Goal: Information Seeking & Learning: Learn about a topic

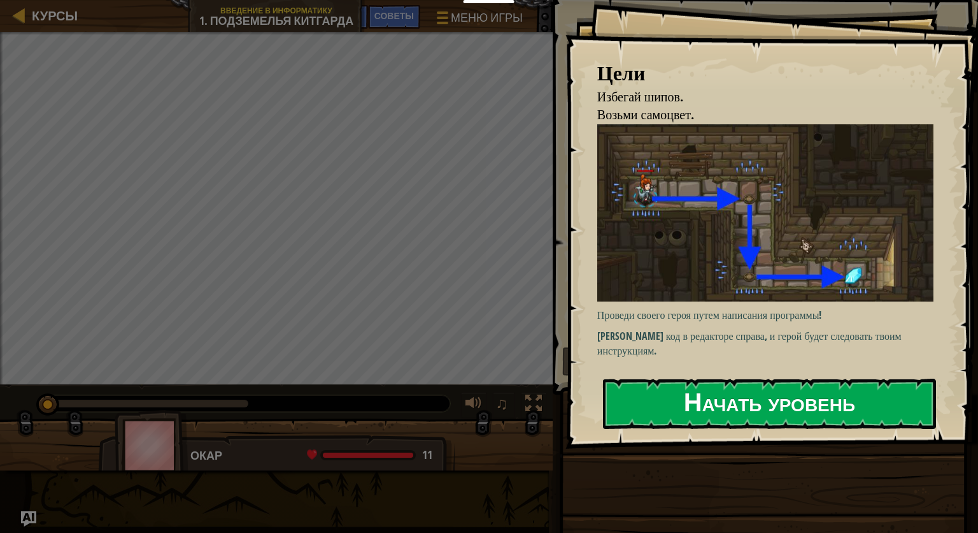
click at [824, 390] on button "Начать уровень" at bounding box center [769, 403] width 333 height 50
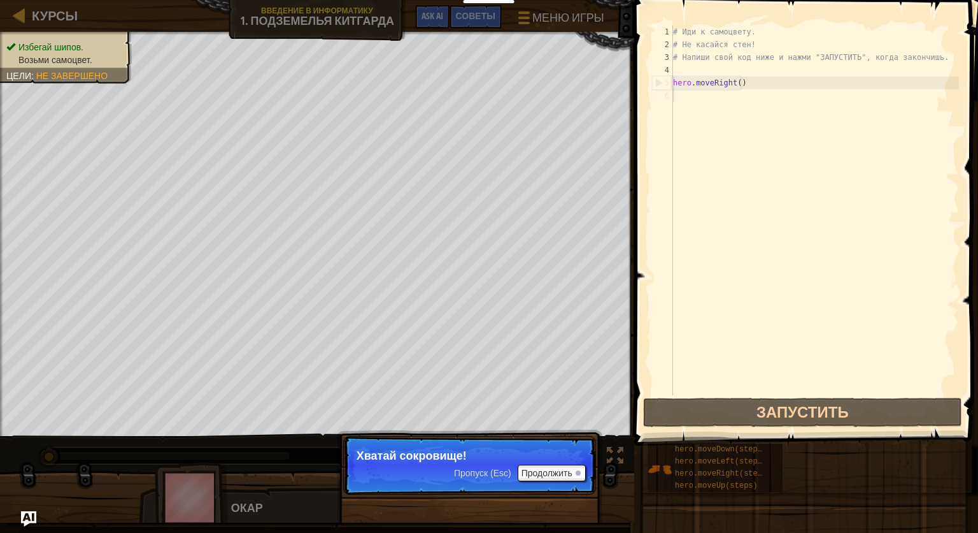
click at [471, 461] on p "Пропуск (Esc) Продолжить Хватай сокровище!" at bounding box center [469, 465] width 253 height 59
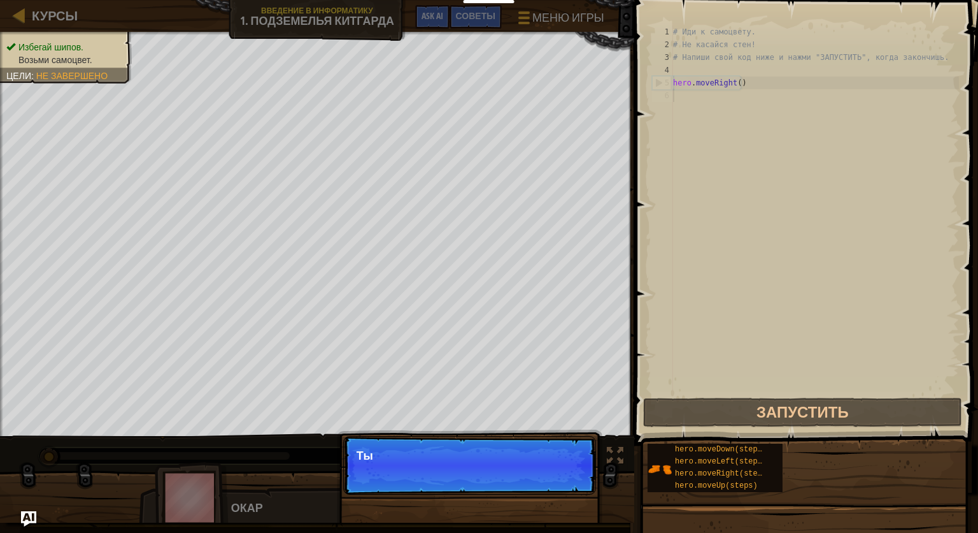
scroll to position [6, 0]
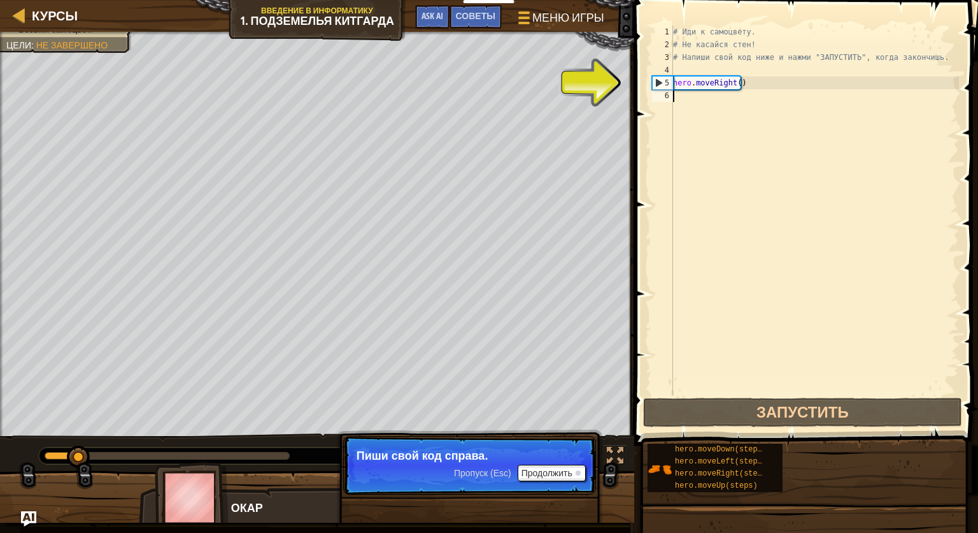
drag, startPoint x: 289, startPoint y: 459, endPoint x: 80, endPoint y: 476, distance: 210.3
click at [80, 476] on div "Избегай шипов. Возьми самоцвет. Цели : Не завершено ♫ Окар 11 x: 10 y: 18 x: 18…" at bounding box center [489, 277] width 978 height 490
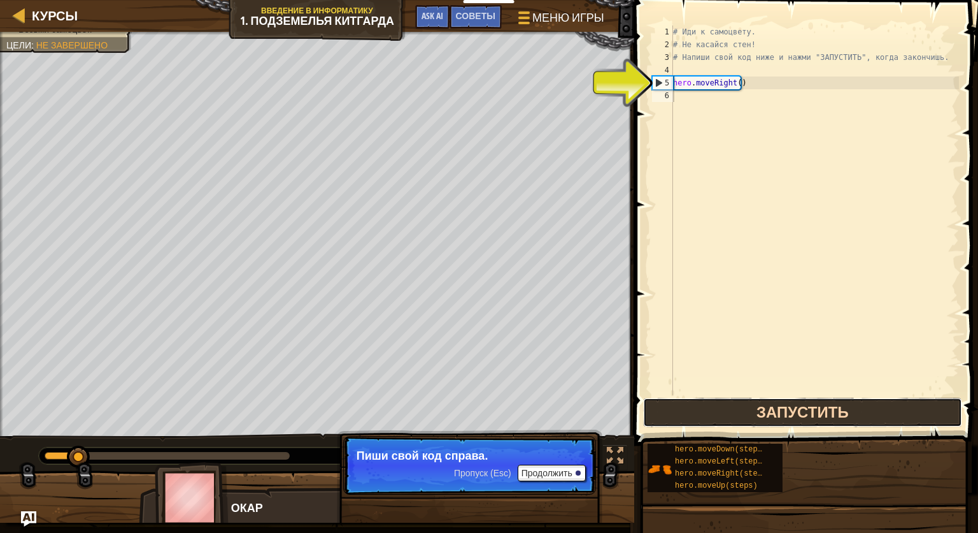
click at [730, 402] on button "Запустить" at bounding box center [802, 411] width 319 height 29
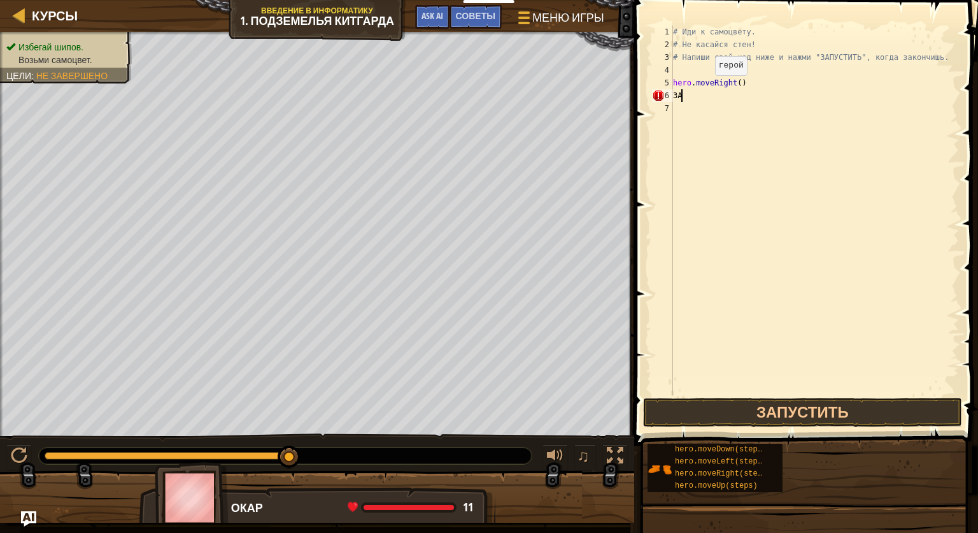
type textarea "З"
click at [758, 411] on button "Запустить" at bounding box center [802, 411] width 319 height 29
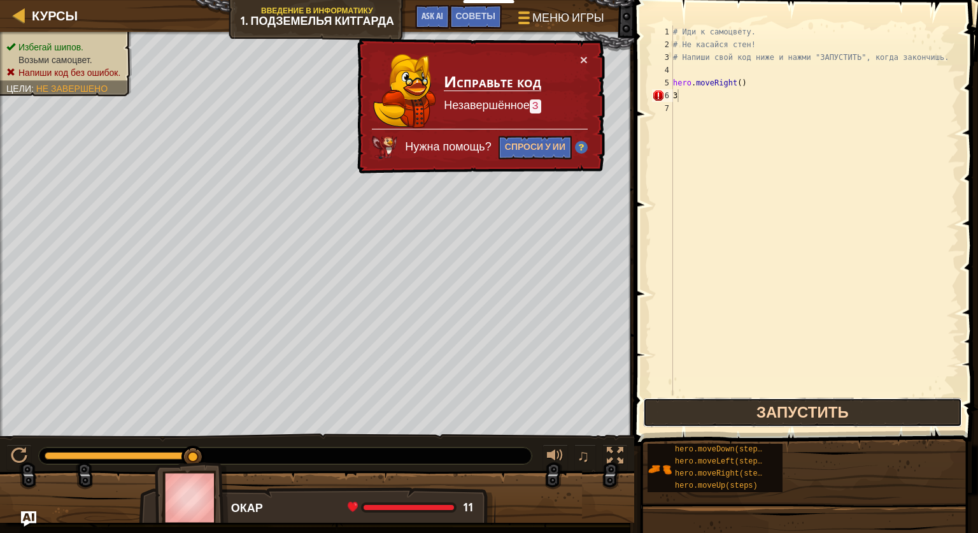
click at [750, 401] on button "Запустить" at bounding box center [802, 411] width 319 height 29
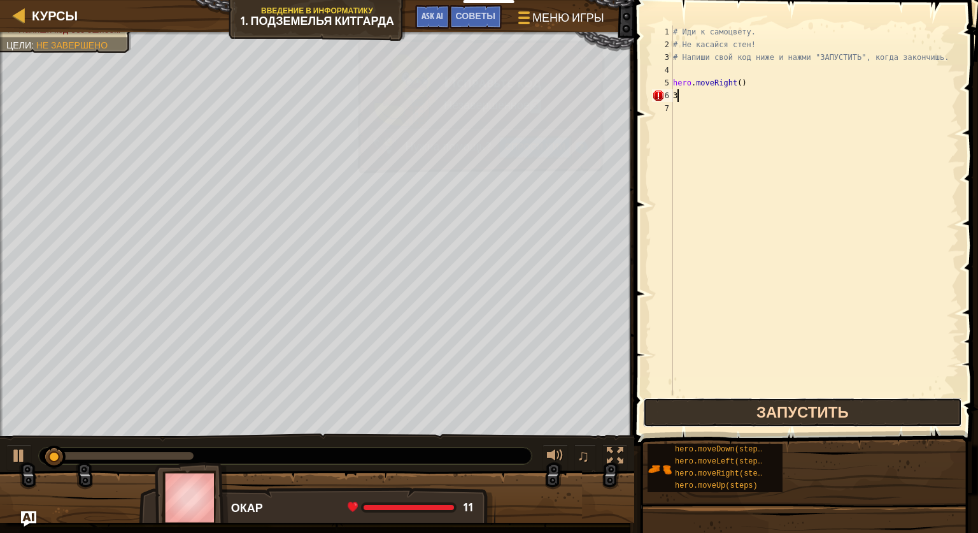
click at [750, 401] on button "Запустить" at bounding box center [802, 411] width 319 height 29
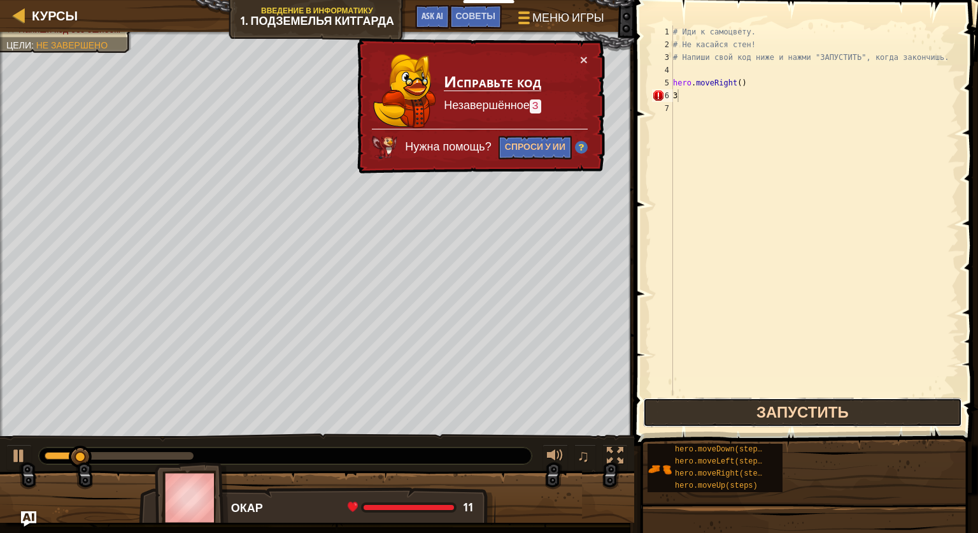
click at [750, 401] on button "Запустить" at bounding box center [802, 411] width 319 height 29
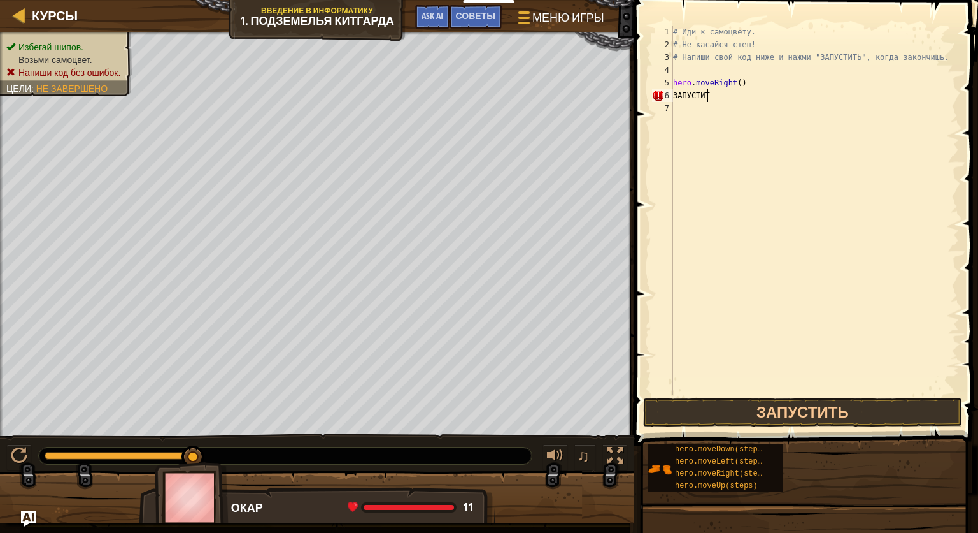
scroll to position [6, 2]
click at [806, 413] on button "Запустить" at bounding box center [802, 411] width 319 height 29
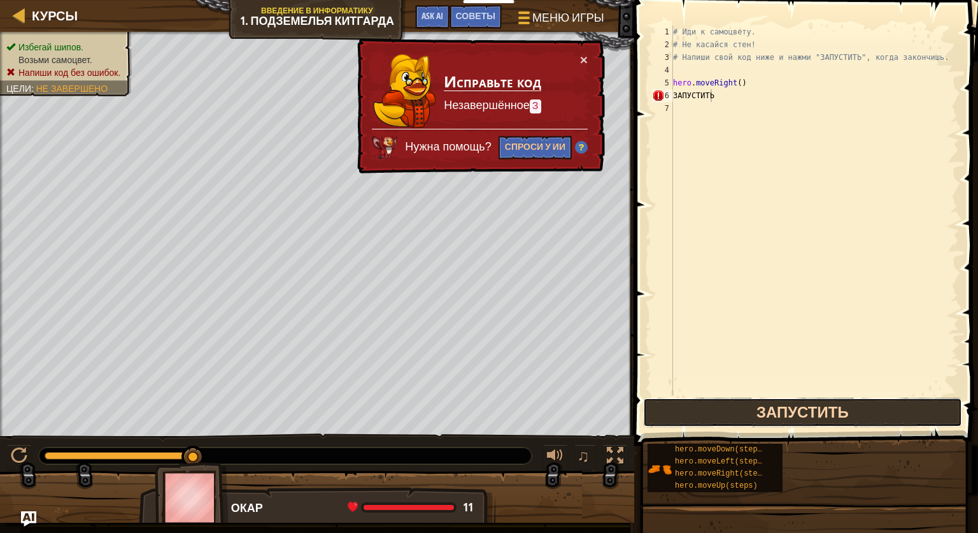
click at [806, 413] on button "Запустить" at bounding box center [802, 411] width 319 height 29
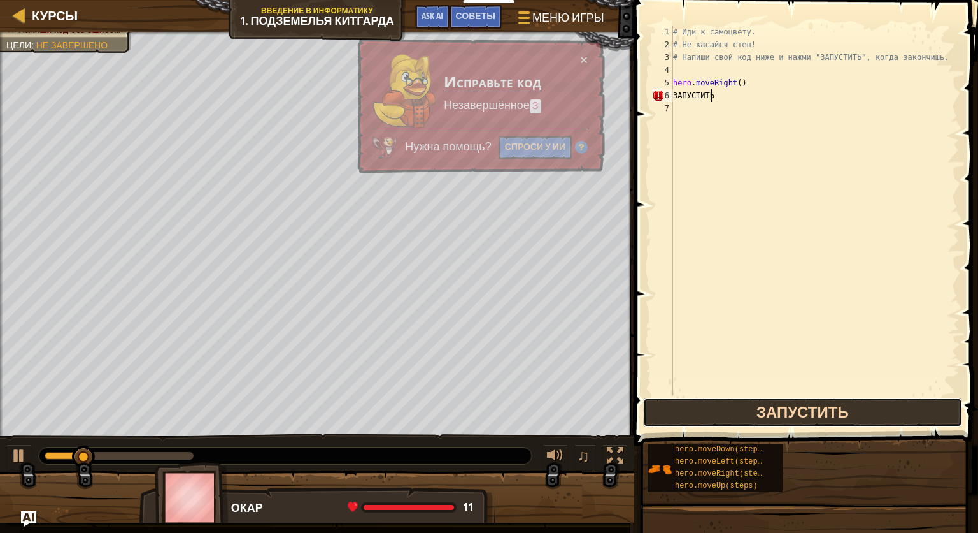
click at [806, 413] on button "Запустить" at bounding box center [802, 411] width 319 height 29
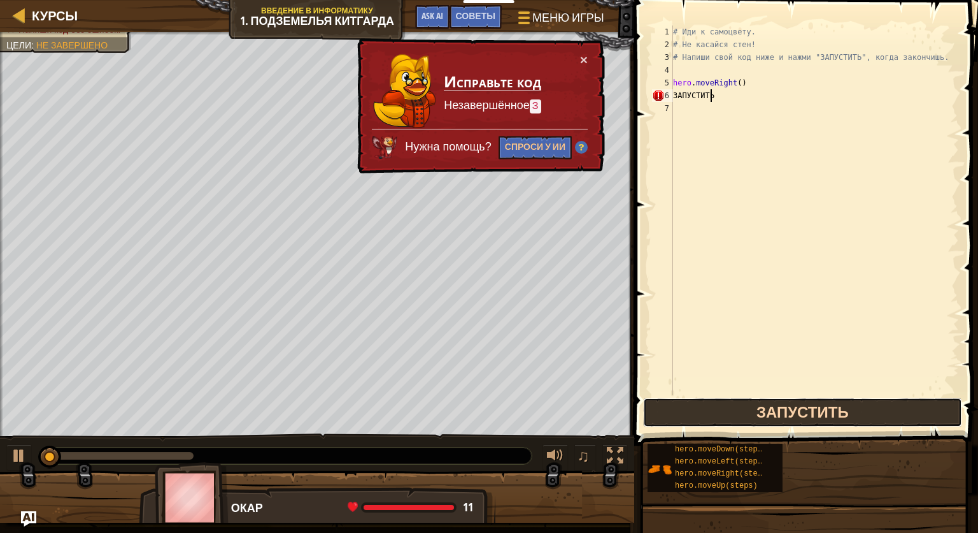
click at [806, 413] on button "Запустить" at bounding box center [802, 411] width 319 height 29
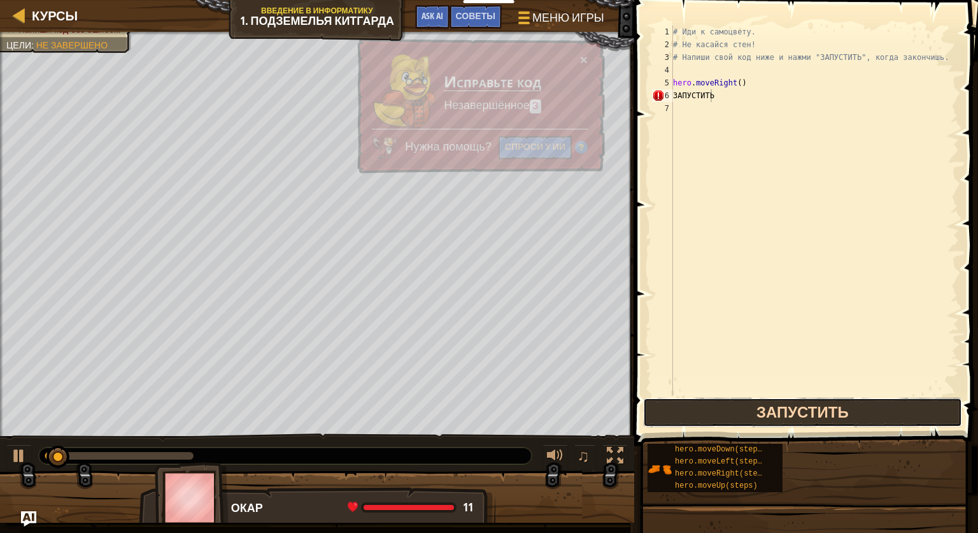
click at [806, 413] on button "Запустить" at bounding box center [802, 411] width 319 height 29
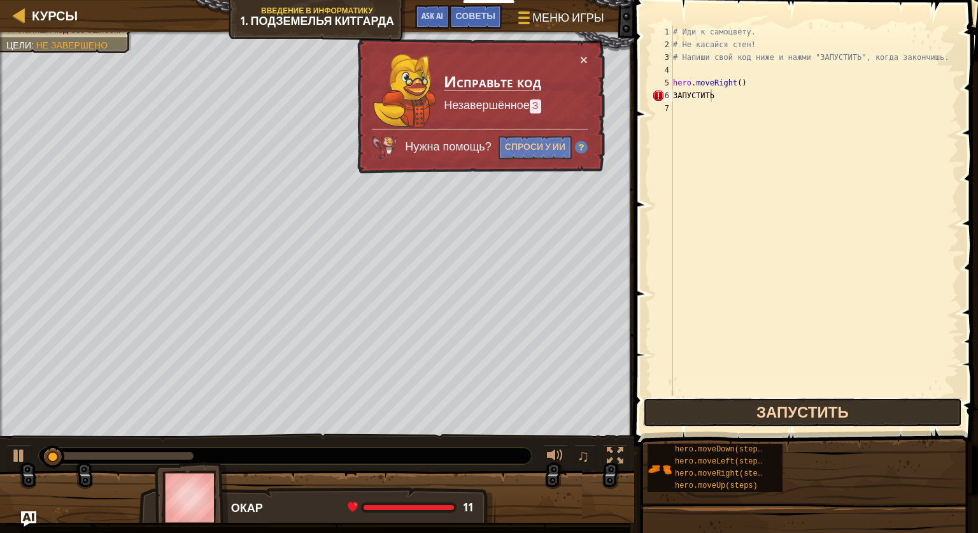
click at [806, 413] on button "Запустить" at bounding box center [802, 411] width 319 height 29
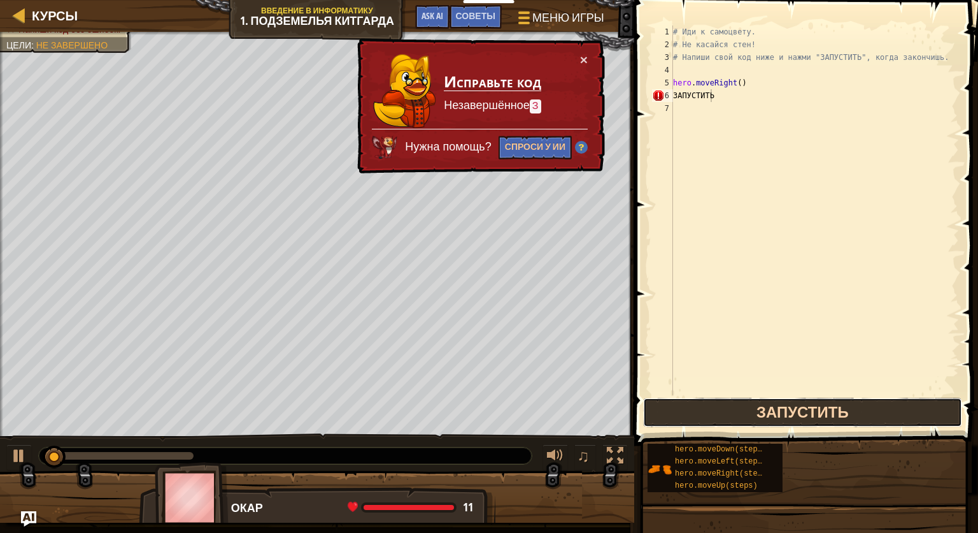
click at [806, 413] on button "Запустить" at bounding box center [802, 411] width 319 height 29
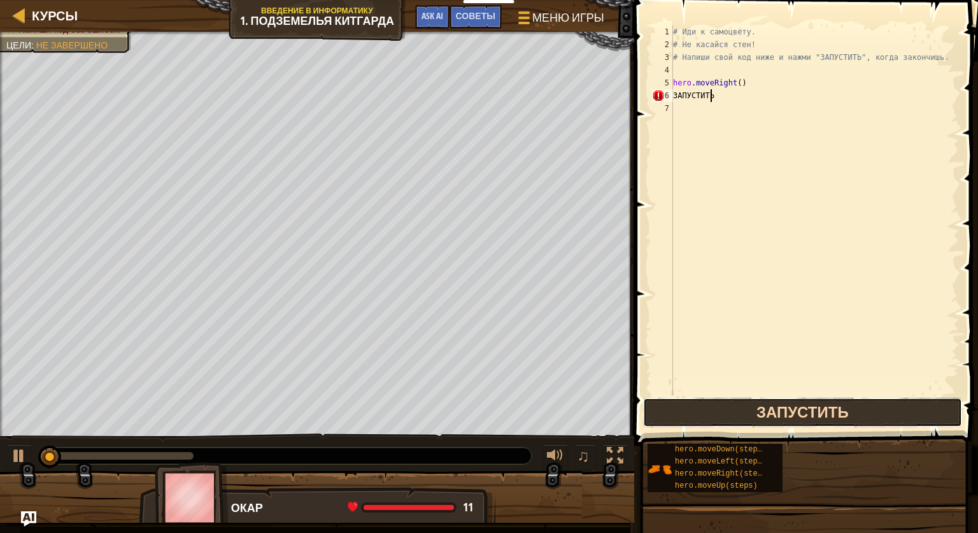
click at [806, 413] on button "Запустить" at bounding box center [802, 411] width 319 height 29
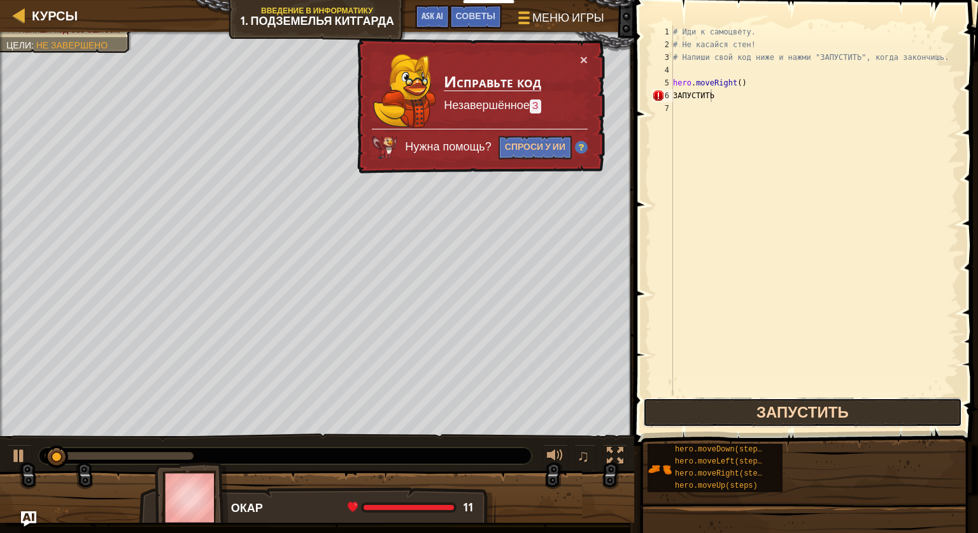
click at [806, 413] on button "Запустить" at bounding box center [802, 411] width 319 height 29
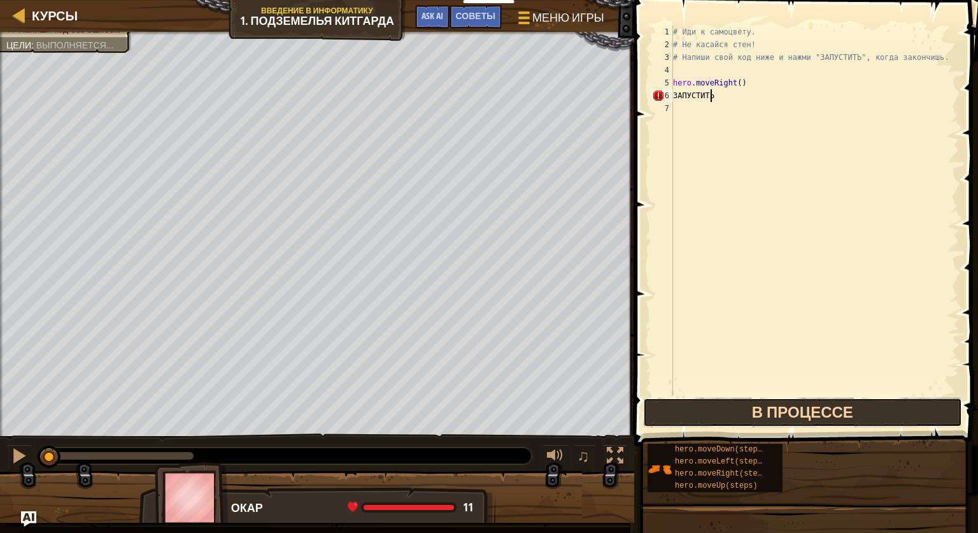
click at [806, 413] on button "В процессе" at bounding box center [802, 411] width 319 height 29
click at [806, 413] on button "Запустить" at bounding box center [802, 411] width 319 height 29
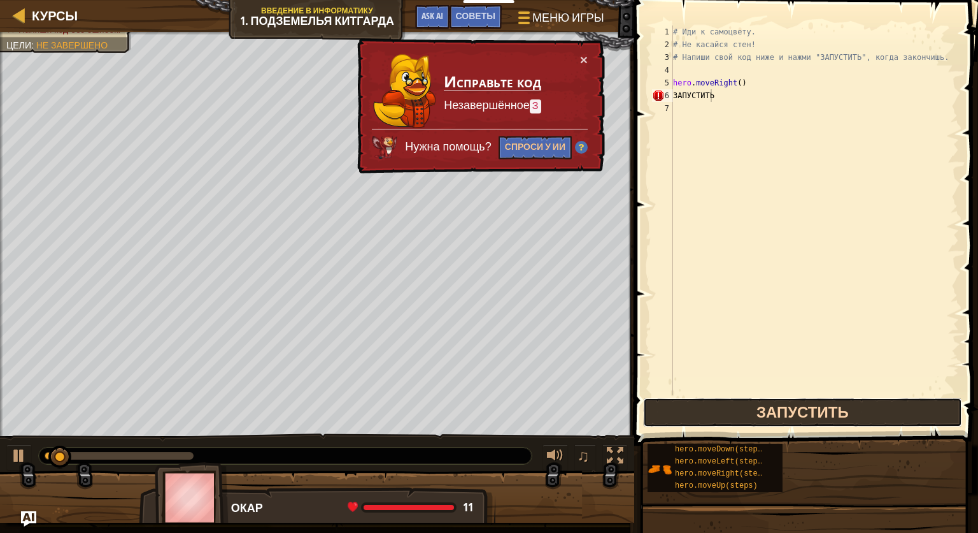
click at [804, 421] on button "Запустить" at bounding box center [802, 411] width 319 height 29
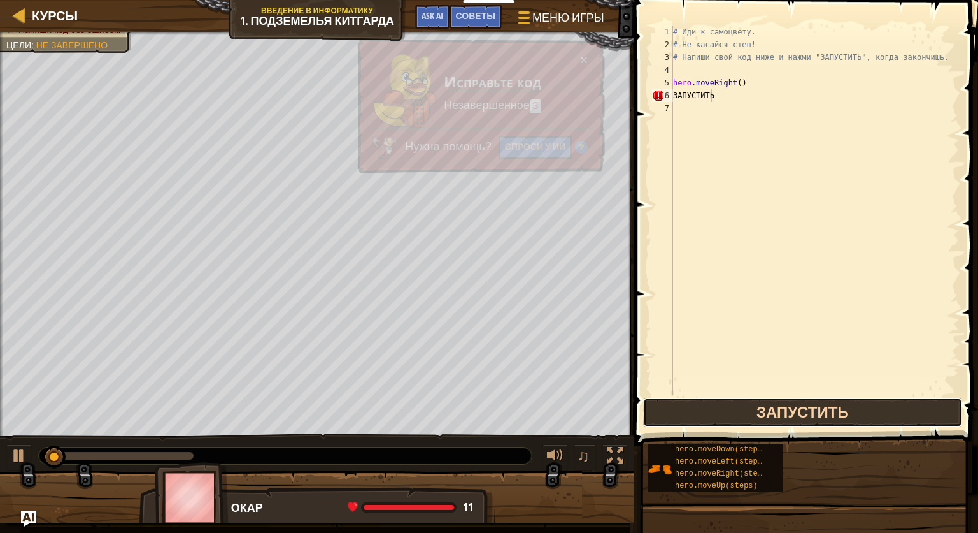
click at [804, 421] on button "Запустить" at bounding box center [802, 411] width 319 height 29
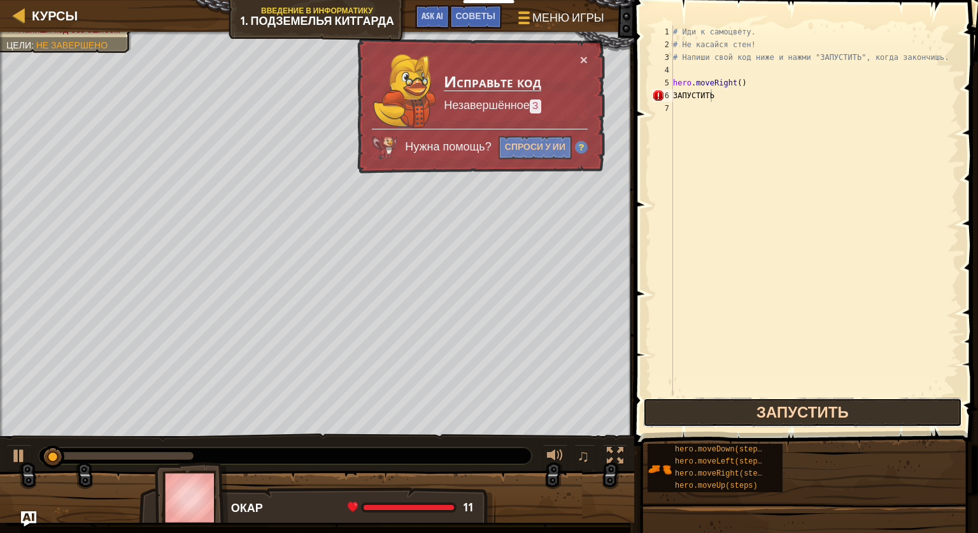
click at [803, 423] on button "Запустить" at bounding box center [802, 411] width 319 height 29
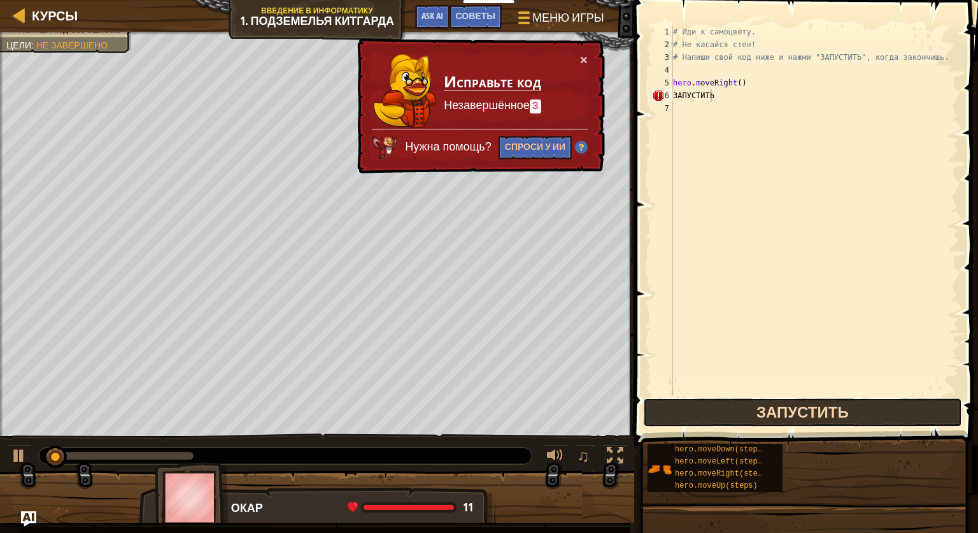
click at [803, 423] on button "Запустить" at bounding box center [802, 411] width 319 height 29
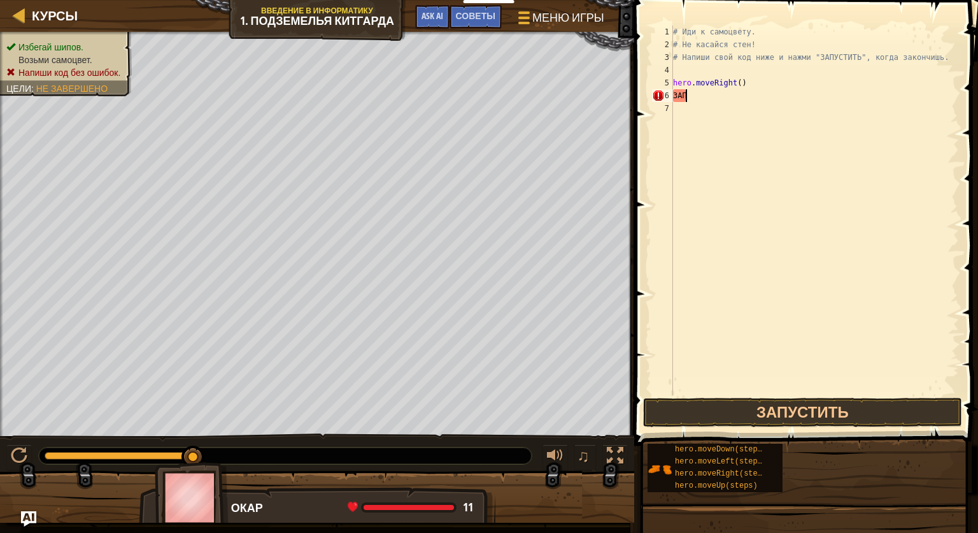
scroll to position [6, 0]
type textarea "З"
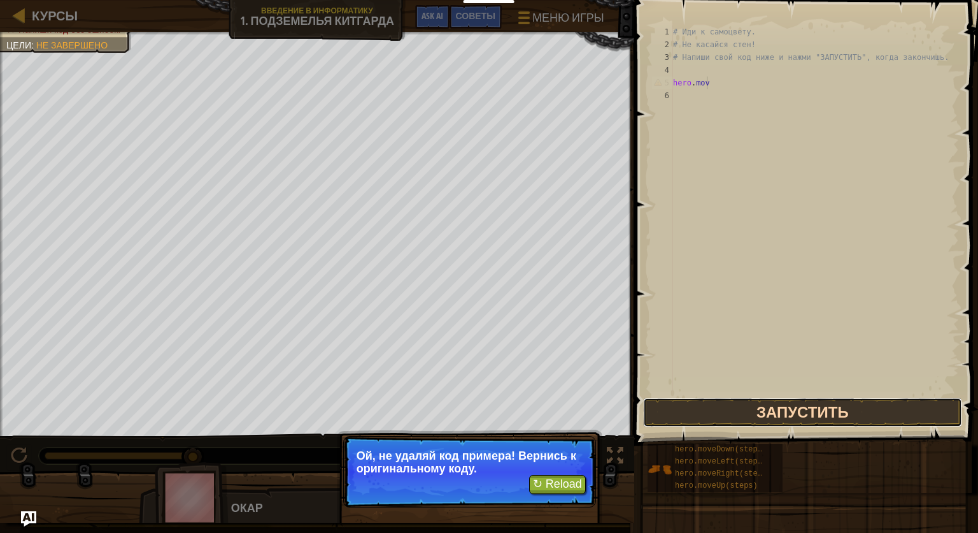
click at [810, 399] on button "Запустить" at bounding box center [802, 411] width 319 height 29
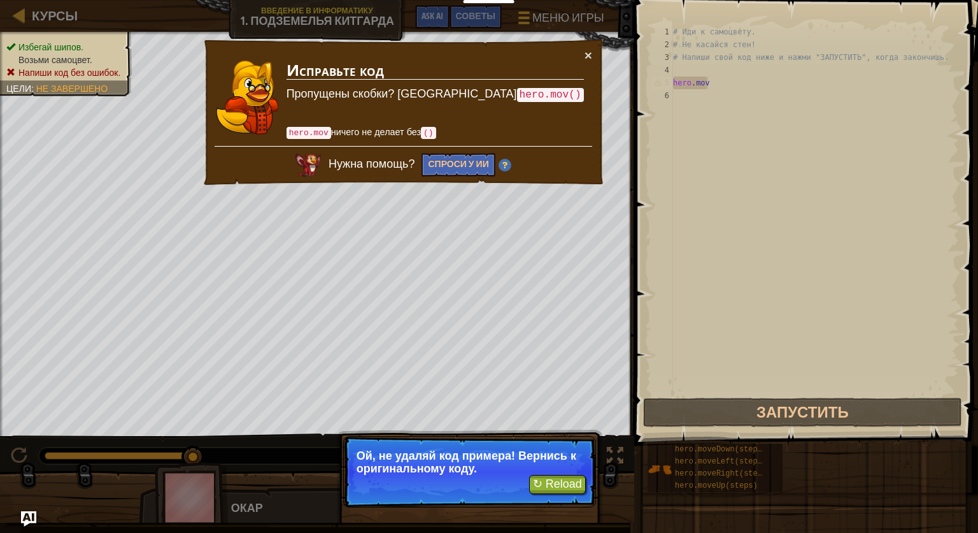
click at [826, 428] on span at bounding box center [808, 204] width 354 height 483
click at [590, 49] on button "×" at bounding box center [589, 54] width 8 height 13
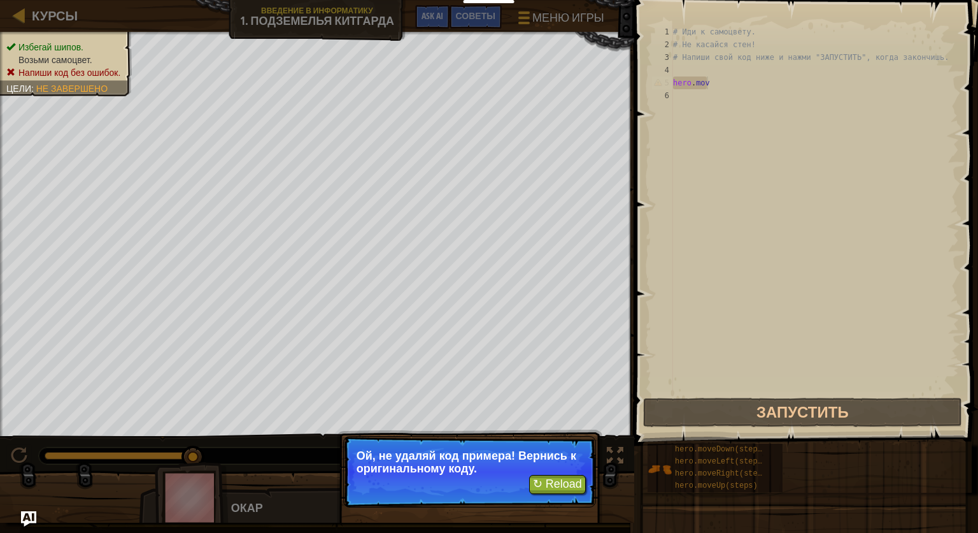
click at [110, 45] on ul "Избегай шипов. Возьми самоцвет. Напиши код без ошибок." at bounding box center [65, 60] width 119 height 38
click at [99, 43] on li "Избегай шипов." at bounding box center [64, 47] width 116 height 13
click at [100, 43] on li "Избегай шипов." at bounding box center [64, 47] width 116 height 13
click at [100, 45] on li "Избегай шипов." at bounding box center [64, 47] width 116 height 13
click at [95, 106] on div "Избегай шипов. Возьми самоцвет. Напиши код без ошибок. Цели : Не завершено" at bounding box center [317, 234] width 634 height 404
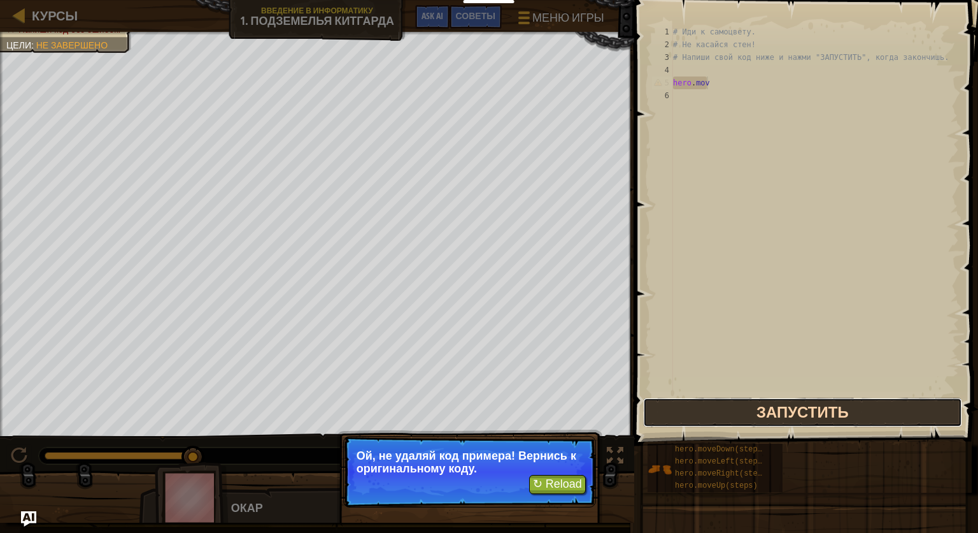
drag, startPoint x: 726, startPoint y: 424, endPoint x: 726, endPoint y: 416, distance: 7.7
click at [726, 423] on button "Запустить" at bounding box center [802, 411] width 319 height 29
click at [726, 416] on button "Запустить" at bounding box center [802, 411] width 319 height 29
click at [726, 415] on button "Запустить" at bounding box center [802, 411] width 319 height 29
click at [726, 415] on button "В процессе" at bounding box center [802, 411] width 319 height 29
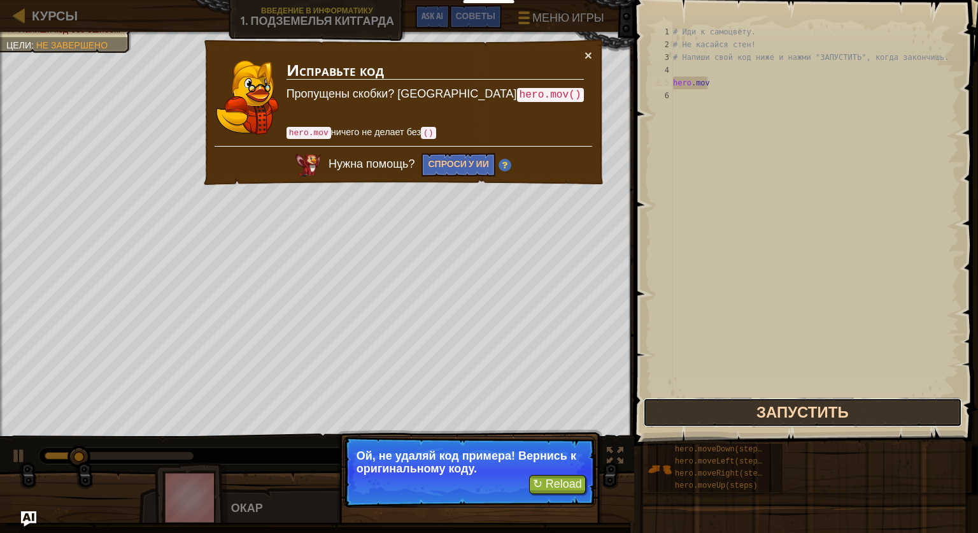
click at [726, 415] on button "Запустить" at bounding box center [802, 411] width 319 height 29
click at [722, 399] on button "Запустить" at bounding box center [802, 411] width 319 height 29
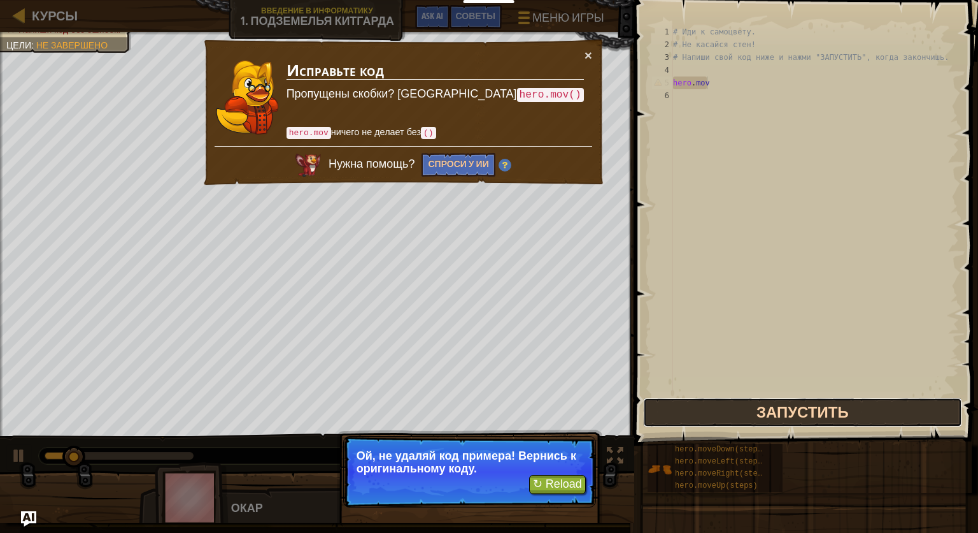
click at [722, 399] on button "Запустить" at bounding box center [802, 411] width 319 height 29
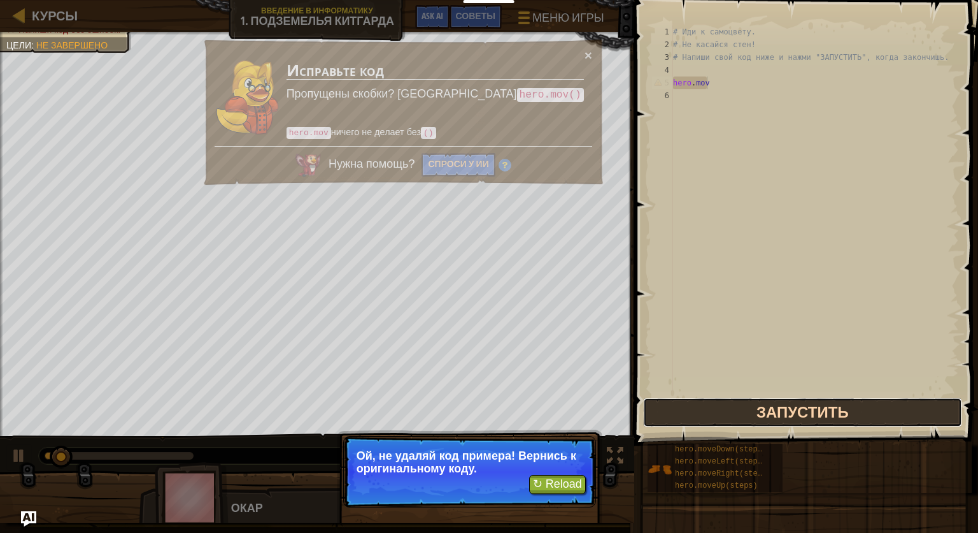
click at [722, 399] on button "Запустить" at bounding box center [802, 411] width 319 height 29
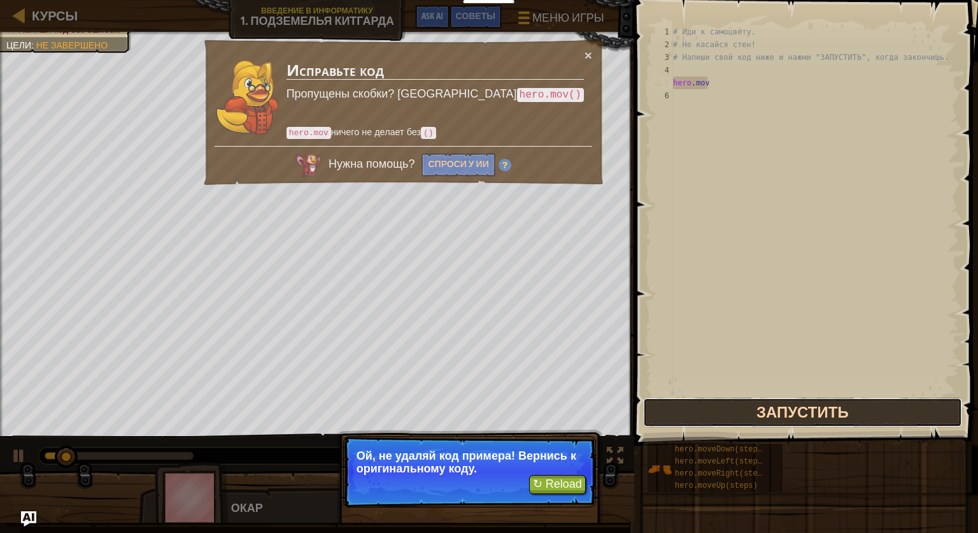
click at [722, 399] on button "Запустить" at bounding box center [802, 411] width 319 height 29
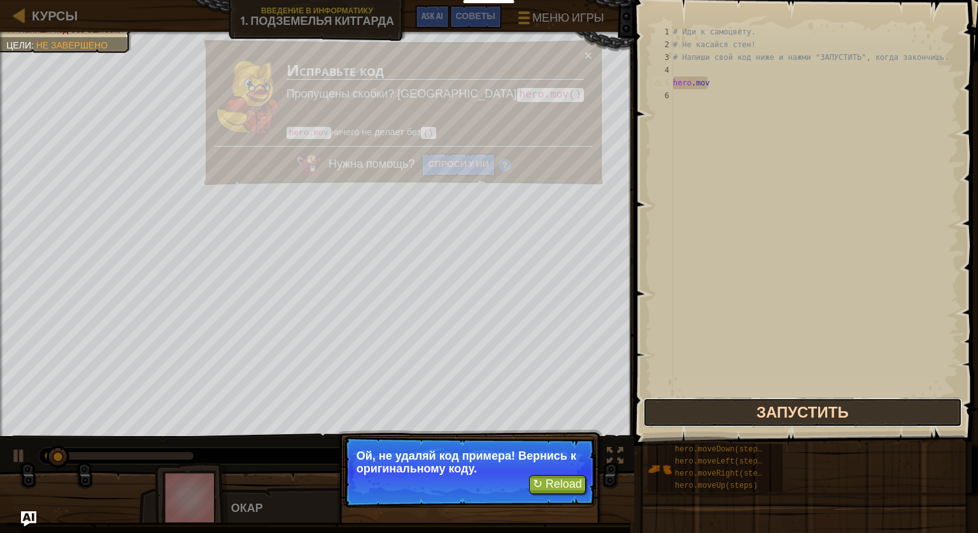
click at [722, 399] on button "Запустить" at bounding box center [802, 411] width 319 height 29
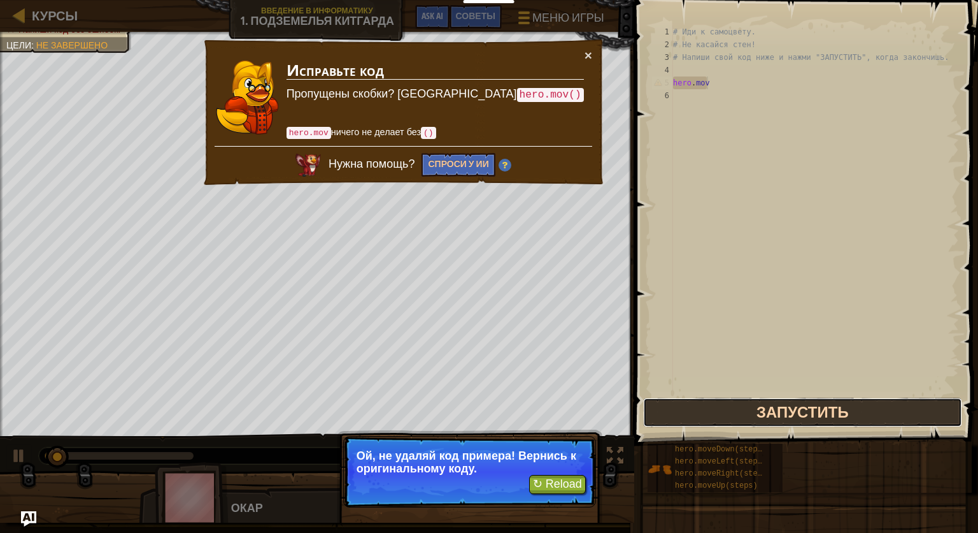
click at [722, 399] on button "Запустить" at bounding box center [802, 411] width 319 height 29
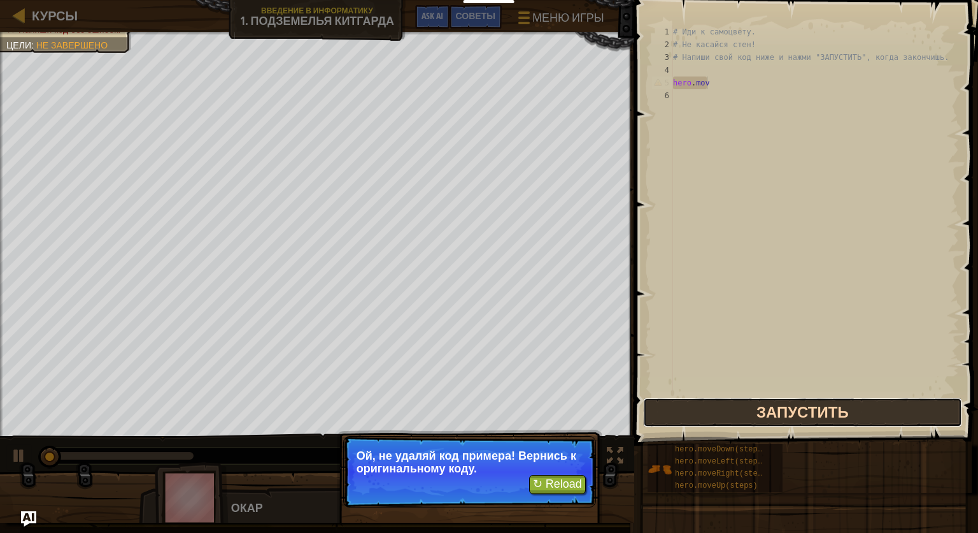
click at [722, 399] on button "Запустить" at bounding box center [802, 411] width 319 height 29
click at [722, 399] on button "В процессе" at bounding box center [802, 411] width 319 height 29
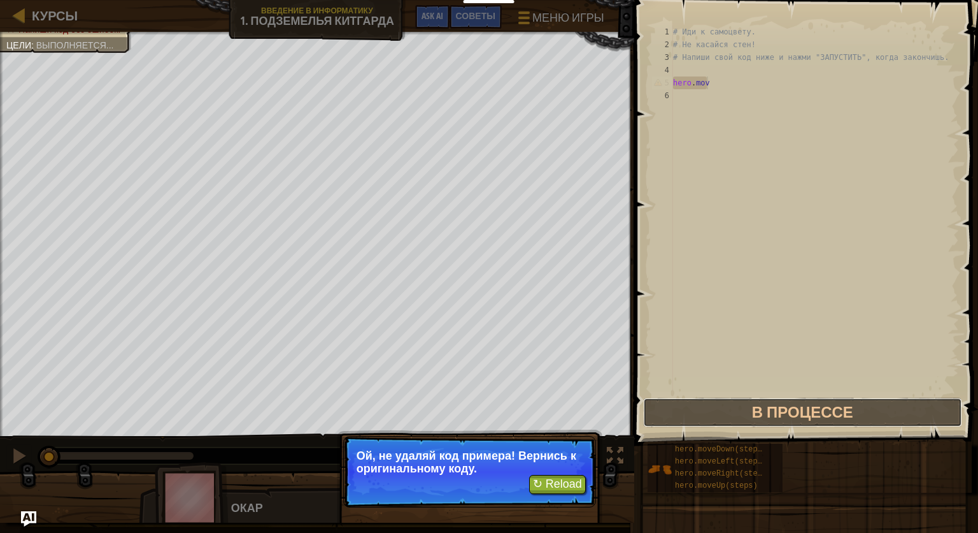
click at [664, 403] on button "В процессе" at bounding box center [802, 411] width 319 height 29
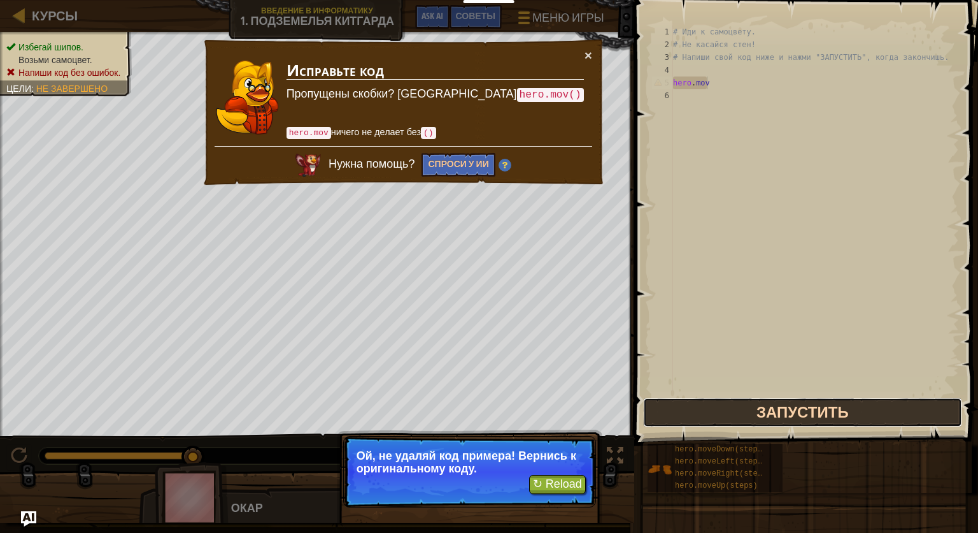
click at [766, 418] on button "Запустить" at bounding box center [802, 411] width 319 height 29
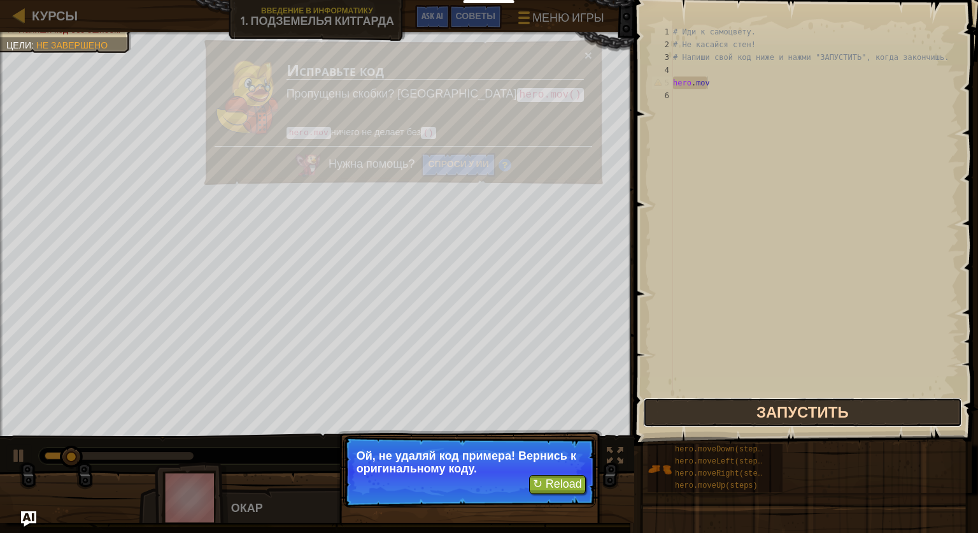
click at [766, 418] on button "Запустить" at bounding box center [802, 411] width 319 height 29
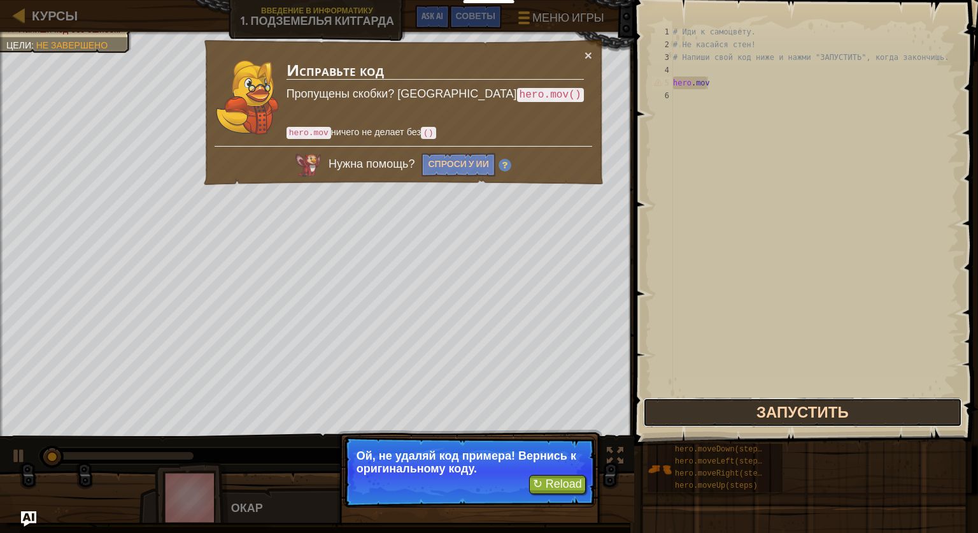
click at [766, 418] on button "Запустить" at bounding box center [802, 411] width 319 height 29
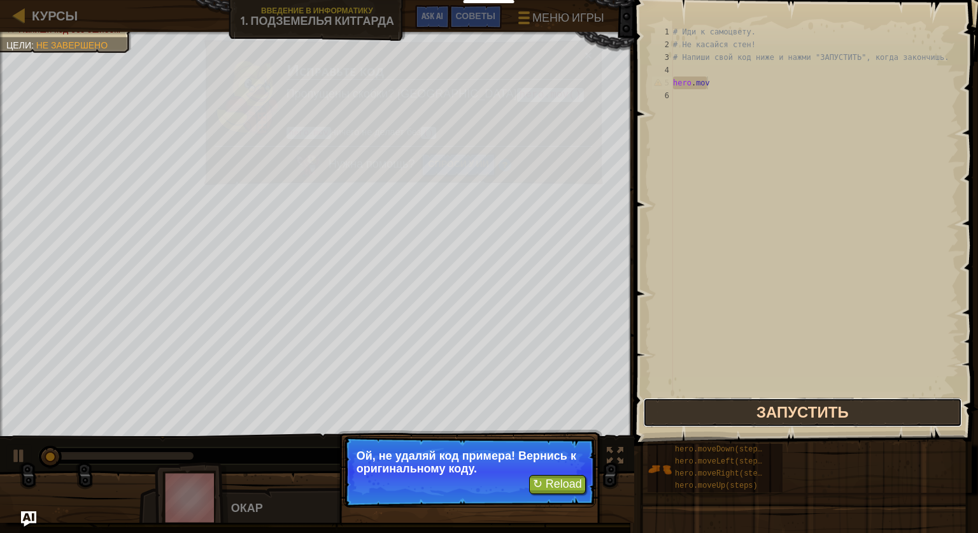
click at [766, 418] on button "Запустить" at bounding box center [802, 411] width 319 height 29
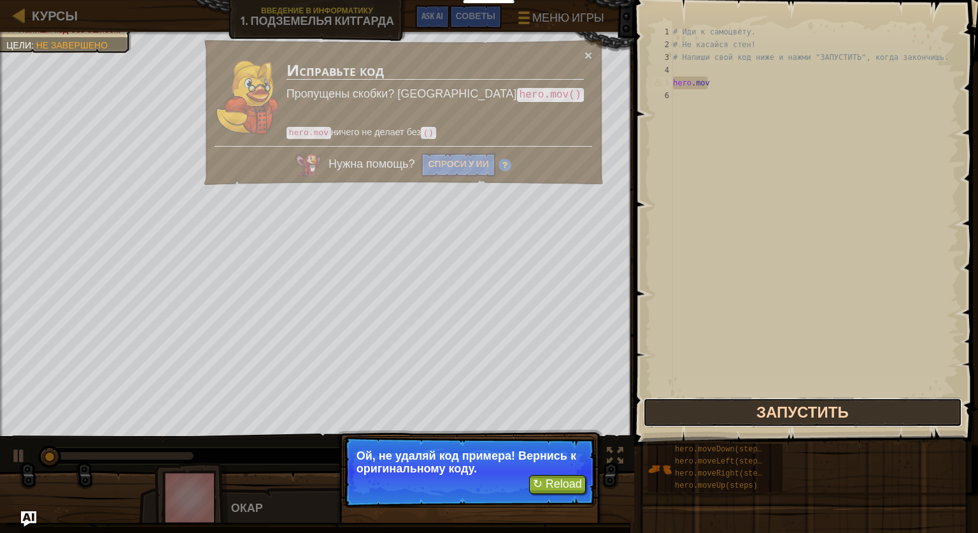
click at [766, 418] on button "Запустить" at bounding box center [802, 411] width 319 height 29
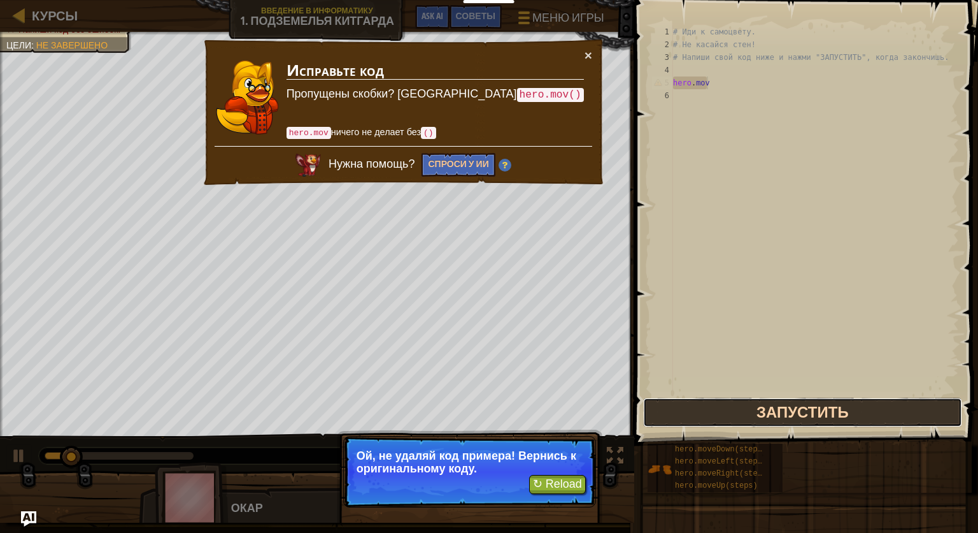
click at [766, 418] on button "Запустить" at bounding box center [802, 411] width 319 height 29
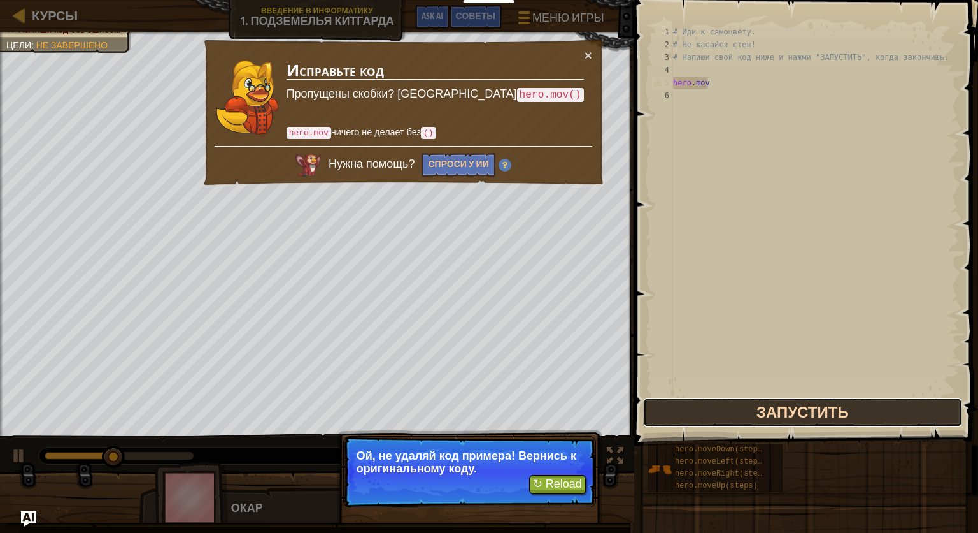
click at [766, 418] on button "Запустить" at bounding box center [802, 411] width 319 height 29
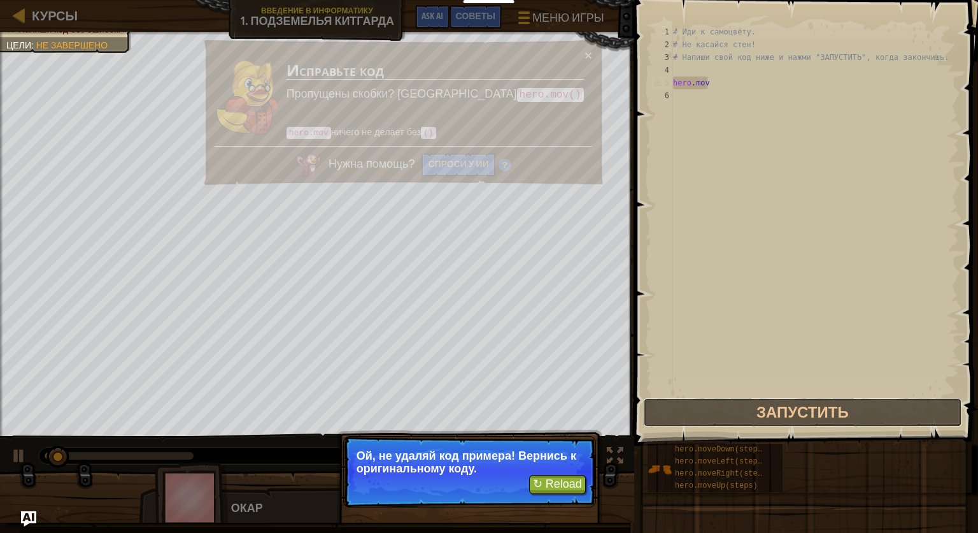
drag, startPoint x: 766, startPoint y: 418, endPoint x: 766, endPoint y: 427, distance: 8.9
click at [766, 427] on div "hero.mov 1 2 3 4 5 6 # Иди к самоцвету. # Не касайся стен! # Напиши свой код ни…" at bounding box center [805, 247] width 348 height 483
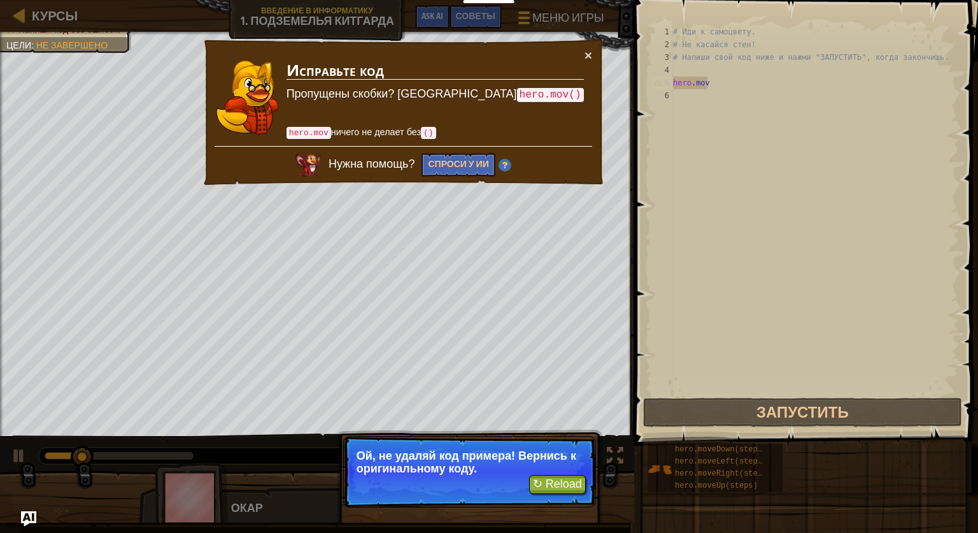
click at [766, 427] on span at bounding box center [808, 204] width 354 height 483
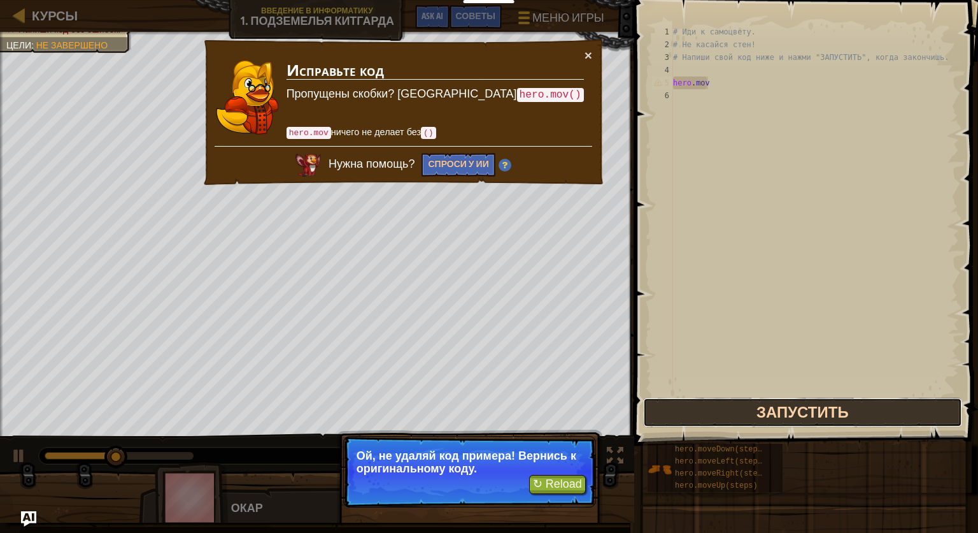
click at [780, 403] on button "Запустить" at bounding box center [802, 411] width 319 height 29
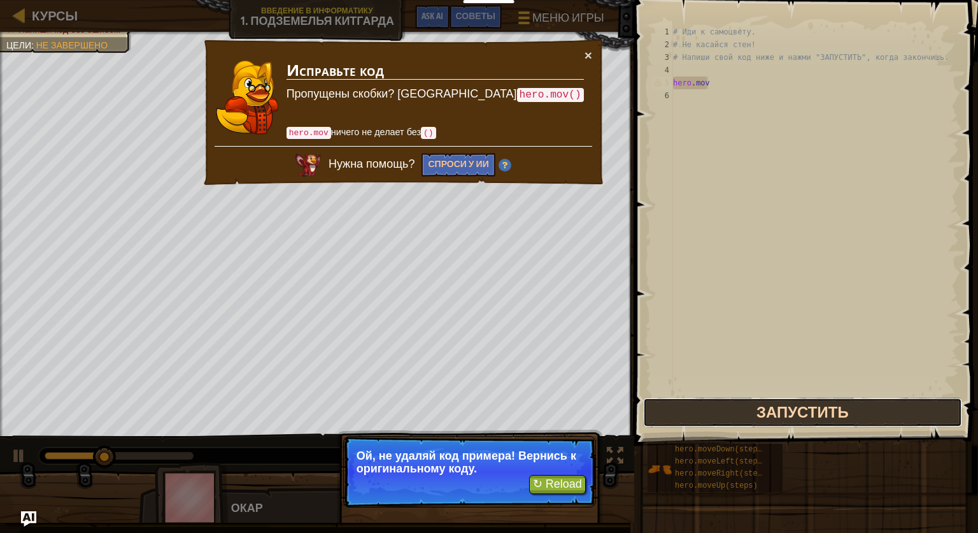
click at [780, 403] on button "Запустить" at bounding box center [802, 411] width 319 height 29
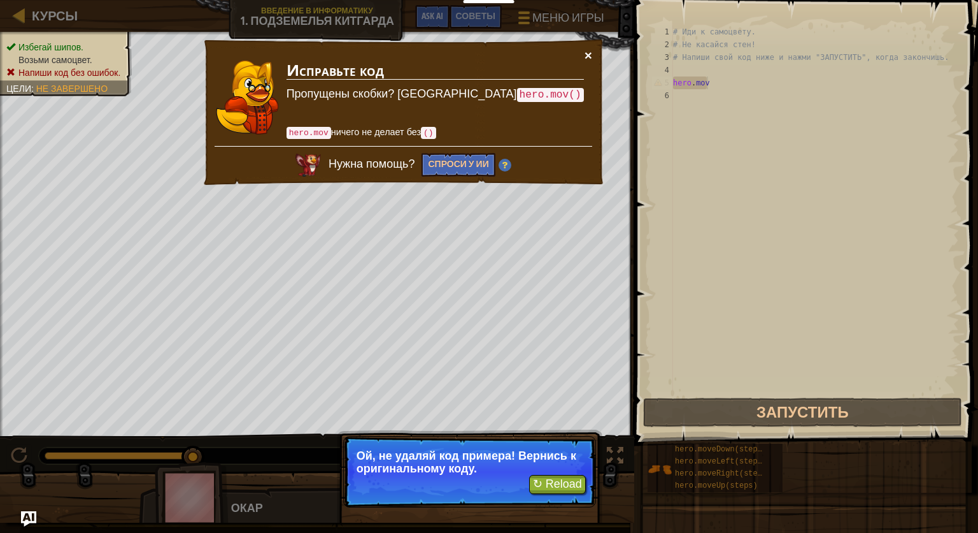
click at [586, 52] on button "×" at bounding box center [589, 58] width 8 height 13
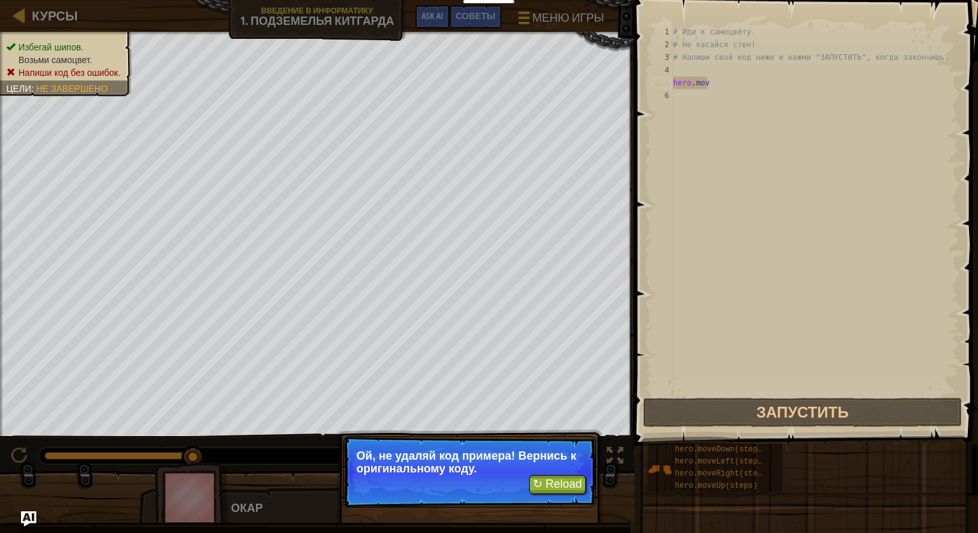
click at [726, 84] on div "# Иди к самоцвету. # Не касайся стен! # Напиши свой код ниже и нажми "ЗАПУСТИТЬ…" at bounding box center [815, 222] width 289 height 395
click at [726, 94] on div "# Иди к самоцвету. # Не касайся стен! # Напиши свой код ниже и нажми "ЗАПУСТИТЬ…" at bounding box center [815, 222] width 289 height 395
click at [721, 87] on div "# Иди к самоцвету. # Не касайся стен! # Напиши свой код ниже и нажми "ЗАПУСТИТЬ…" at bounding box center [815, 209] width 289 height 369
type textarea "hero.mov"
click at [713, 80] on div "# Иди к самоцвету. # Не касайся стен! # Напиши свой код ниже и нажми "ЗАПУСТИТЬ…" at bounding box center [815, 222] width 289 height 395
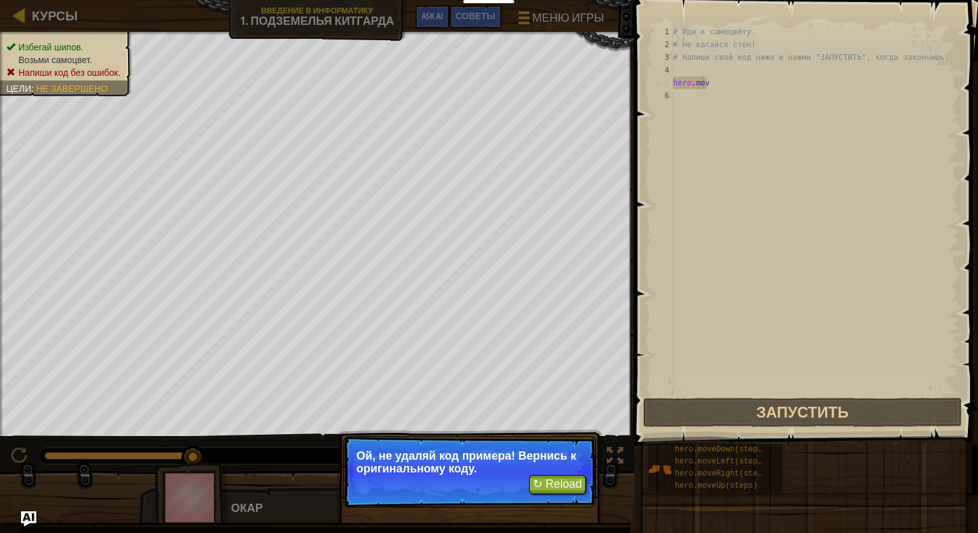
click at [702, 85] on div "# Иди к самоцвету. # Не касайся стен! # Напиши свой код ниже и нажми "ЗАПУСТИТЬ…" at bounding box center [815, 222] width 289 height 395
click at [678, 84] on div "# Иди к самоцвету. # Не касайся стен! # Напиши свой код ниже и нажми "ЗАПУСТИТЬ…" at bounding box center [815, 222] width 289 height 395
click at [714, 84] on div "# Иди к самоцвету. # Не касайся стен! # Напиши свой код ниже и нажми "ЗАПУСТИТЬ…" at bounding box center [815, 222] width 289 height 395
drag, startPoint x: 734, startPoint y: 341, endPoint x: 735, endPoint y: 350, distance: 9.0
click at [734, 344] on div "# Иди к самоцвету. # Не касайся стен! # Напиши свой код ниже и нажми "ЗАПУСТИТЬ…" at bounding box center [815, 222] width 289 height 395
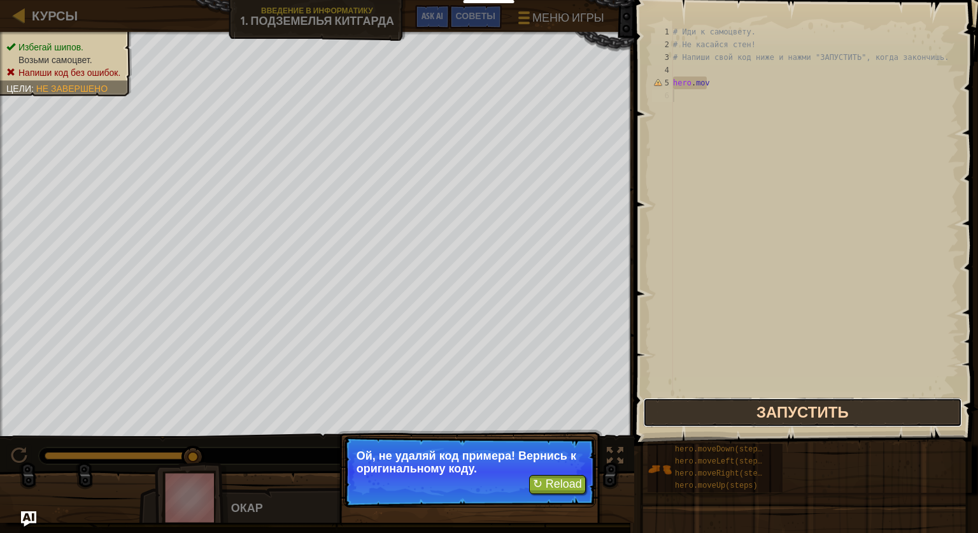
click at [759, 407] on button "Запустить" at bounding box center [802, 411] width 319 height 29
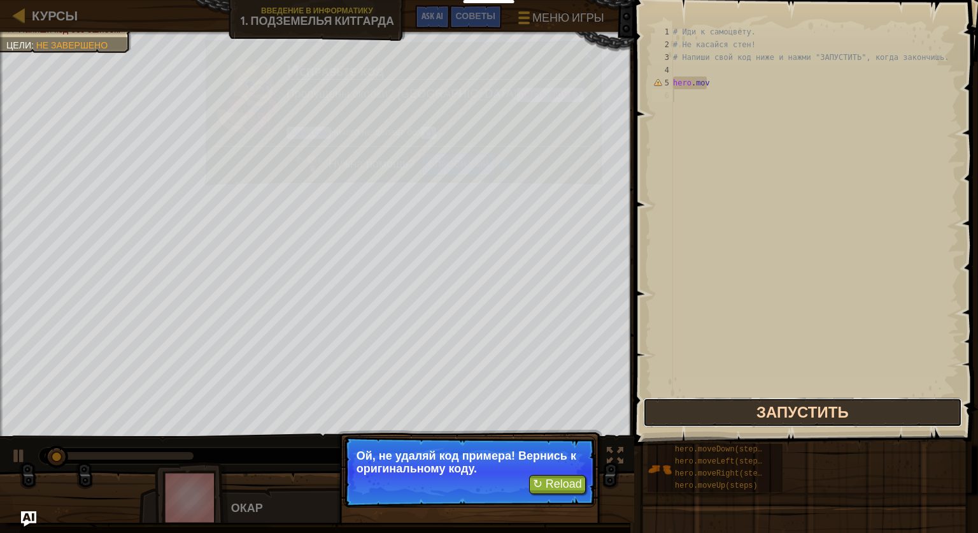
click at [763, 407] on button "Запустить" at bounding box center [802, 411] width 319 height 29
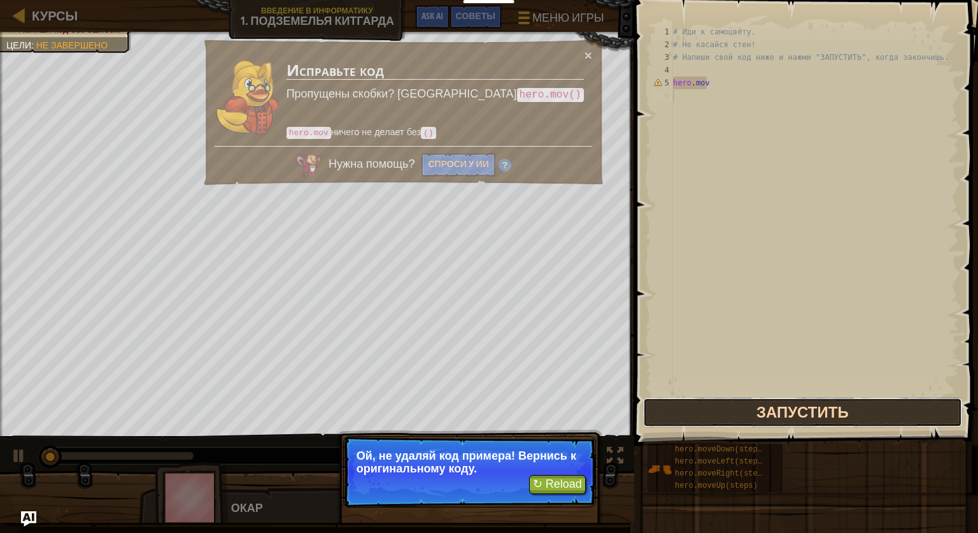
click at [768, 404] on button "Запустить" at bounding box center [802, 411] width 319 height 29
click at [768, 409] on button "Запустить" at bounding box center [802, 411] width 319 height 29
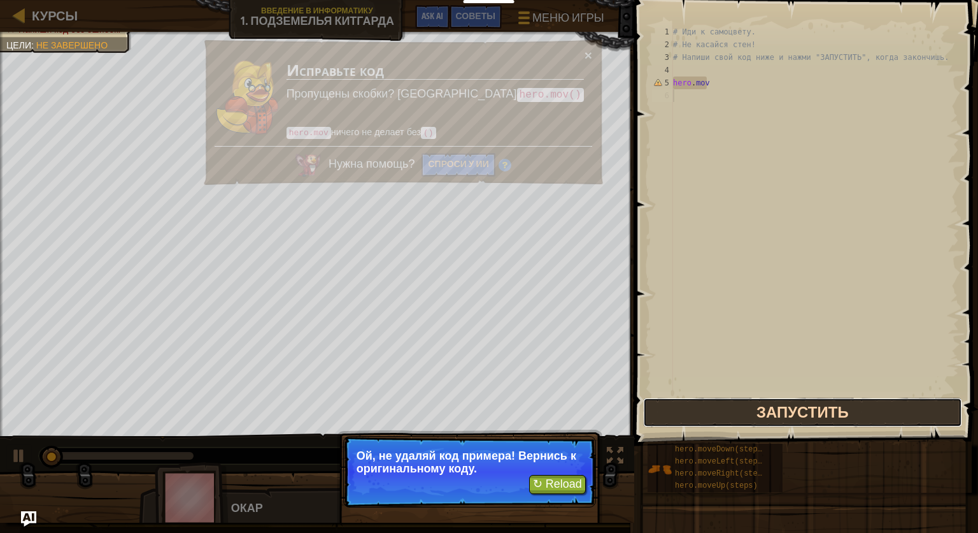
click at [775, 405] on button "Запустить" at bounding box center [802, 411] width 319 height 29
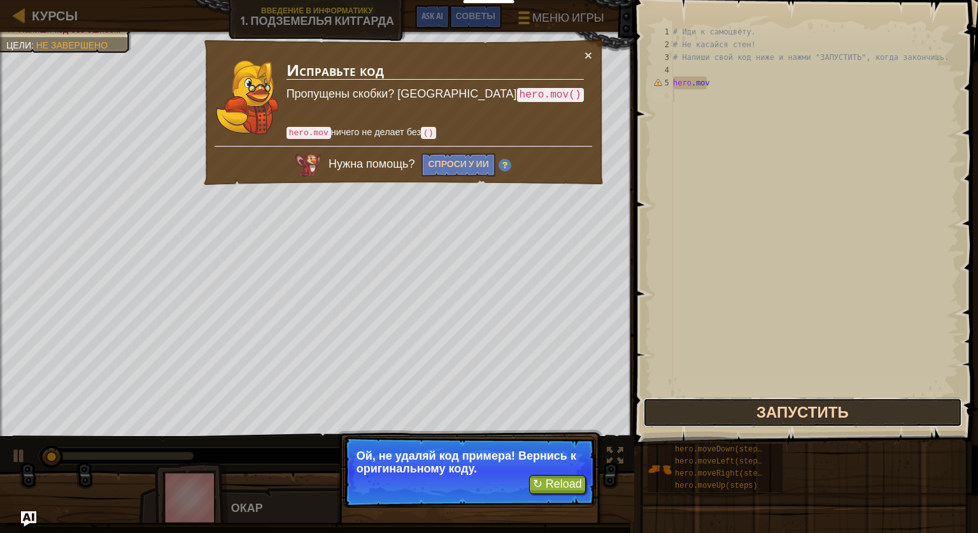
click at [775, 405] on button "Запустить" at bounding box center [802, 411] width 319 height 29
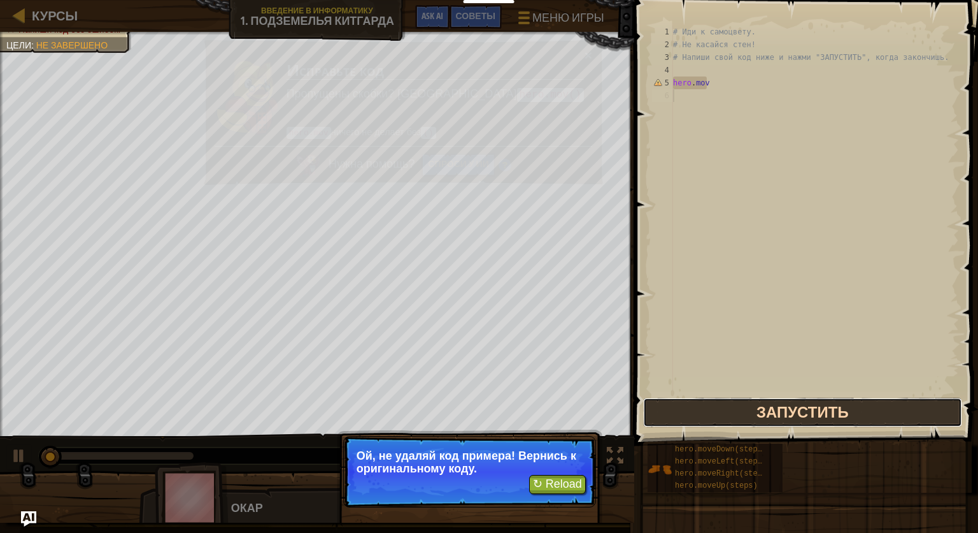
click at [775, 405] on button "Запустить" at bounding box center [802, 411] width 319 height 29
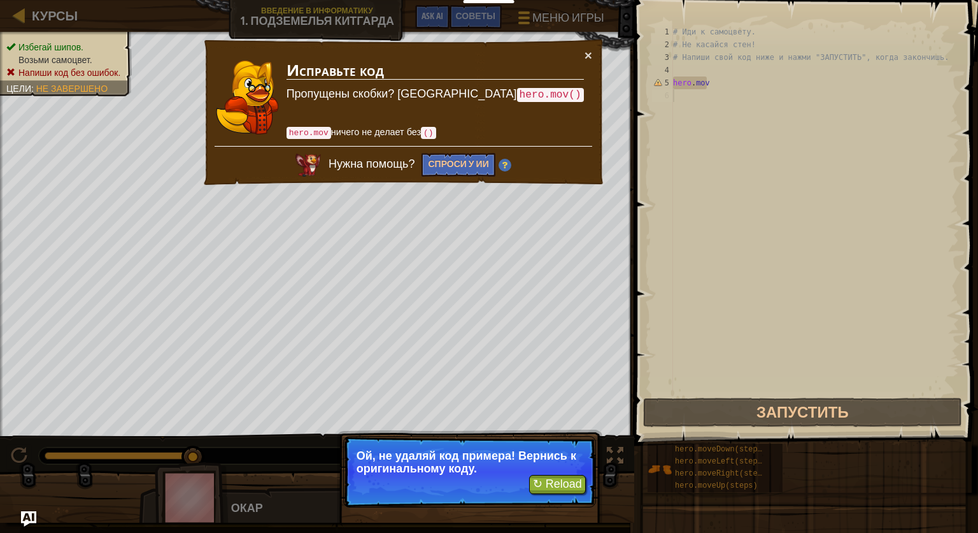
click at [703, 48] on div "# Иди к самоцвету. # Не касайся стен! # Напиши свой код ниже и нажми "ЗАПУСТИТЬ…" at bounding box center [815, 222] width 289 height 395
type textarea "# Не касайся стен! # Напиши свой код ниже и нажми "ЗАПУСТИТЬ", когда закончишь."
click at [593, 51] on div "× Исправьте код Пропущены скобки? Попробуйте hero.mov() hero.mov ничего не дела…" at bounding box center [404, 112] width 406 height 155
click at [586, 53] on button "×" at bounding box center [589, 58] width 8 height 13
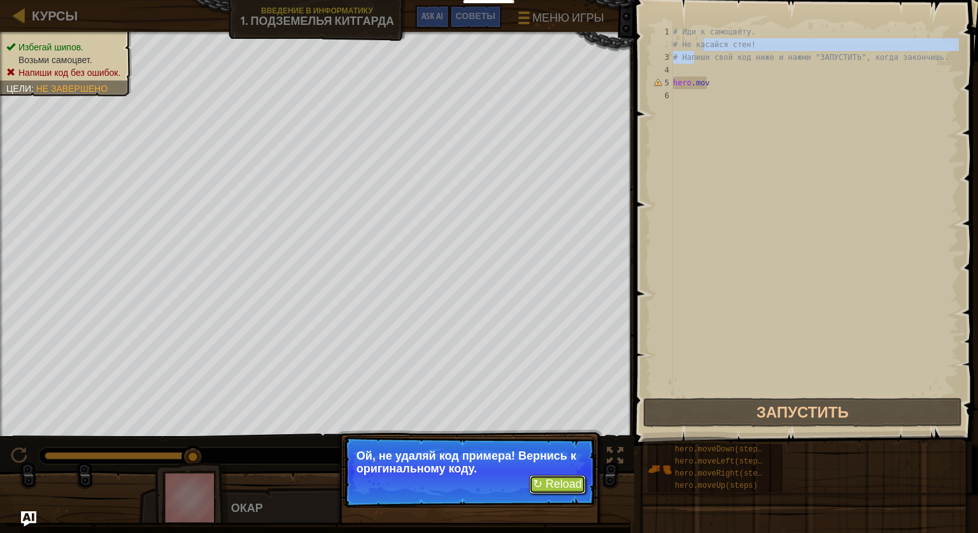
click at [561, 483] on button "↻ Reload" at bounding box center [557, 484] width 57 height 19
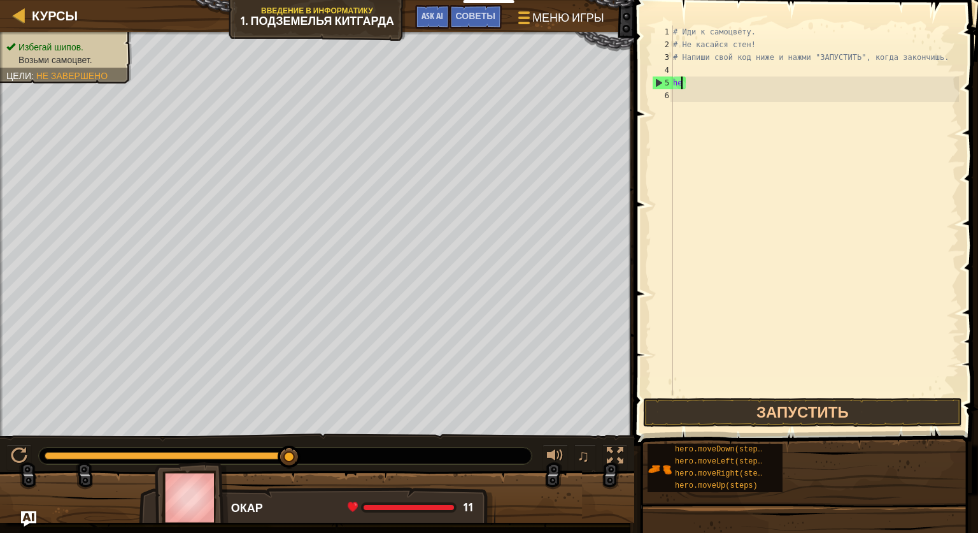
type textarea "h"
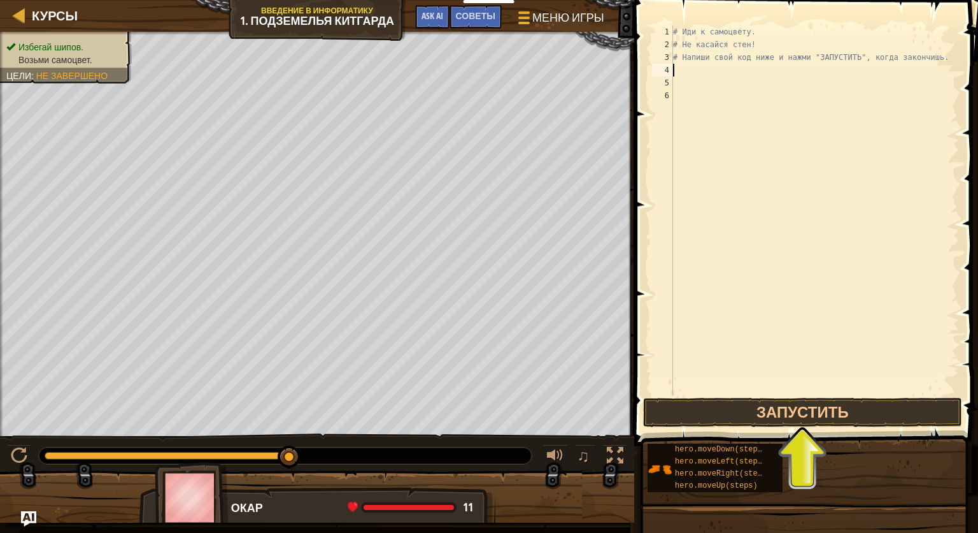
click at [690, 71] on div "# Иди к самоцвету. # Не касайся стен! # Напиши свой код ниже и нажми "ЗАПУСТИТЬ…" at bounding box center [815, 222] width 289 height 395
type textarea "M"
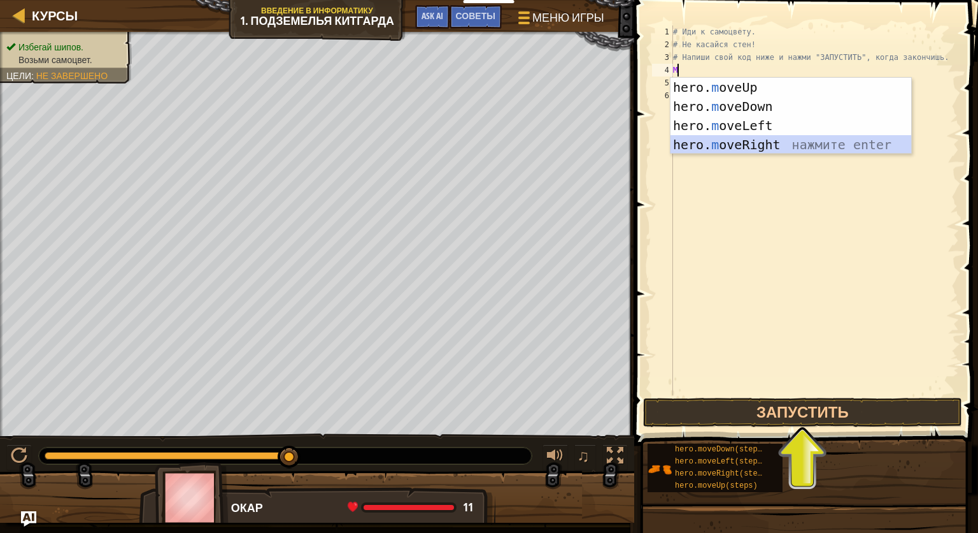
click at [747, 143] on div "hero. m oveUp нажмите enter hero. m oveDown нажмите enter hero. m oveLeft нажми…" at bounding box center [791, 135] width 241 height 115
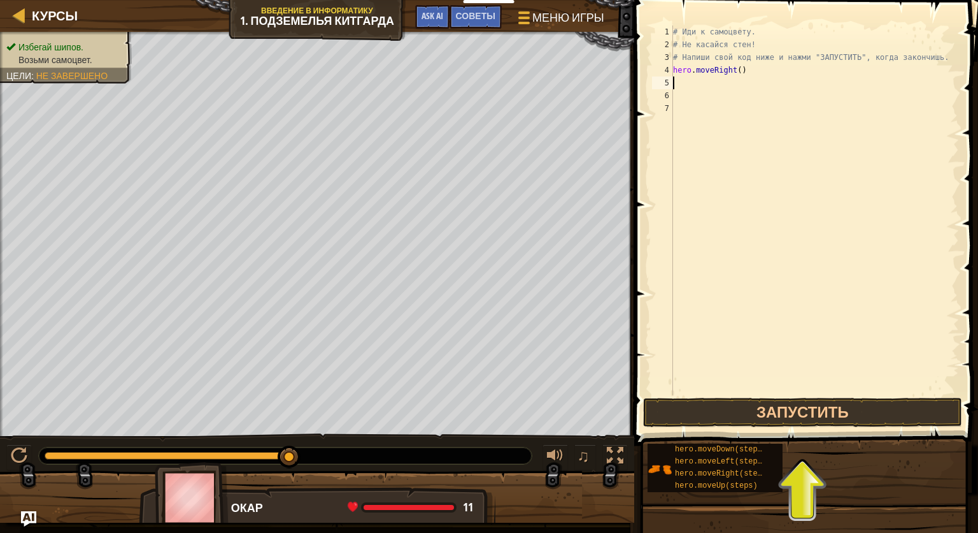
type textarea "M"
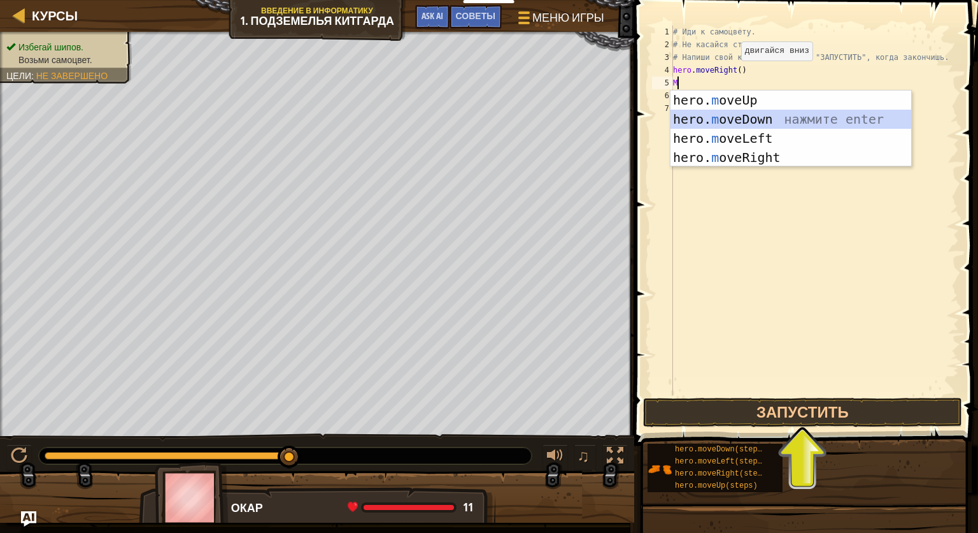
click at [768, 114] on div "hero. m oveUp нажмите enter hero. m oveDown нажмите enter hero. m oveLeft нажми…" at bounding box center [791, 147] width 241 height 115
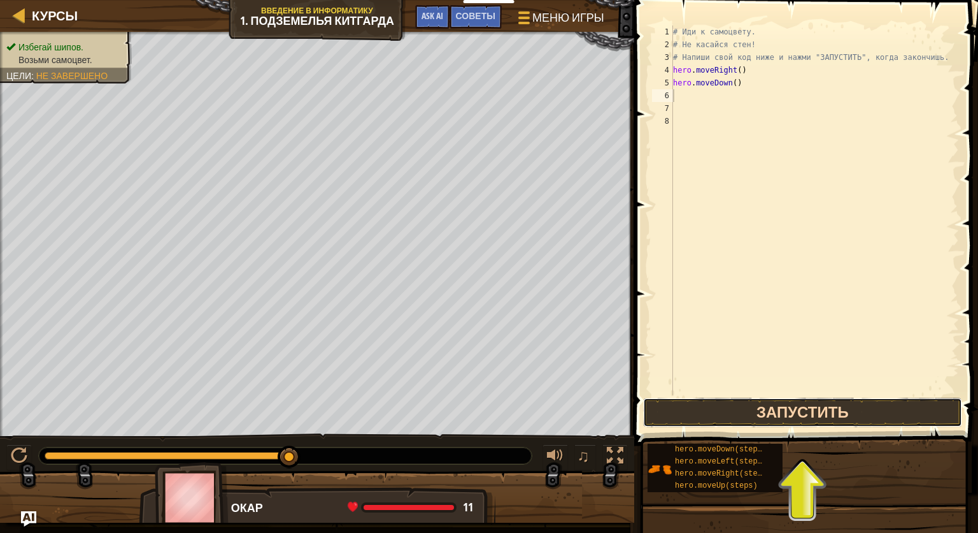
click at [804, 410] on button "Запустить" at bounding box center [802, 411] width 319 height 29
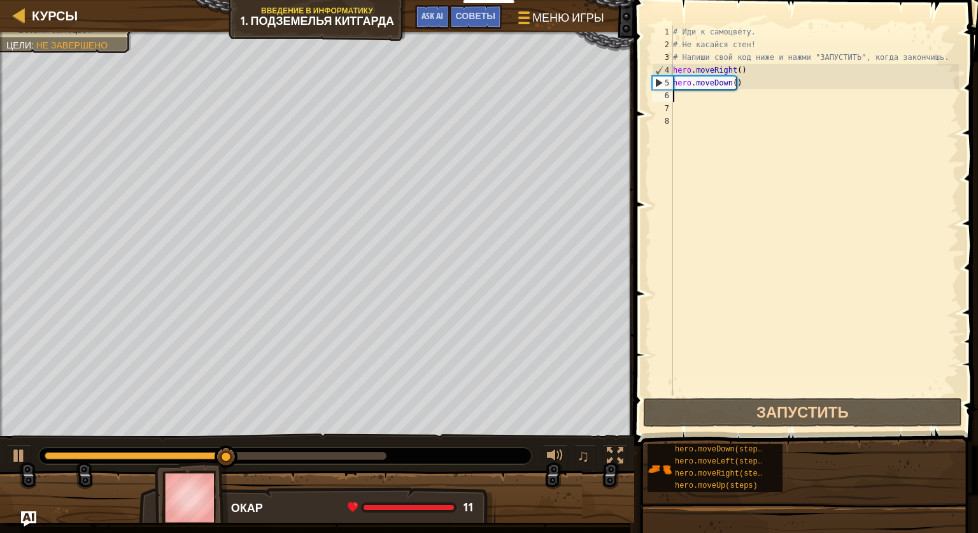
type textarea "H"
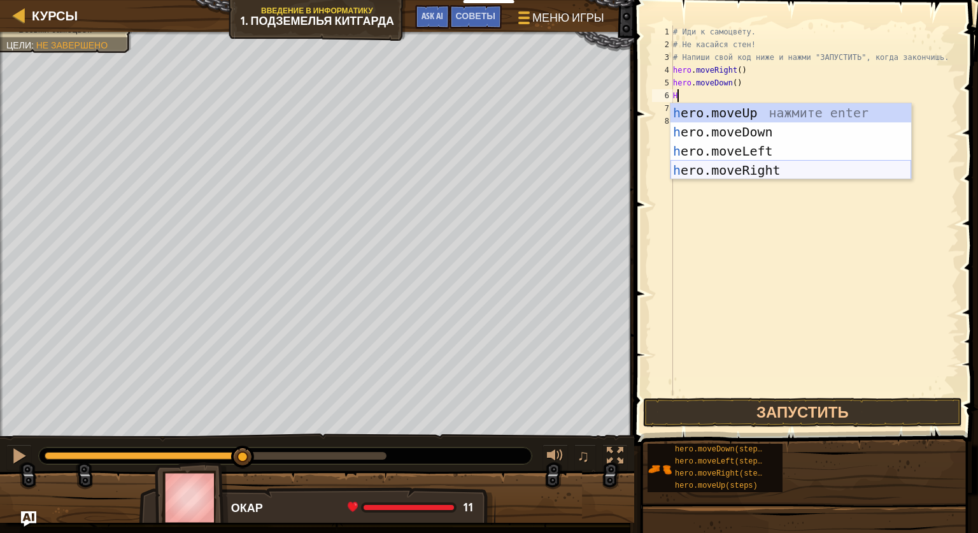
click at [741, 169] on div "h ero.moveUp нажмите enter h ero.moveDown нажмите enter h ero.moveLeft нажмите …" at bounding box center [791, 160] width 241 height 115
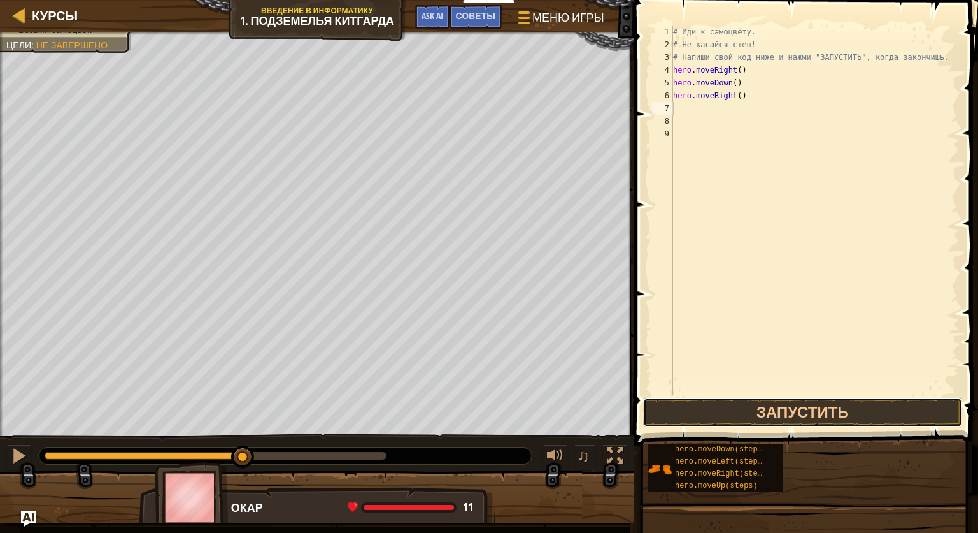
drag, startPoint x: 795, startPoint y: 407, endPoint x: 804, endPoint y: 387, distance: 21.7
click at [795, 408] on button "Запустить" at bounding box center [802, 411] width 319 height 29
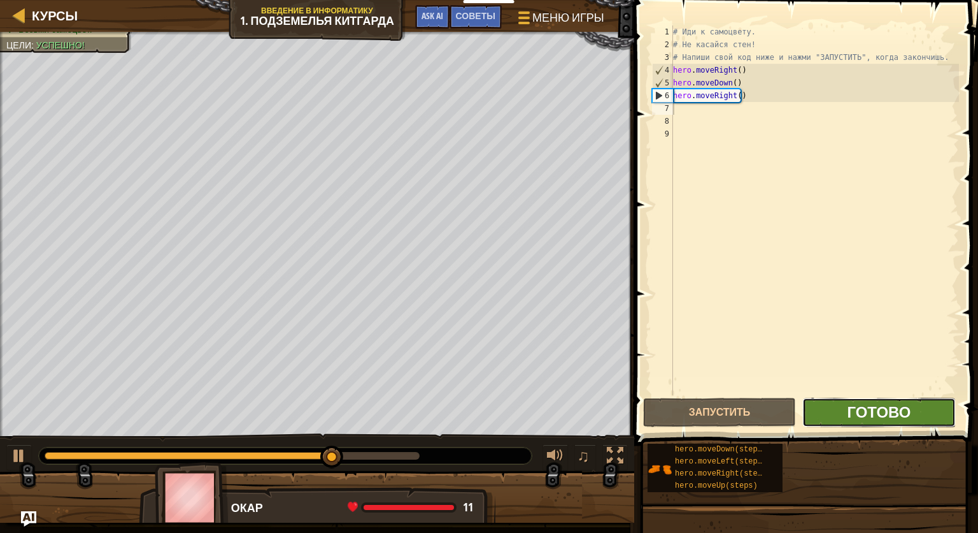
click at [869, 418] on span "Готово" at bounding box center [879, 411] width 64 height 20
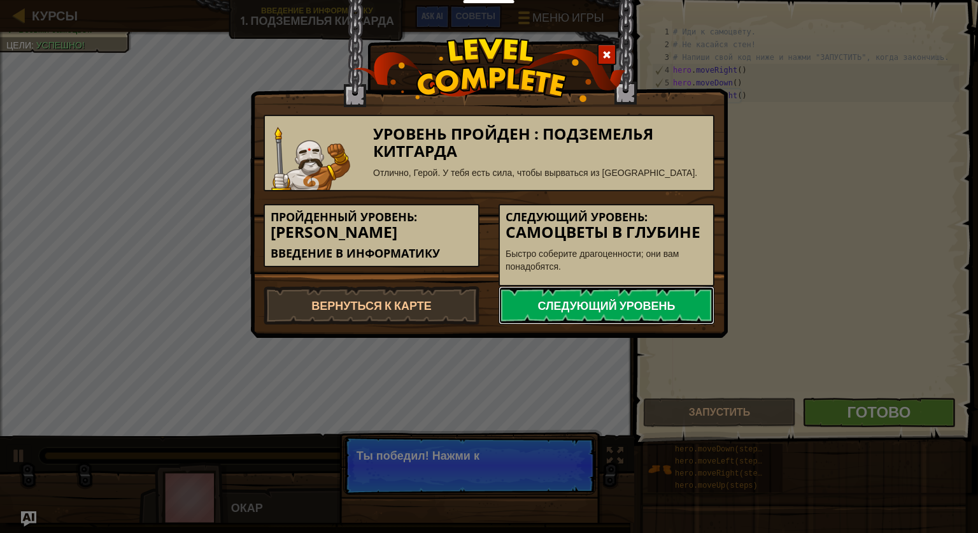
click at [634, 313] on link "Следующий уровень" at bounding box center [607, 305] width 216 height 38
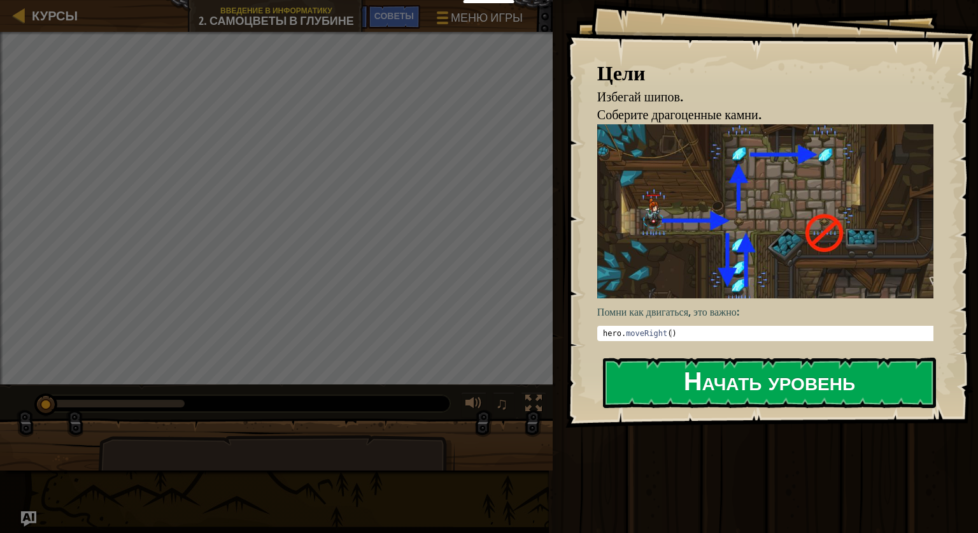
click at [856, 389] on button "Начать уровень" at bounding box center [769, 382] width 333 height 50
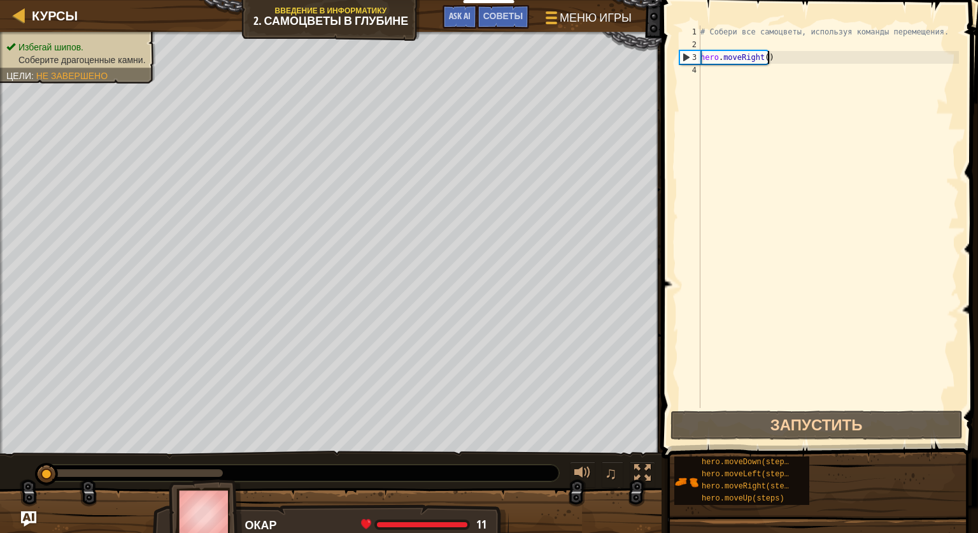
click at [768, 59] on div "# Собери все самоцветы, используя команды перемещения. hero . moveRight ( )" at bounding box center [828, 229] width 261 height 408
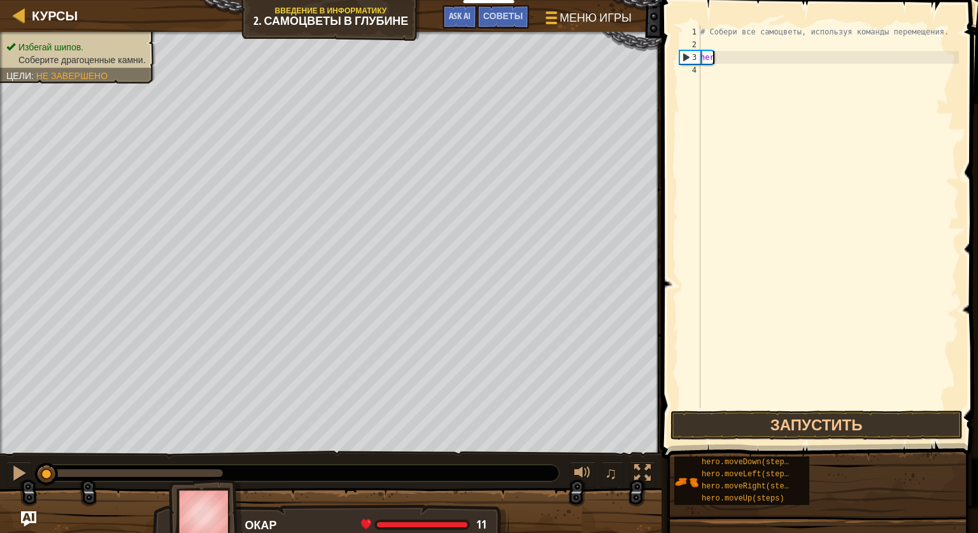
type textarea "h"
type textarea "# Собери все самоцветы, использ"
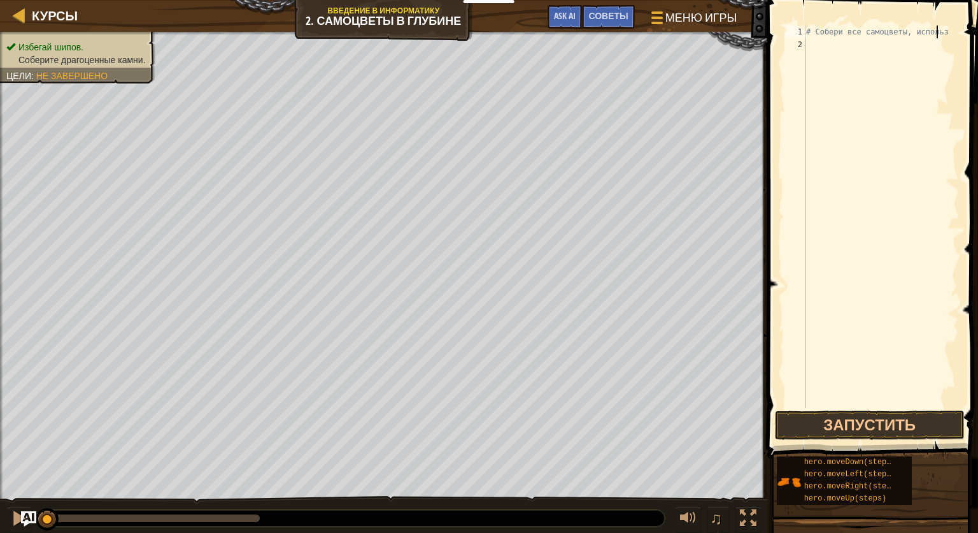
click at [803, 41] on div "2" at bounding box center [795, 44] width 21 height 13
type textarea "M"
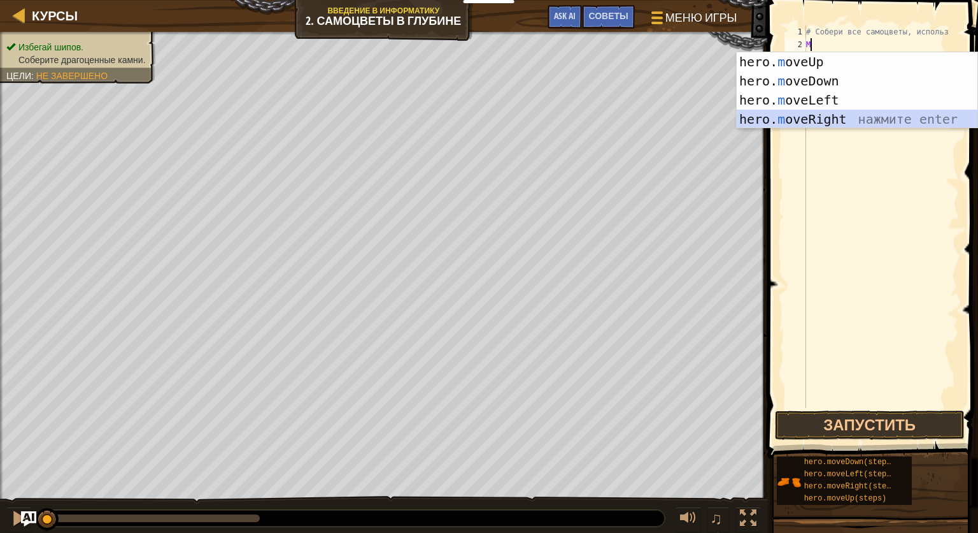
click at [870, 114] on div "hero. m oveUp нажмите enter hero. m oveDown нажмите enter hero. m oveLeft нажми…" at bounding box center [857, 109] width 241 height 115
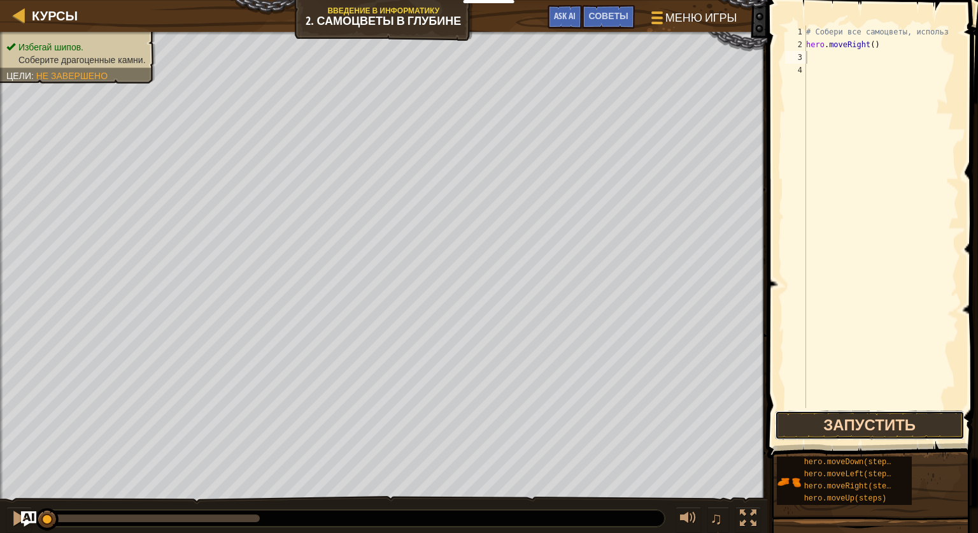
click at [913, 415] on button "Запустить" at bounding box center [870, 424] width 190 height 29
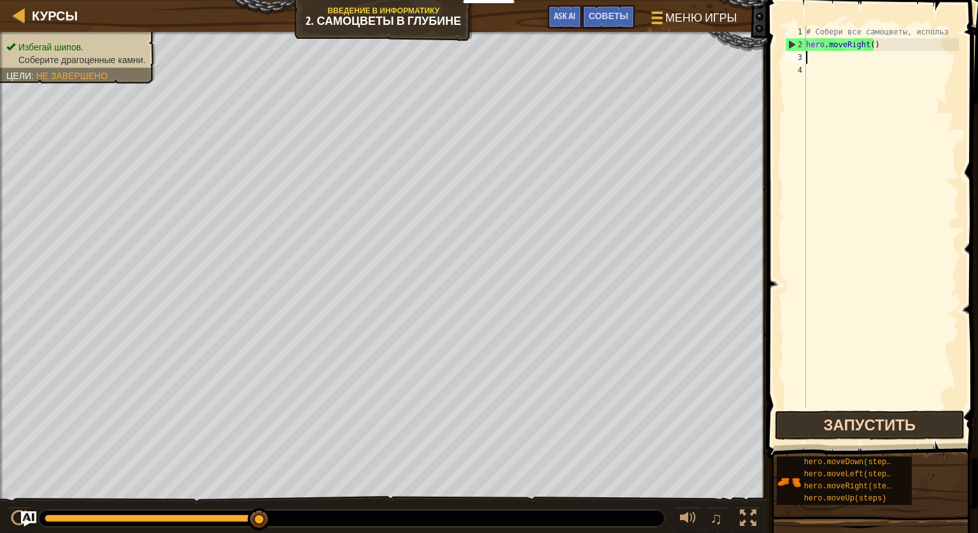
type textarea "M"
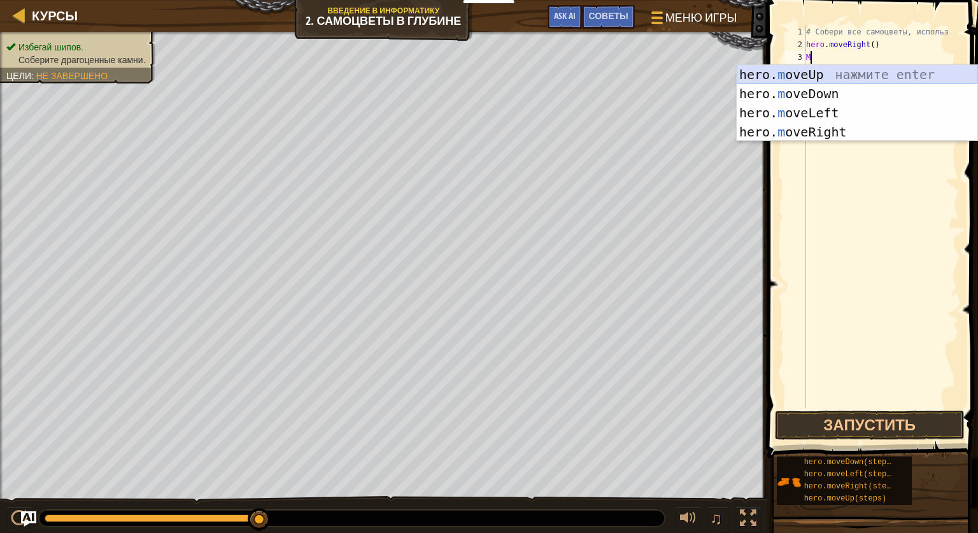
click at [902, 71] on div "hero. m oveUp нажмите enter hero. m oveDown нажмите enter hero. m oveLeft нажми…" at bounding box center [857, 122] width 241 height 115
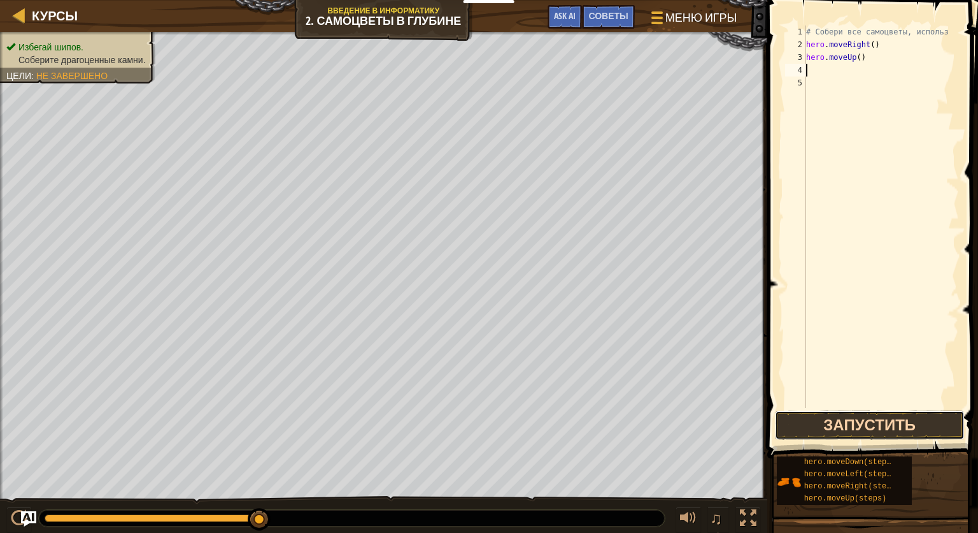
click at [843, 425] on button "Запустить" at bounding box center [870, 424] width 190 height 29
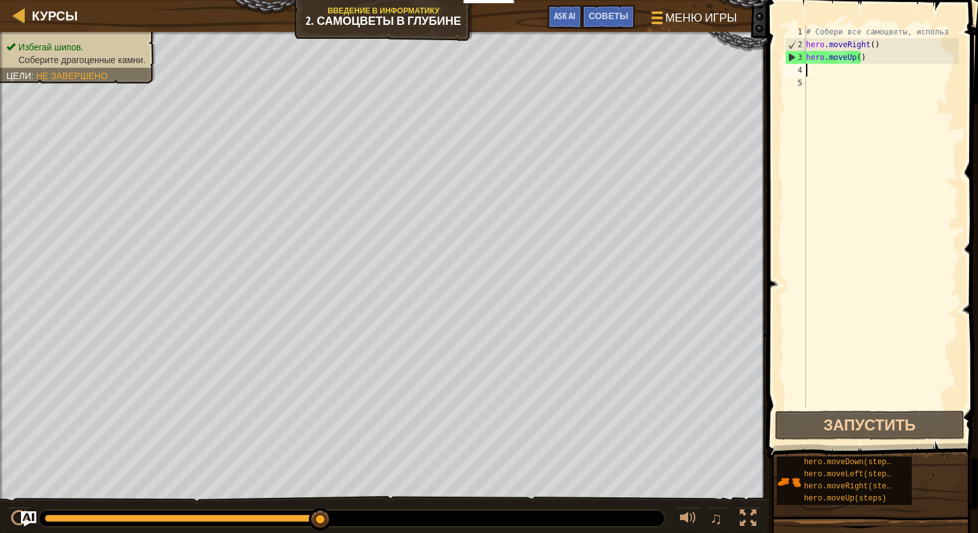
type textarea "M"
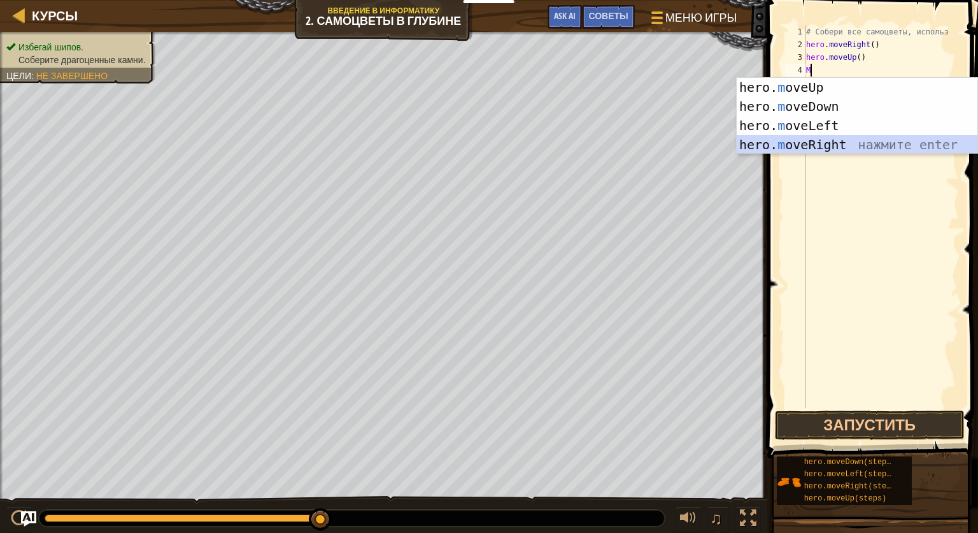
click at [885, 145] on div "hero. m oveUp нажмите enter hero. m oveDown нажмите enter hero. m oveLeft нажми…" at bounding box center [857, 135] width 241 height 115
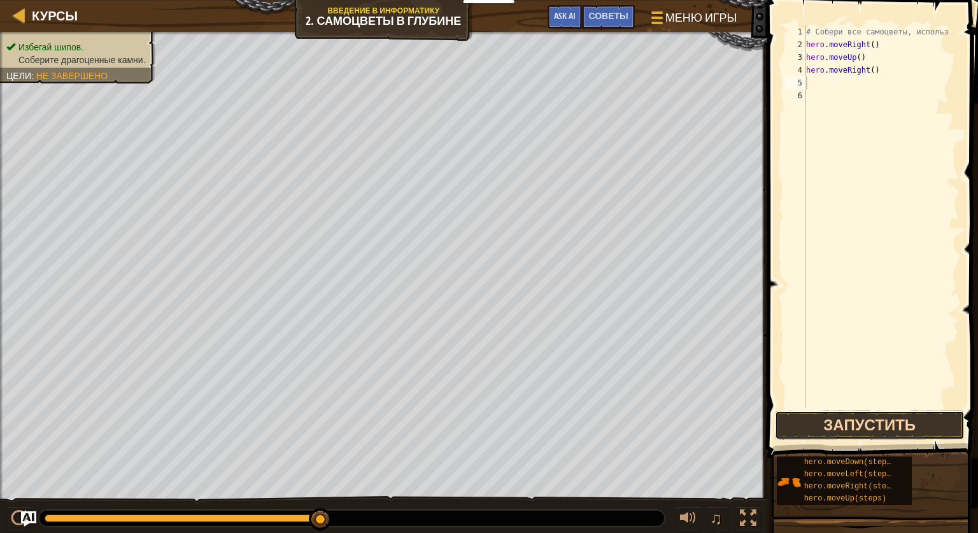
click at [848, 414] on button "Запустить" at bounding box center [870, 424] width 190 height 29
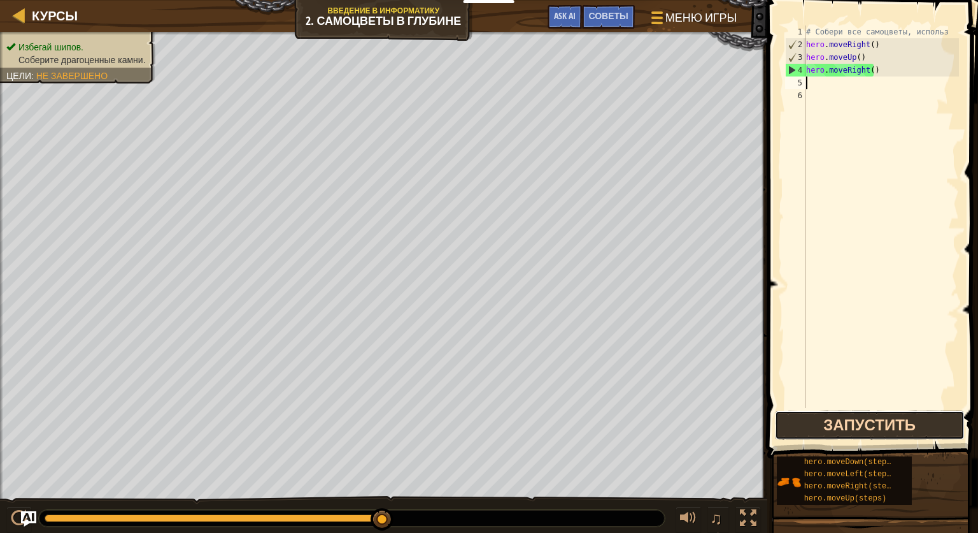
click at [910, 416] on button "Запустить" at bounding box center [870, 424] width 190 height 29
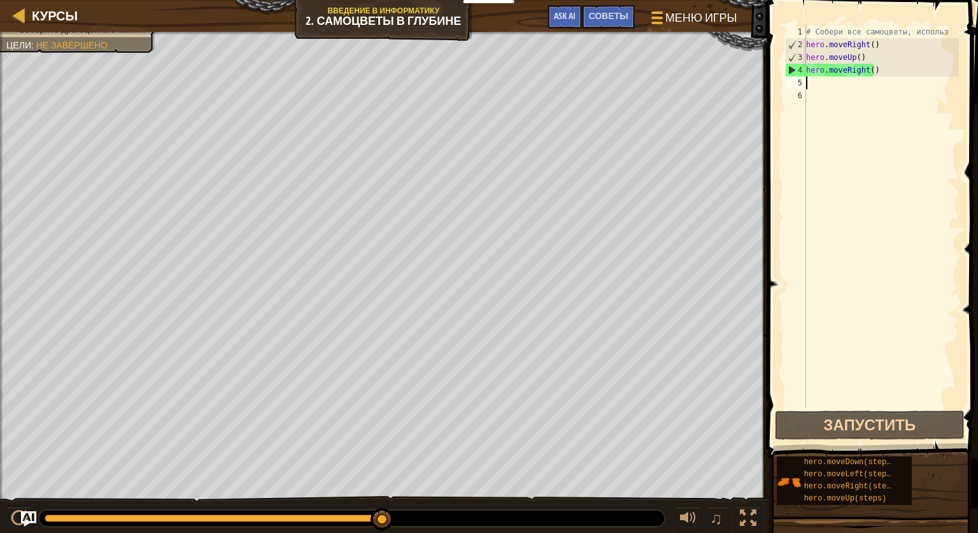
type textarea "M"
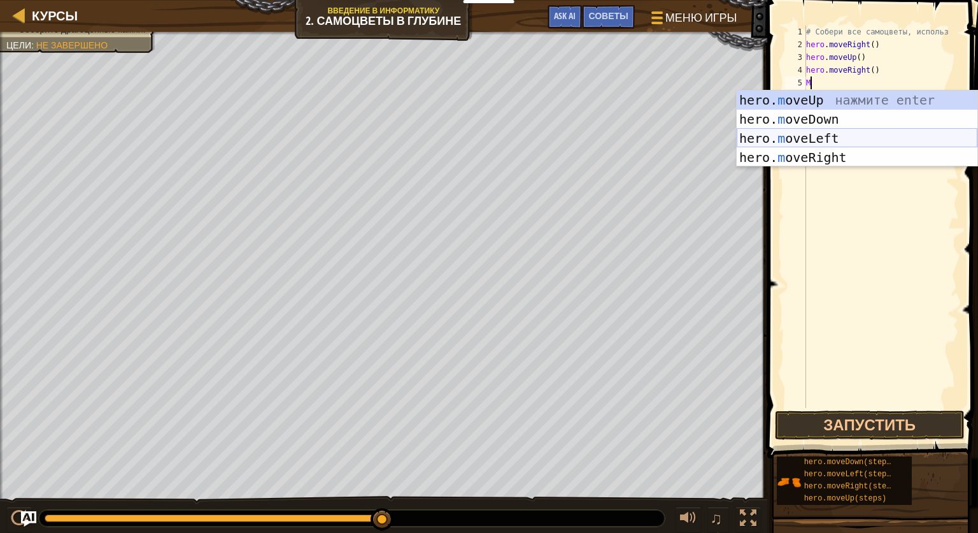
click at [806, 132] on div "hero. m oveUp нажмите enter hero. m oveDown нажмите enter hero. m oveLeft нажми…" at bounding box center [857, 147] width 241 height 115
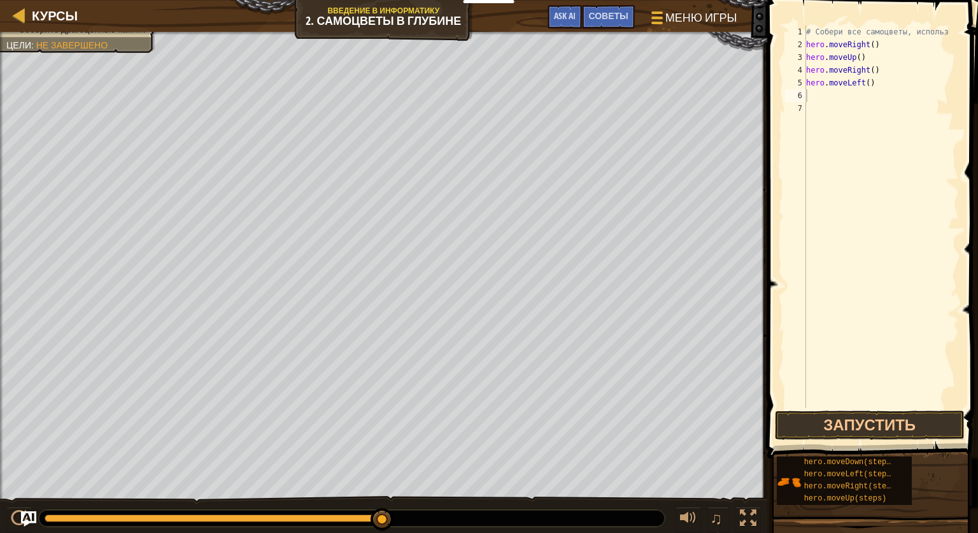
click at [836, 409] on span at bounding box center [874, 211] width 221 height 496
click at [834, 426] on button "Запустить" at bounding box center [870, 424] width 190 height 29
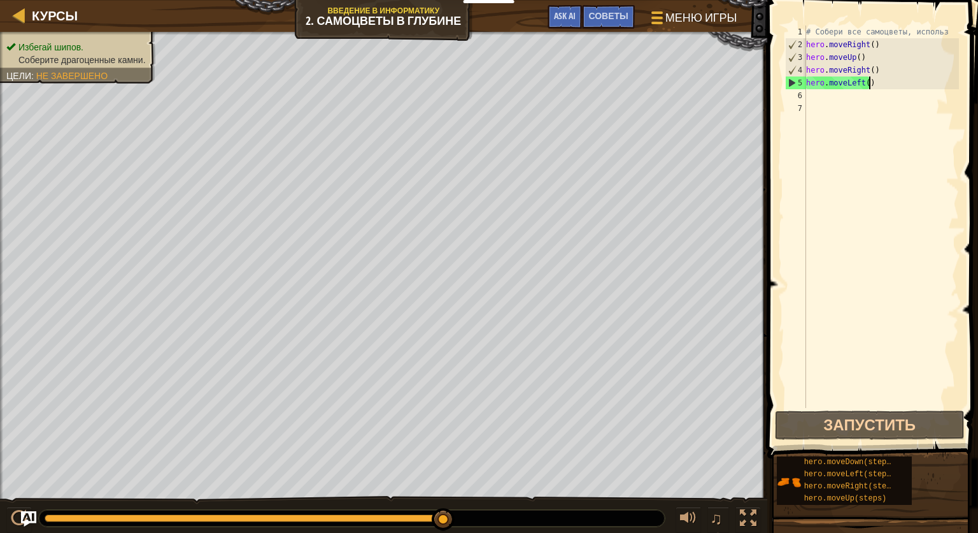
click at [878, 85] on div "# Собери все самоцветы, использ hero . moveRight ( ) hero . moveUp ( ) hero . m…" at bounding box center [881, 229] width 155 height 408
type textarea "h"
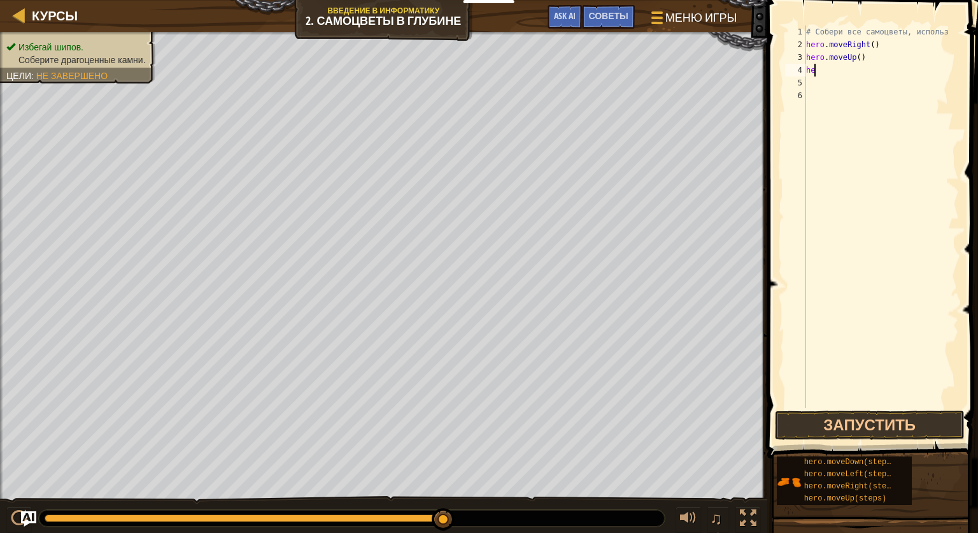
type textarea "h"
click at [829, 413] on button "Запустить" at bounding box center [870, 424] width 190 height 29
type textarea "M"
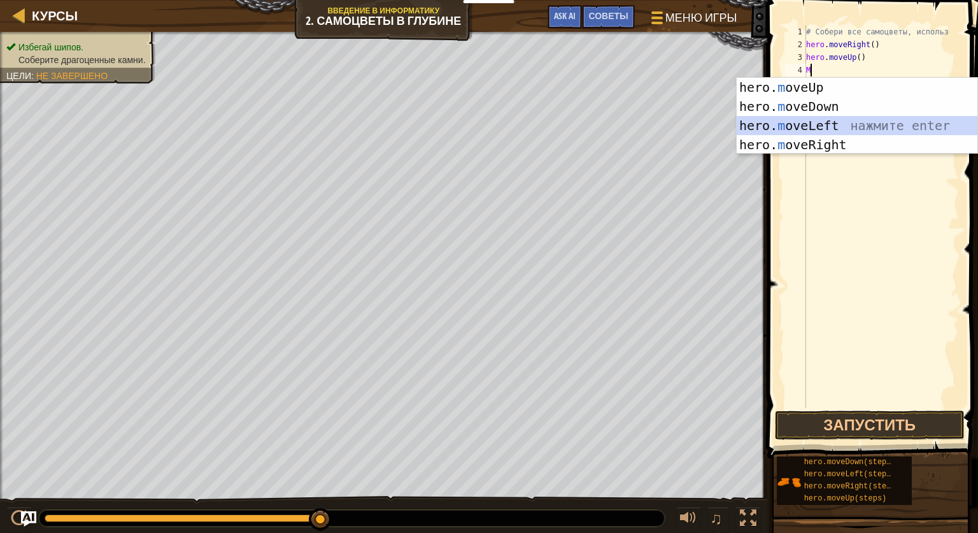
click at [821, 125] on div "hero. m oveUp нажмите enter hero. m oveDown нажмите enter hero. m oveLeft нажми…" at bounding box center [857, 135] width 241 height 115
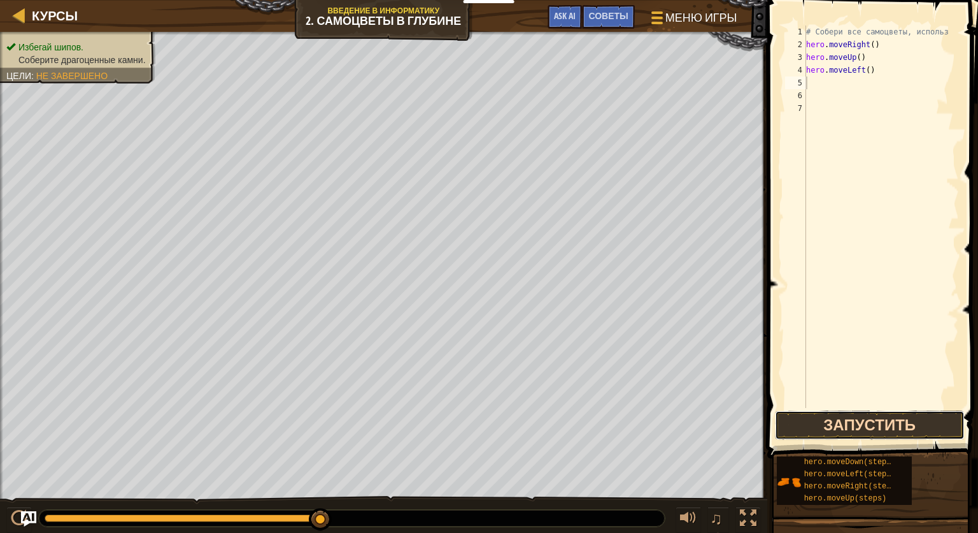
click at [810, 423] on button "Запустить" at bounding box center [870, 424] width 190 height 29
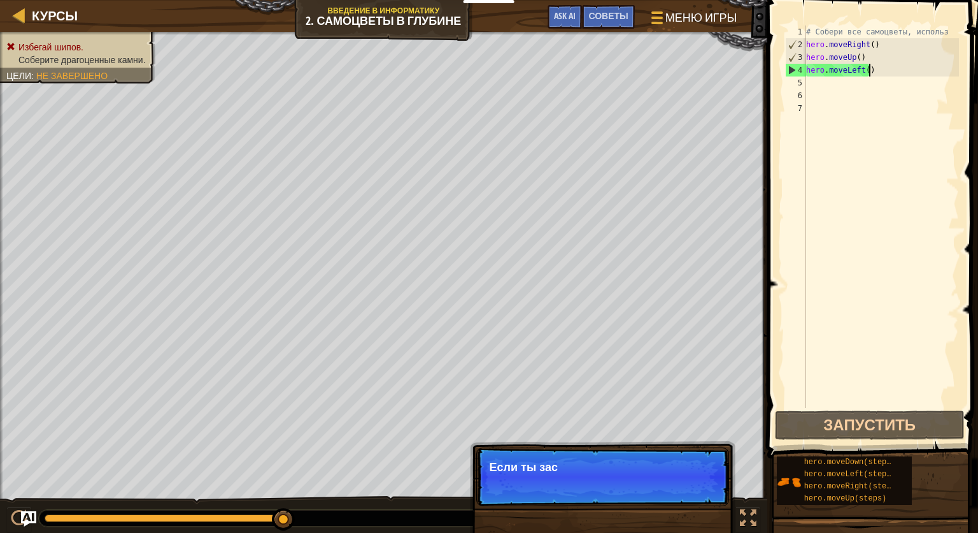
click at [871, 66] on div "# Собери все самоцветы, использ hero . moveRight ( ) hero . moveUp ( ) hero . m…" at bounding box center [881, 229] width 155 height 408
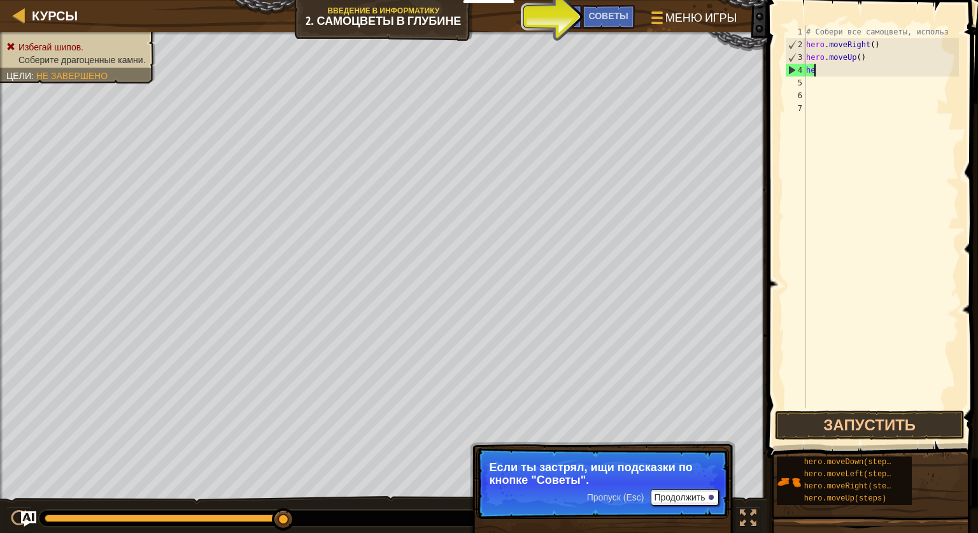
type textarea "h"
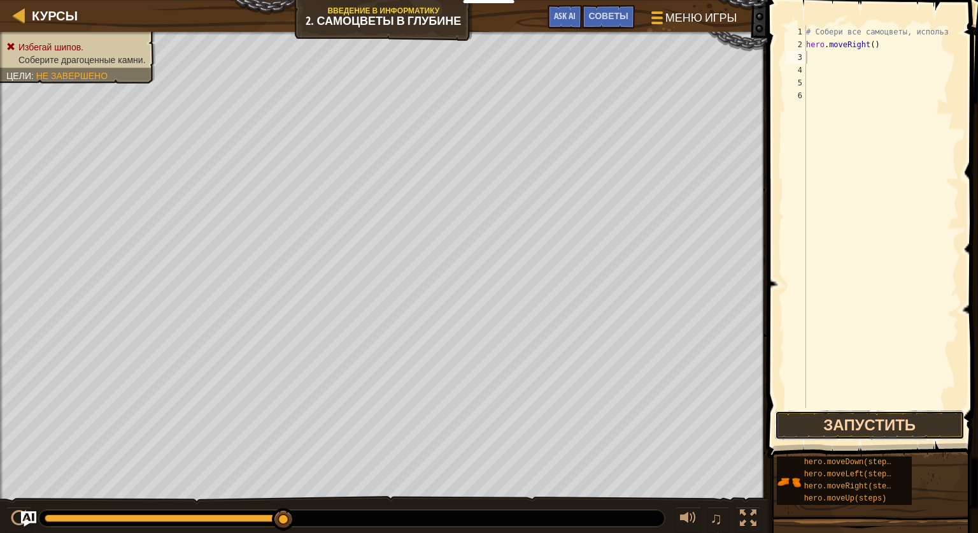
click at [883, 426] on button "Запустить" at bounding box center [870, 424] width 190 height 29
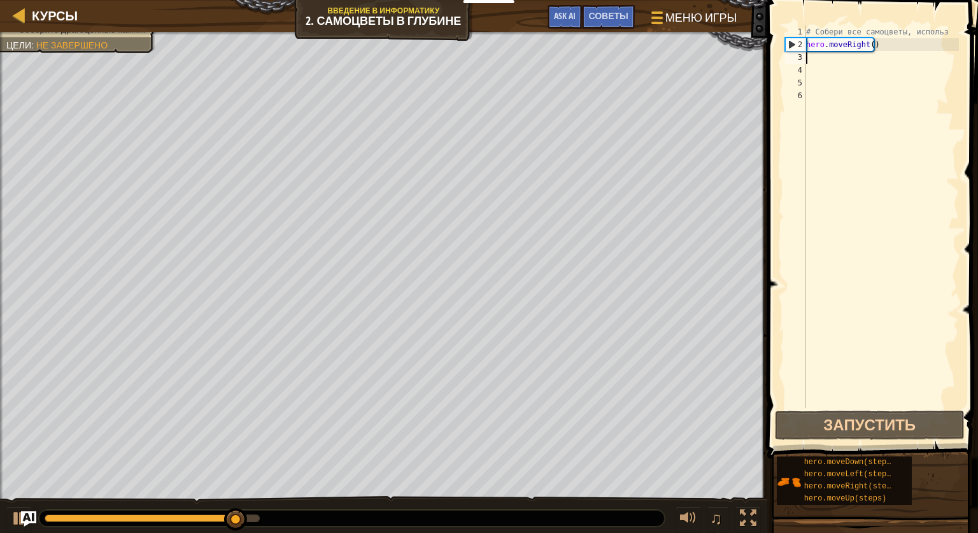
type textarea "M"
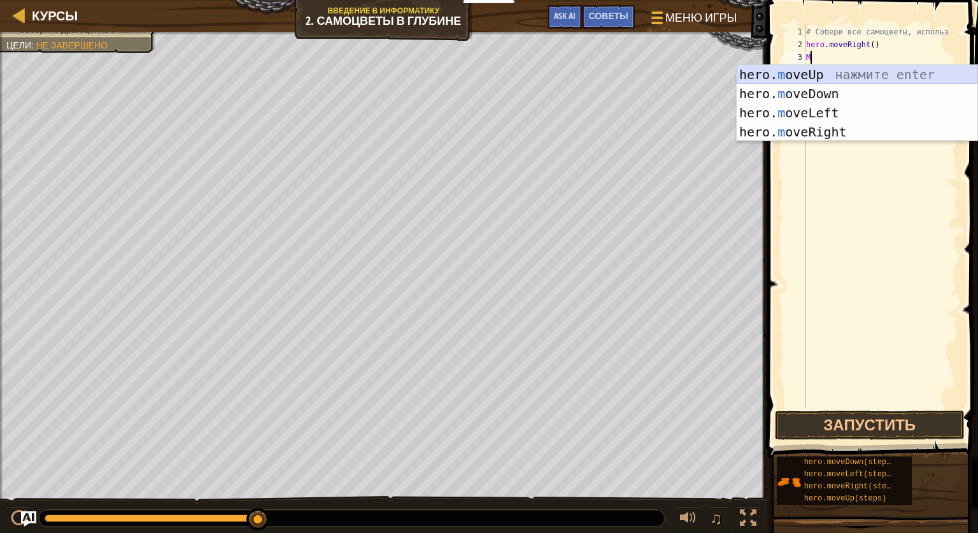
click at [822, 71] on div "hero. m oveUp нажмите enter hero. m oveDown нажмите enter hero. m oveLeft нажми…" at bounding box center [857, 122] width 241 height 115
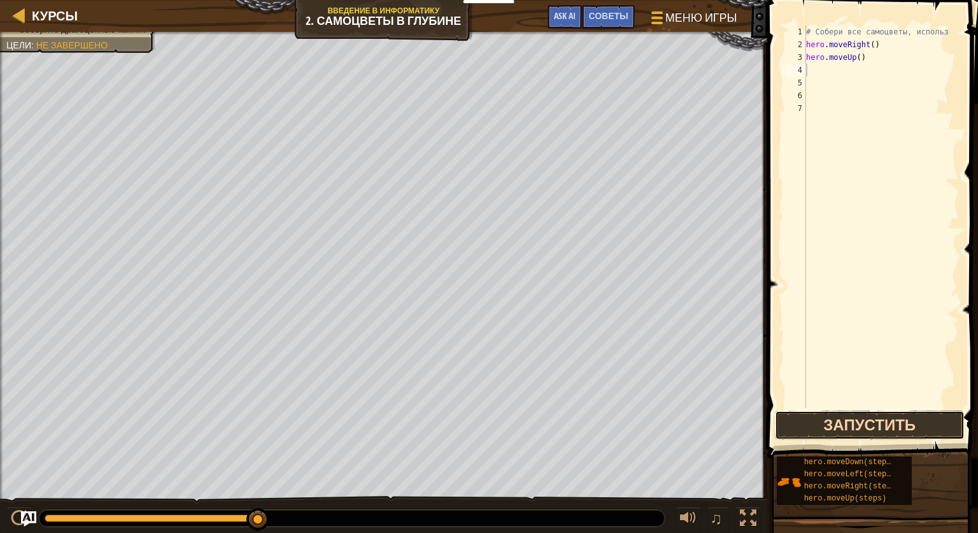
click at [873, 419] on button "Запустить" at bounding box center [870, 424] width 190 height 29
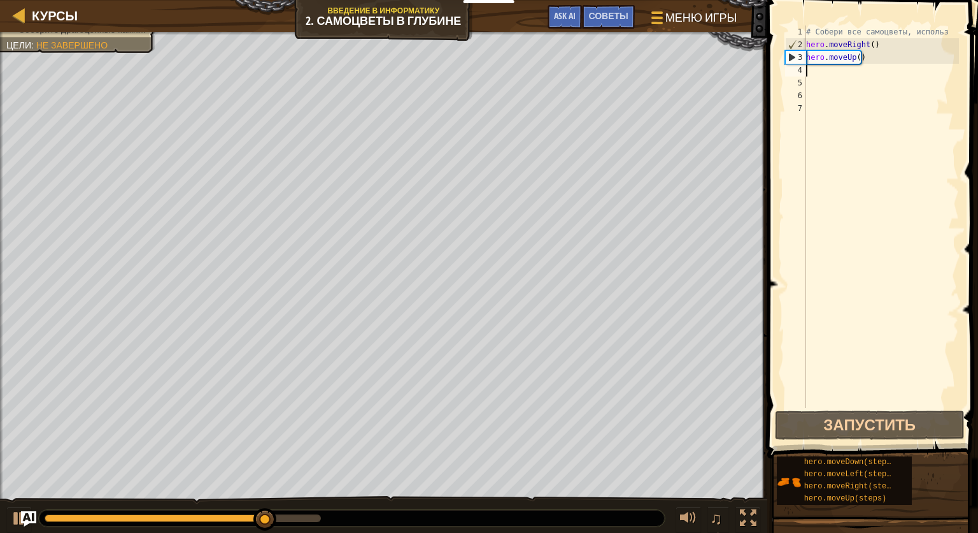
click at [871, 56] on div "# Собери все самоцветы, использ hero . moveRight ( ) hero . moveUp ( )" at bounding box center [881, 229] width 155 height 408
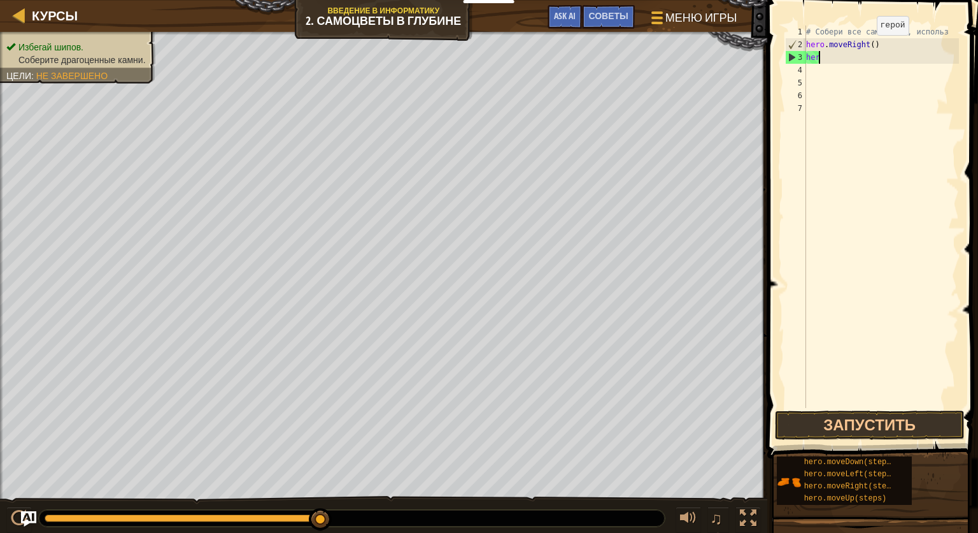
type textarea "h"
click at [838, 424] on button "Запустить" at bounding box center [870, 424] width 190 height 29
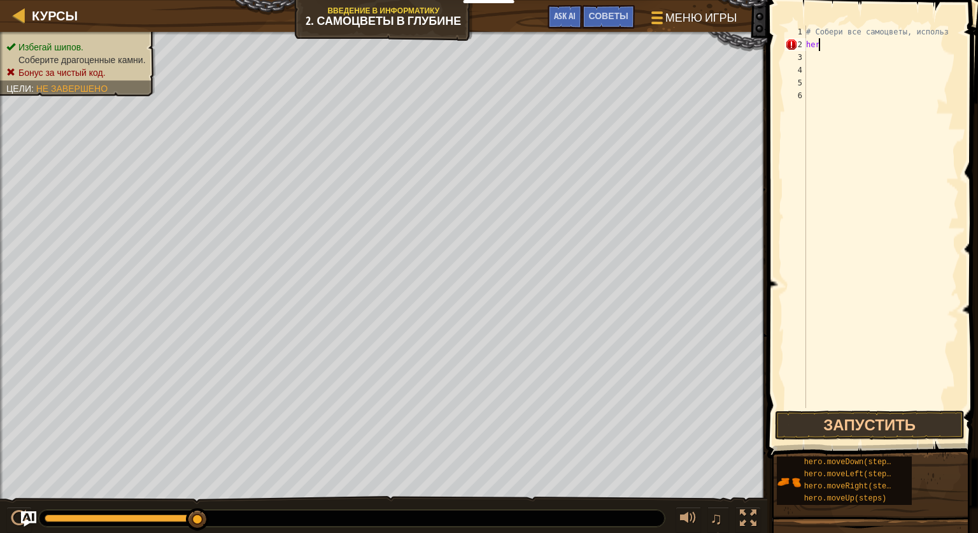
type textarea "h"
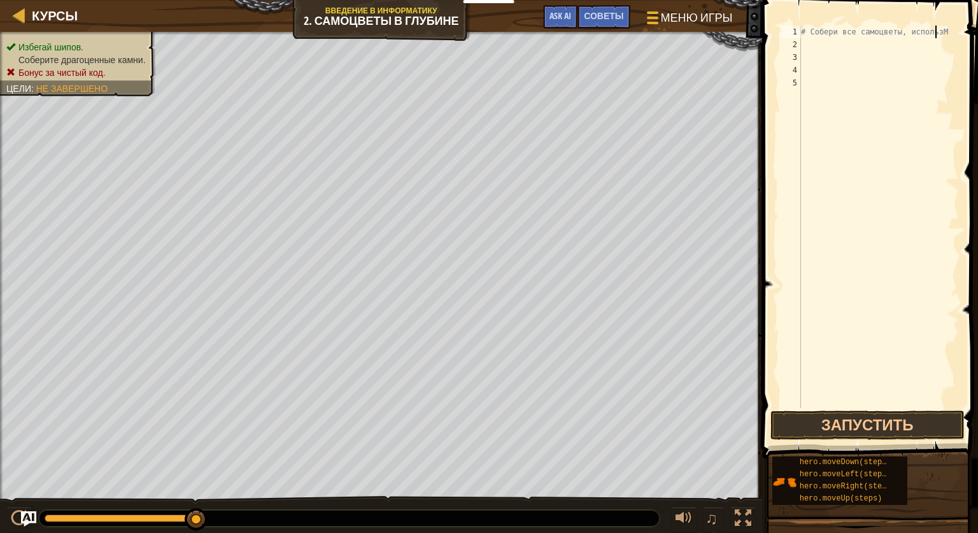
type textarea "# Собери все самоцветы, использ"
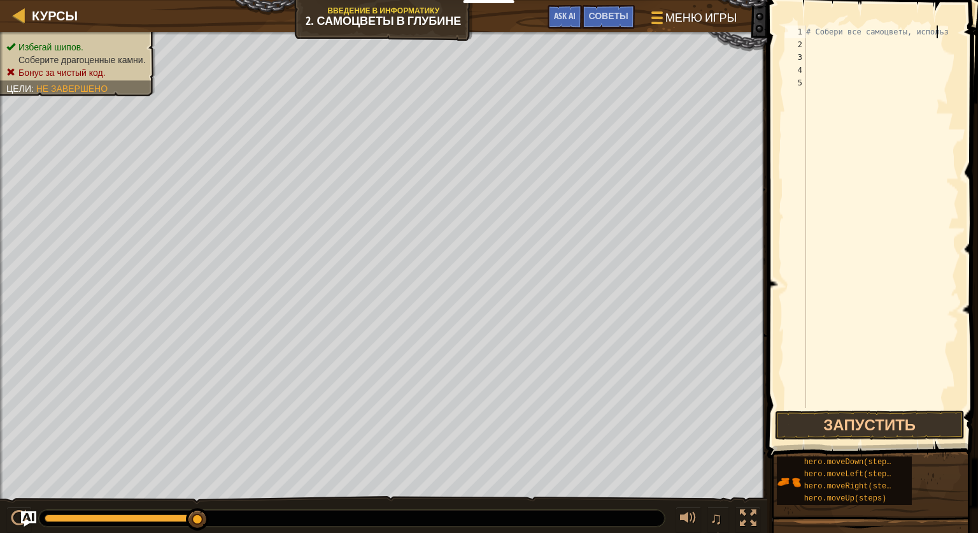
scroll to position [6, 0]
type textarea "M"
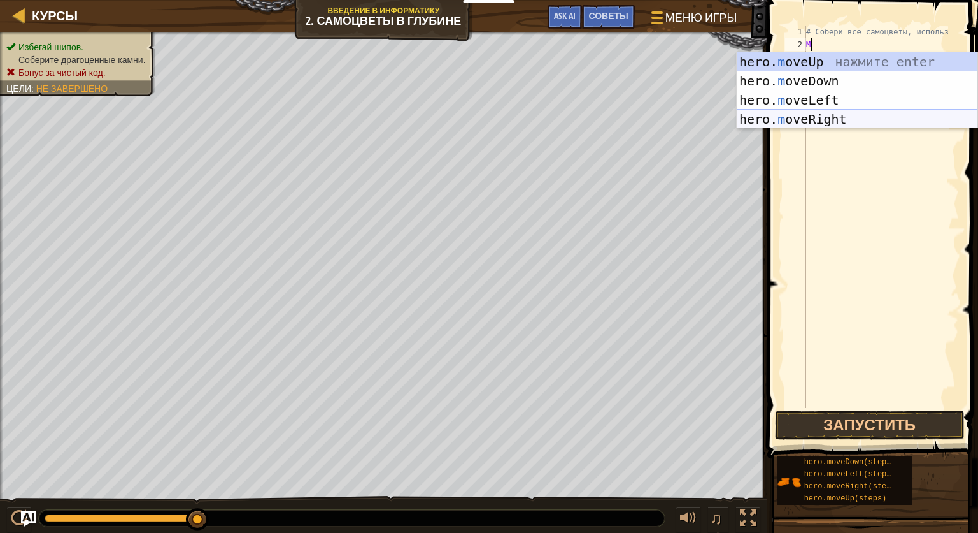
click at [838, 120] on div "hero. m oveUp нажмите enter hero. m oveDown нажмите enter hero. m oveLeft нажми…" at bounding box center [857, 109] width 241 height 115
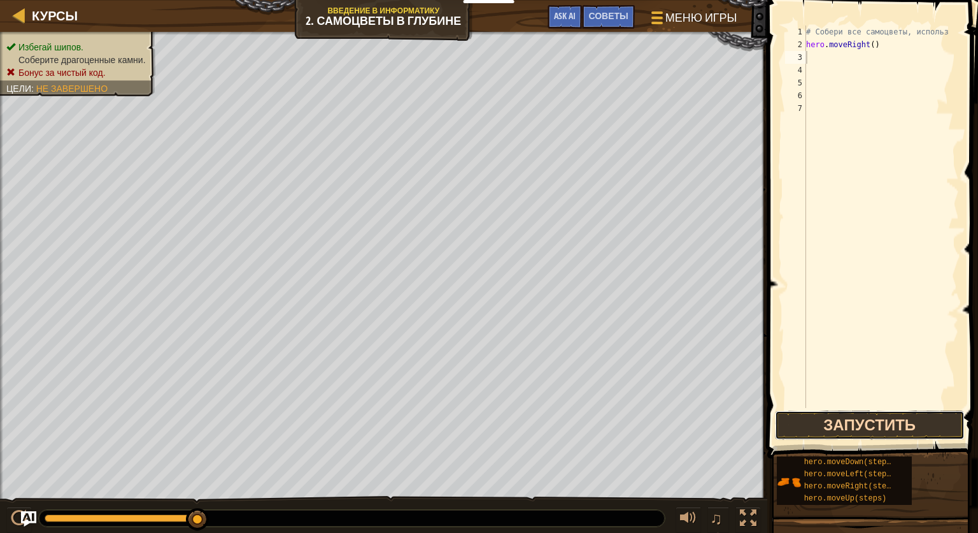
click at [826, 419] on button "Запустить" at bounding box center [870, 424] width 190 height 29
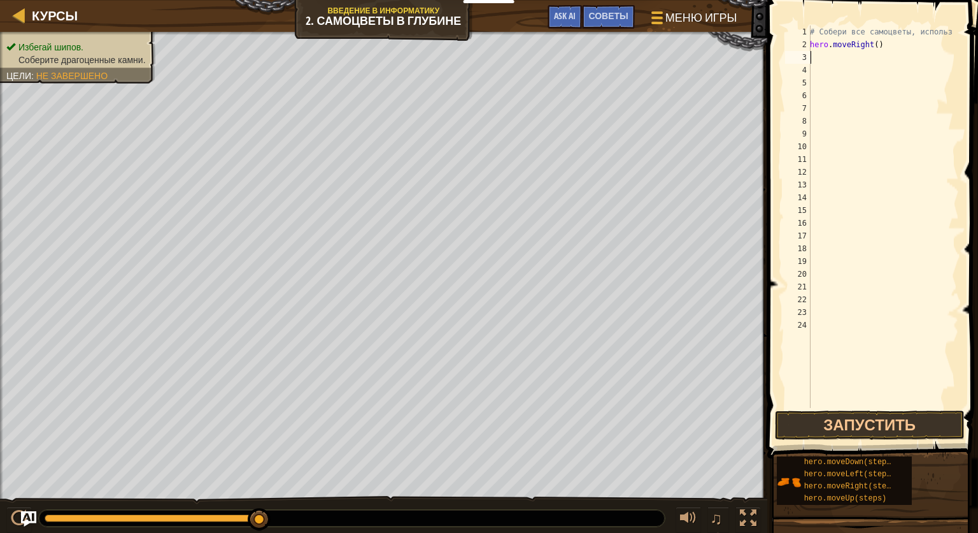
click at [817, 55] on div "# Собери все самоцветы, использ hero . moveRight ( )" at bounding box center [884, 229] width 152 height 408
type textarea "M"
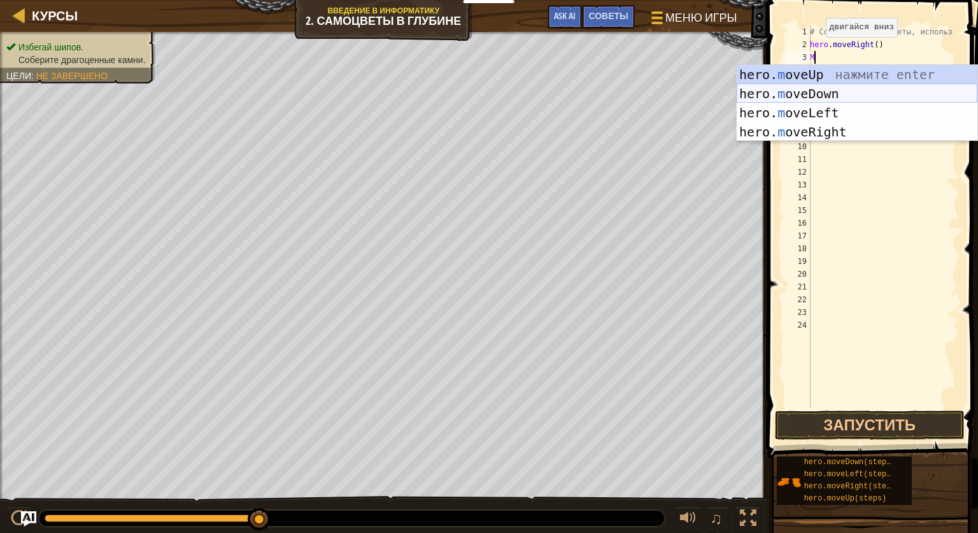
click at [839, 93] on div "hero. m oveUp нажмите enter hero. m oveDown нажмите enter hero. m oveLeft нажми…" at bounding box center [857, 122] width 241 height 115
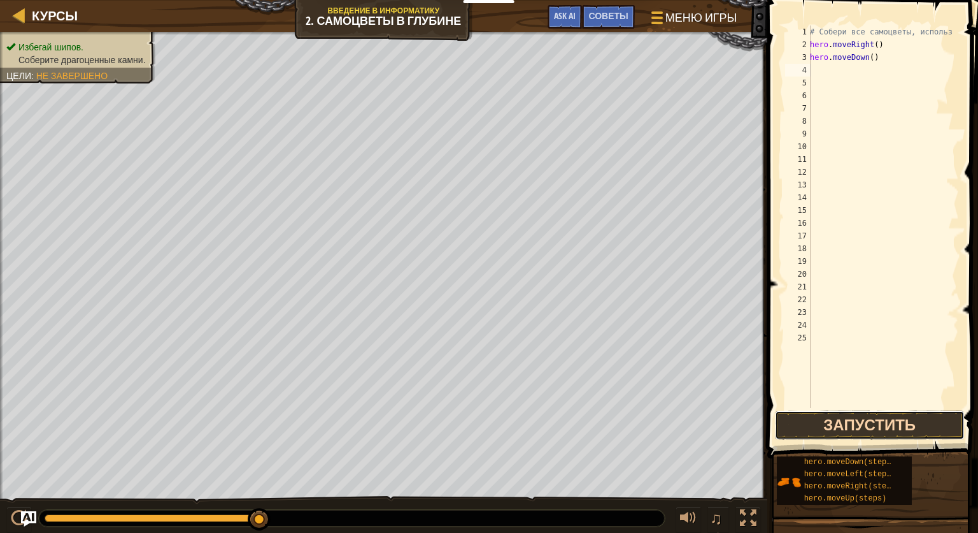
drag, startPoint x: 888, startPoint y: 425, endPoint x: 894, endPoint y: 408, distance: 18.1
click at [892, 418] on button "Запустить" at bounding box center [870, 424] width 190 height 29
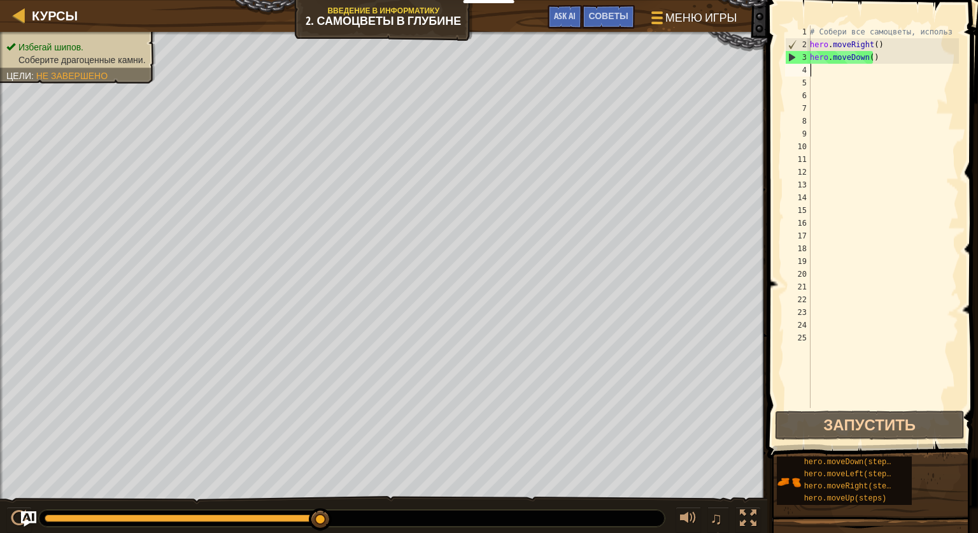
type textarea "M"
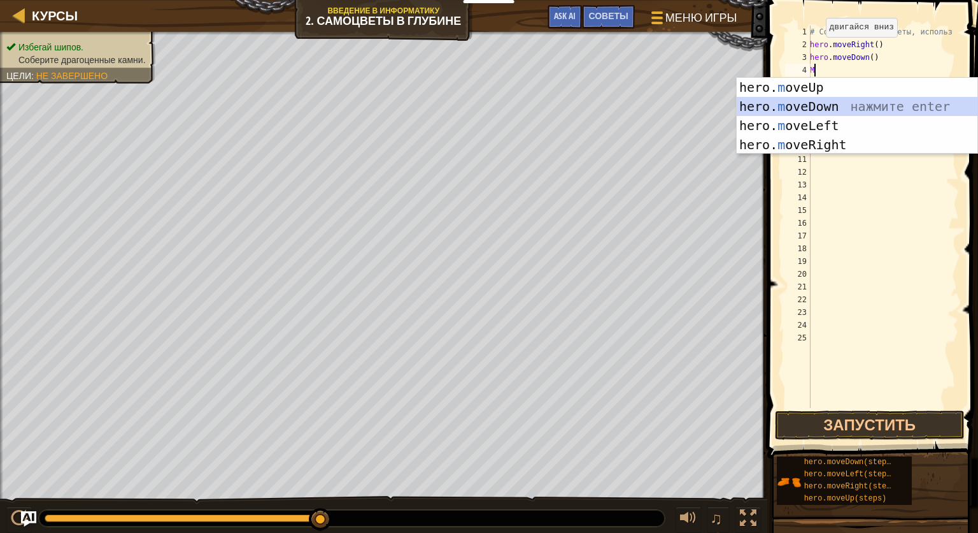
click at [820, 115] on div "hero. m oveUp нажмите enter hero. m oveDown нажмите enter hero. m oveLeft нажми…" at bounding box center [857, 135] width 241 height 115
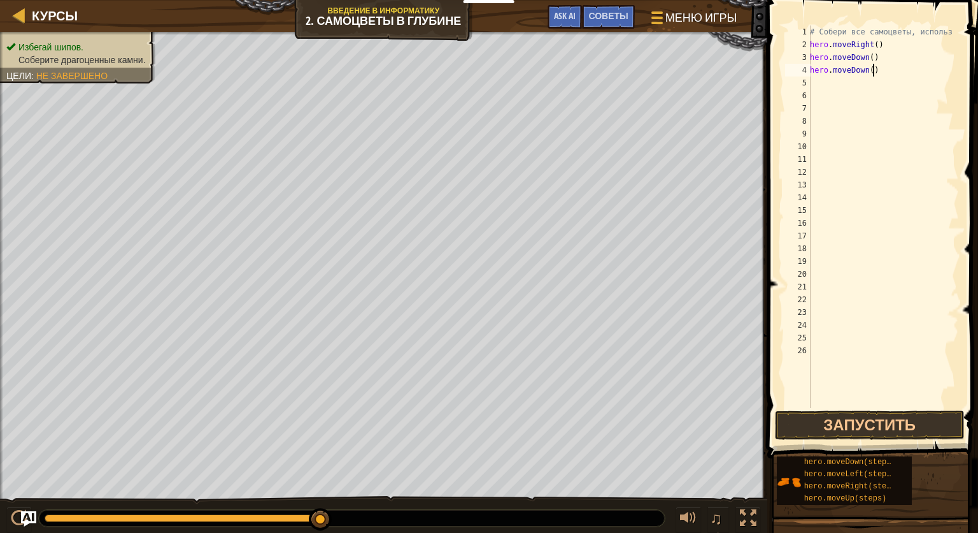
click at [879, 69] on div "# Собери все самоцветы, использ hero . moveRight ( ) hero . moveDown ( ) hero .…" at bounding box center [884, 229] width 152 height 408
type textarea "h"
type textarea "M"
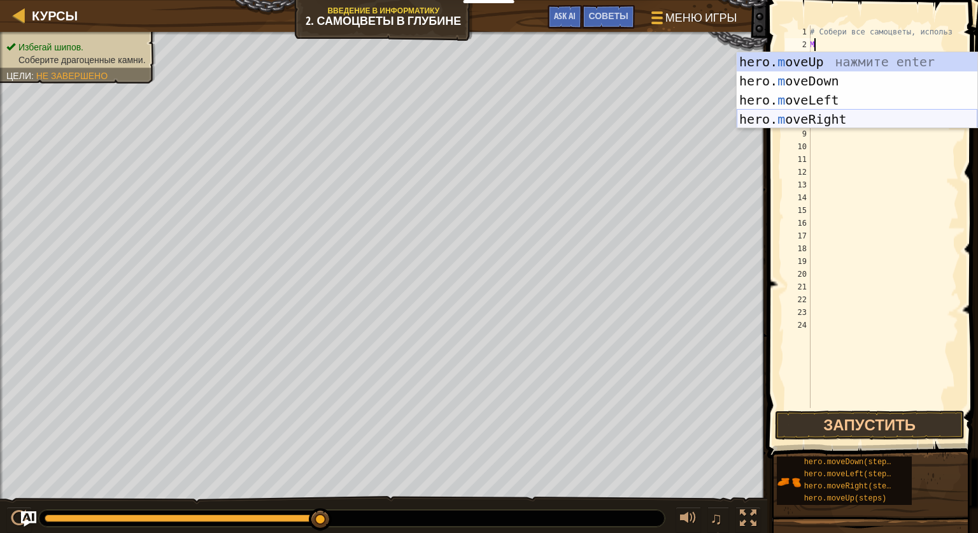
click at [833, 117] on div "hero. m oveUp нажмите enter hero. m oveDown нажмите enter hero. m oveLeft нажми…" at bounding box center [857, 109] width 241 height 115
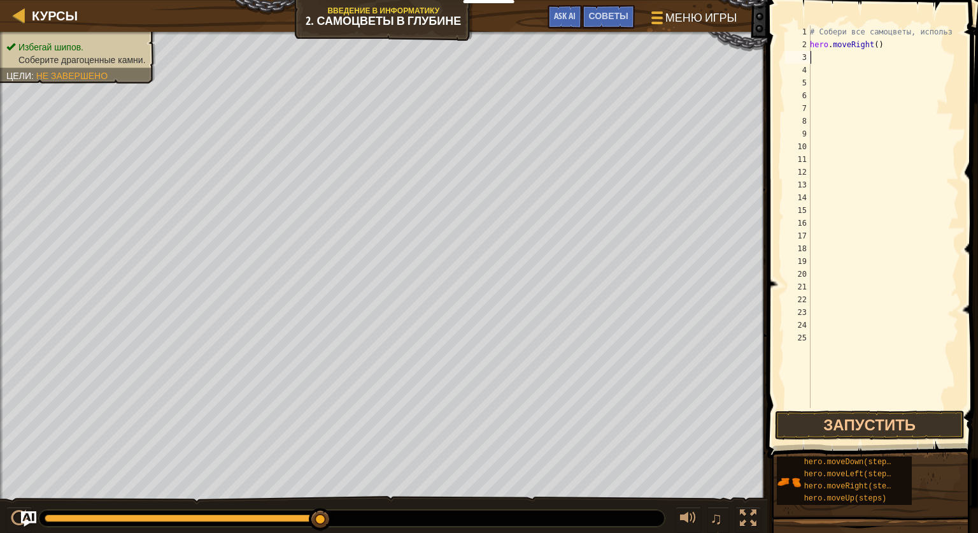
type textarea "M"
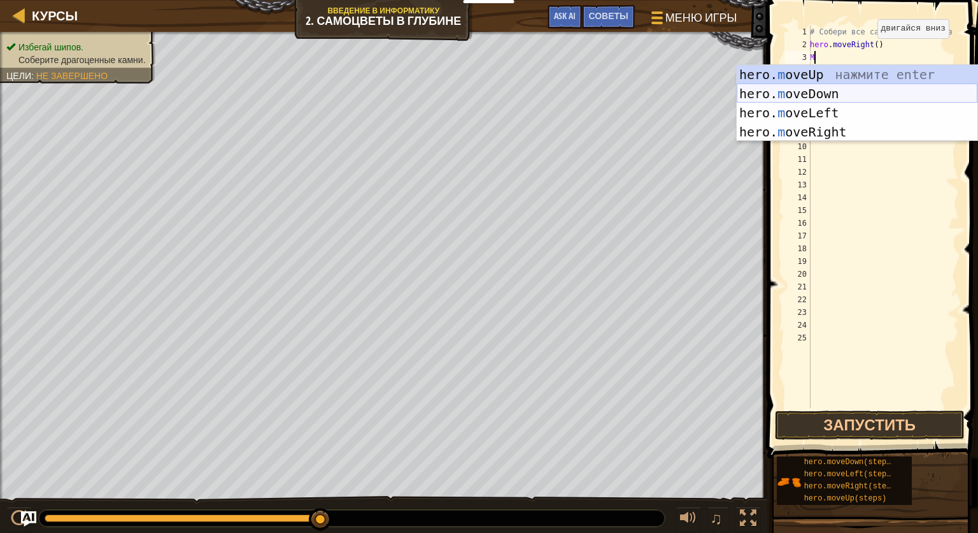
click at [824, 86] on div "hero. m oveUp нажмите enter hero. m oveDown нажмите enter hero. m oveLeft нажми…" at bounding box center [857, 122] width 241 height 115
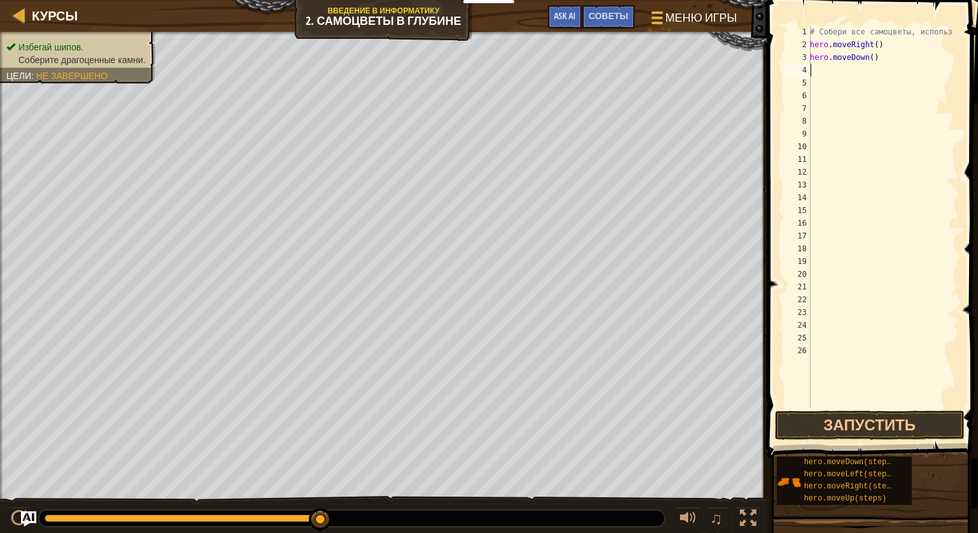
type textarea "M"
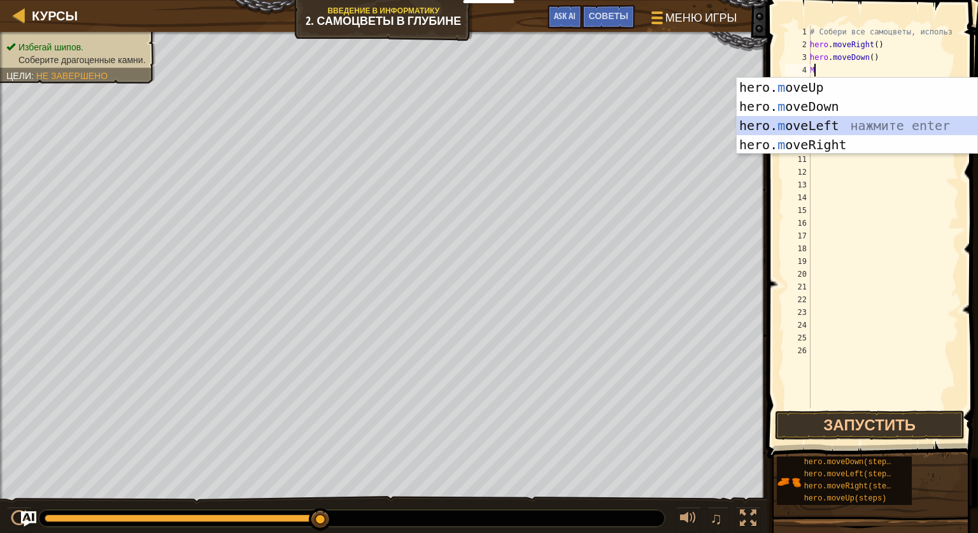
click at [822, 125] on div "hero. m oveUp нажмите enter hero. m oveDown нажмите enter hero. m oveLeft нажми…" at bounding box center [857, 135] width 241 height 115
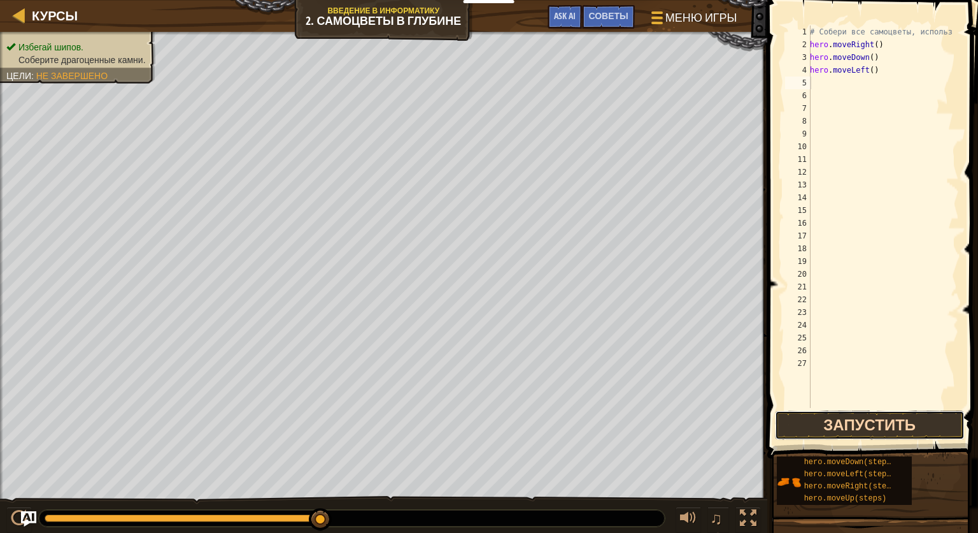
click at [866, 425] on button "Запустить" at bounding box center [870, 424] width 190 height 29
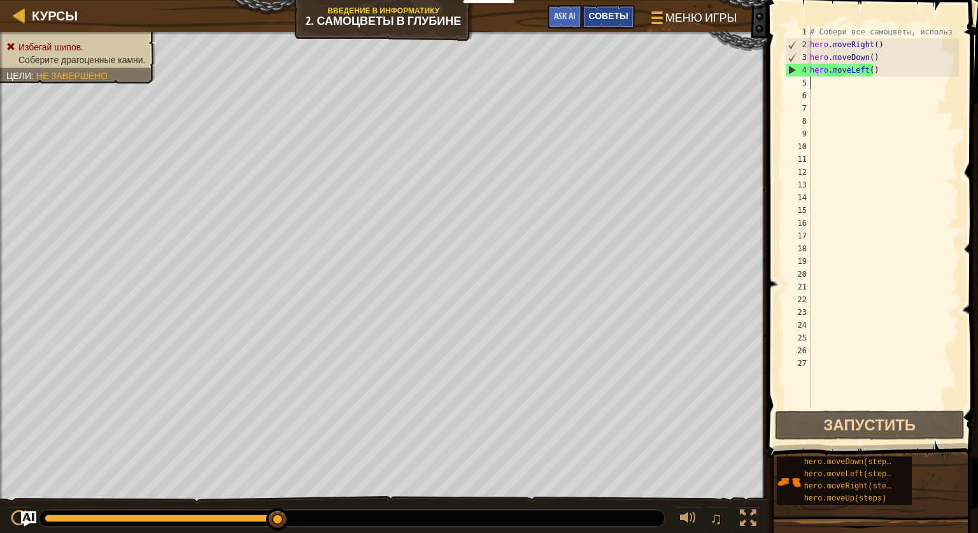
click at [618, 22] on div "Советы" at bounding box center [608, 17] width 52 height 24
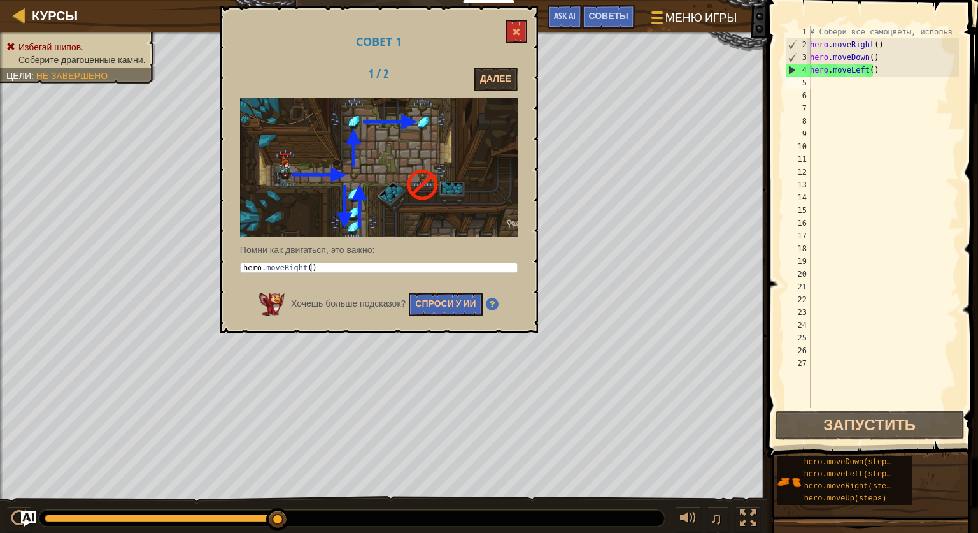
click at [683, 0] on div "Курсы Введение в Информатику 2. Самоцветы в глубине Меню игры Готово Советы Ask…" at bounding box center [384, 16] width 768 height 32
click at [678, 14] on span "Меню игры" at bounding box center [701, 17] width 75 height 17
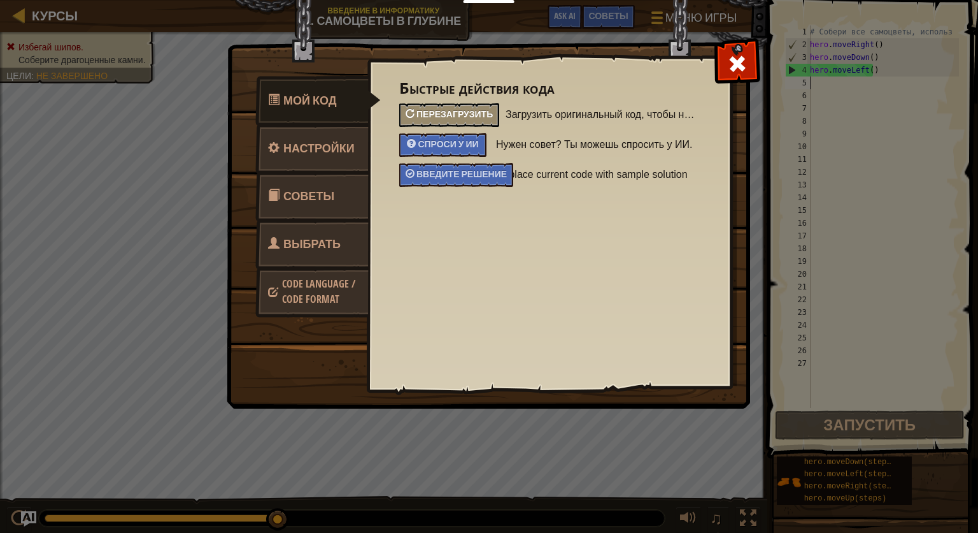
click at [466, 111] on span "Перезагрузить" at bounding box center [455, 114] width 76 height 12
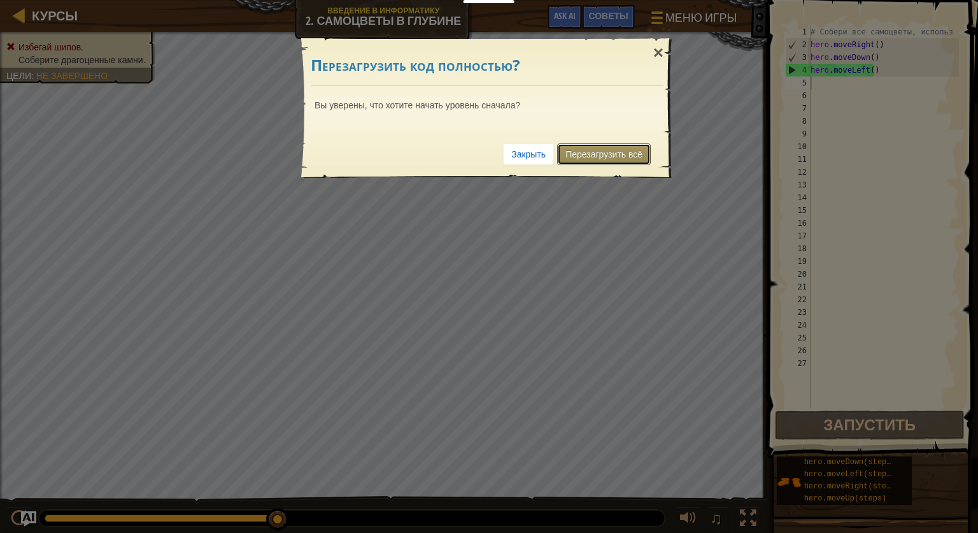
click at [586, 151] on link "Перезагрузить всё" at bounding box center [604, 154] width 94 height 22
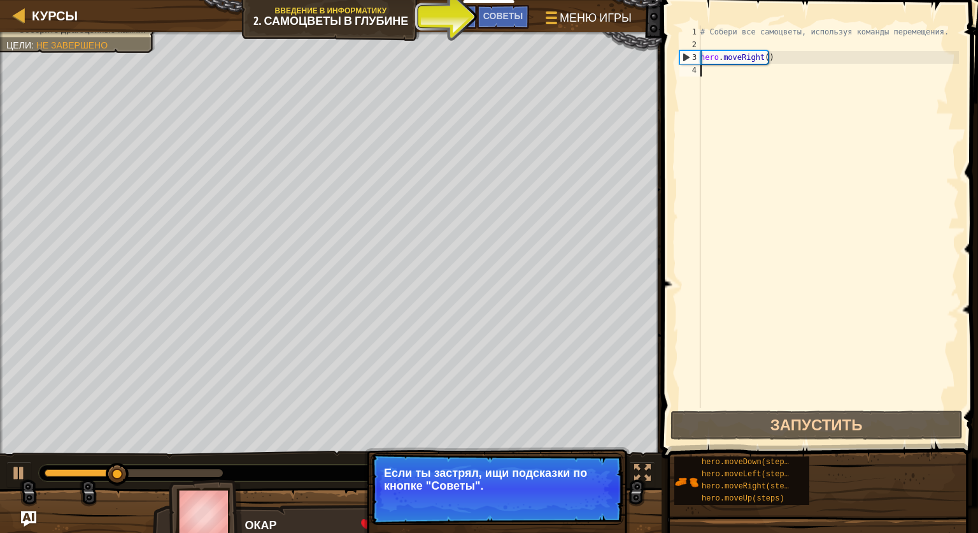
type textarea "H"
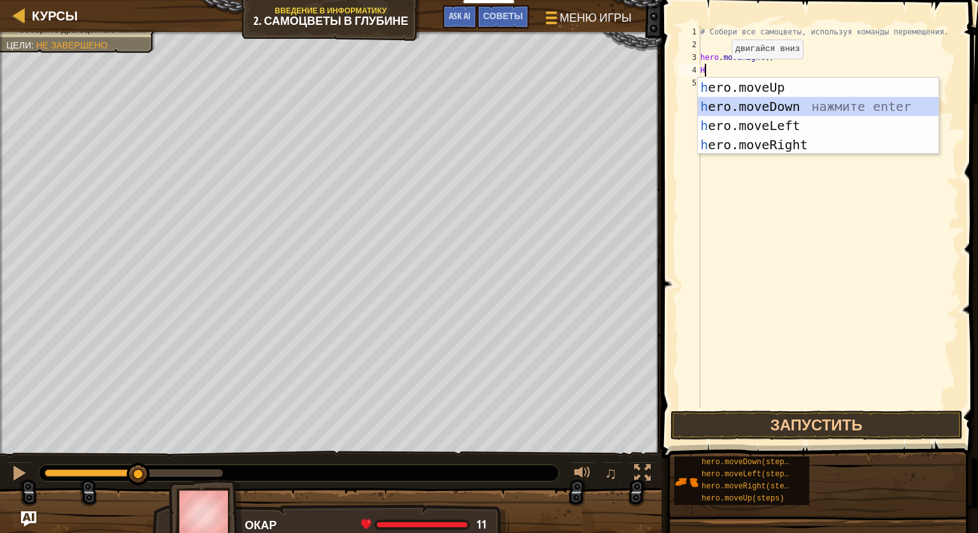
click at [783, 102] on div "h ero.moveUp нажмите enter h ero.moveDown нажмите enter h ero.moveLeft нажмите …" at bounding box center [818, 135] width 241 height 115
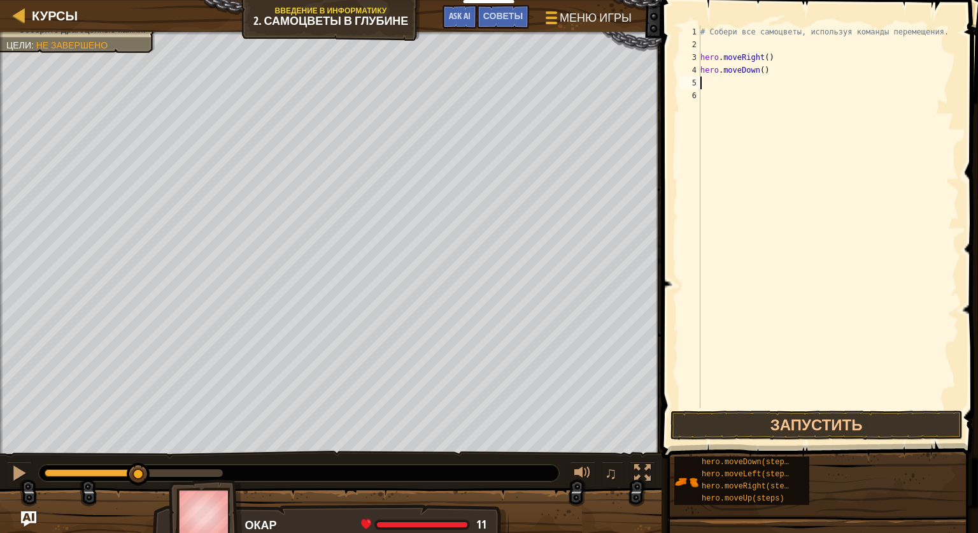
type textarea "H"
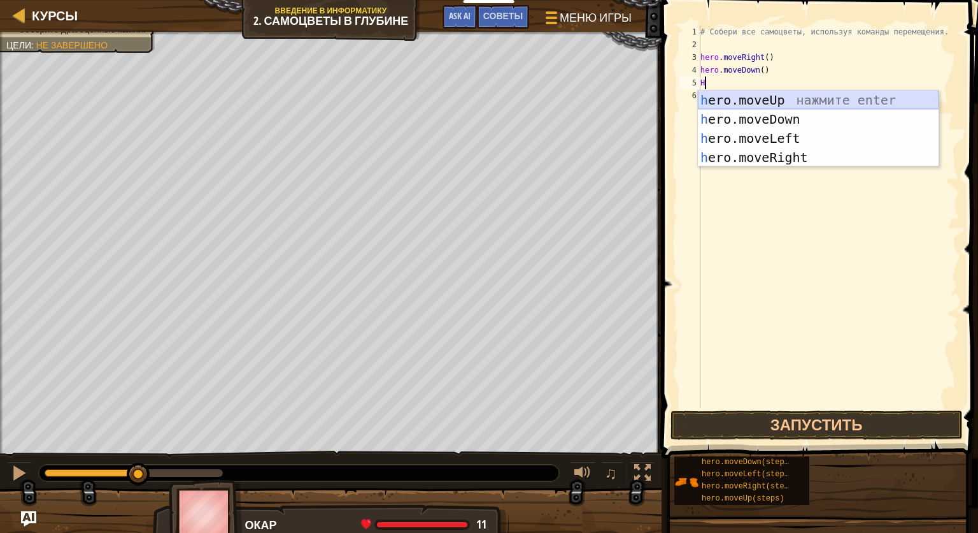
click at [751, 101] on div "h ero.moveUp нажмите enter h ero.moveDown нажмите enter h ero.moveLeft нажмите …" at bounding box center [818, 147] width 241 height 115
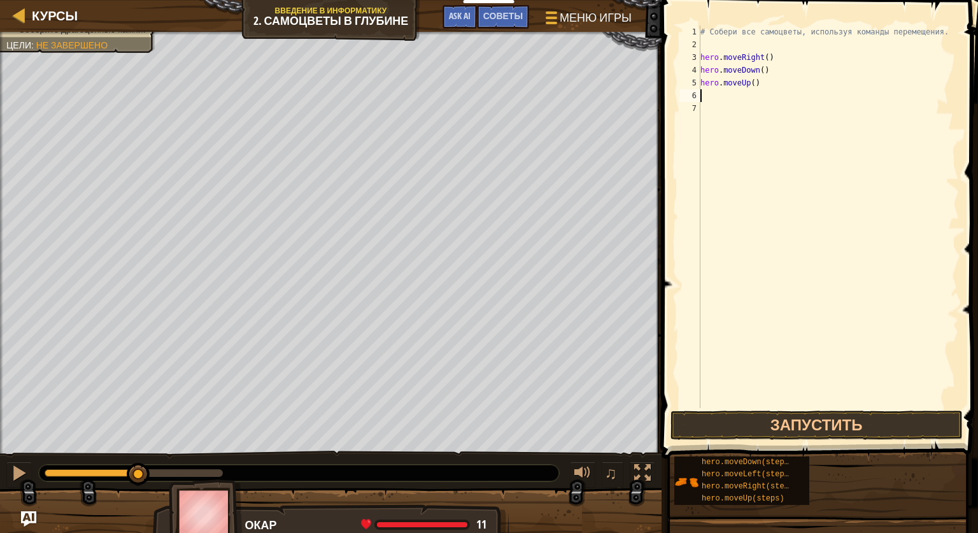
type textarea "H"
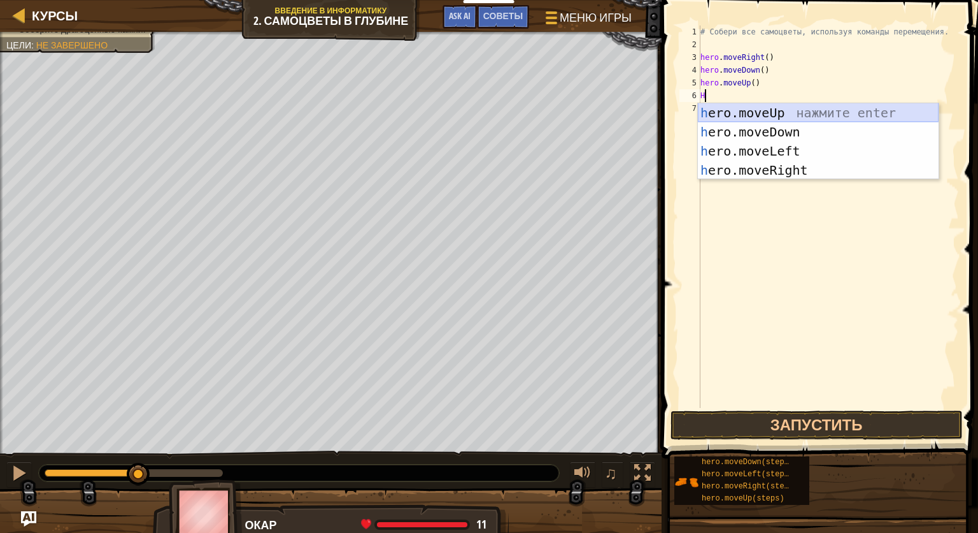
click at [782, 117] on div "h ero.moveUp нажмите enter h ero.moveDown нажмите enter h ero.moveLeft нажмите …" at bounding box center [818, 160] width 241 height 115
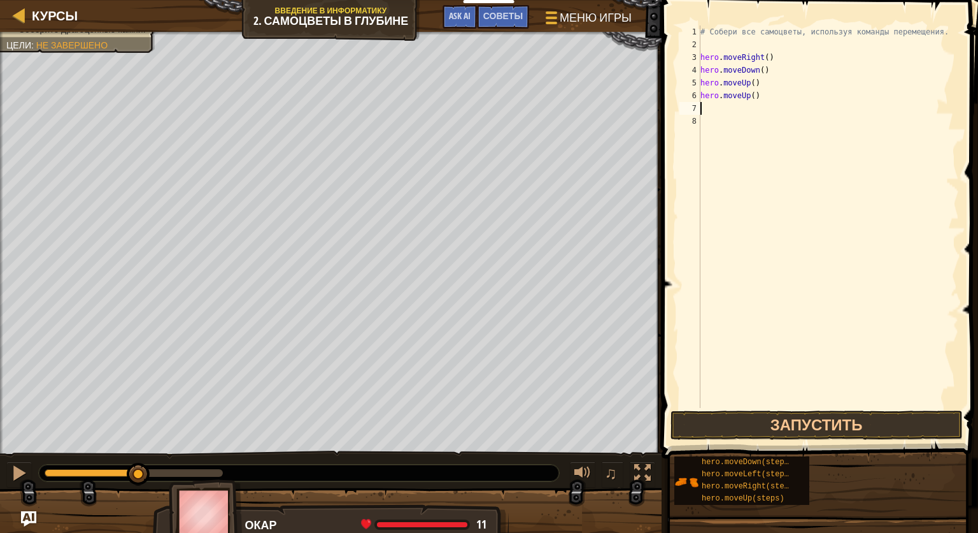
type textarea "H"
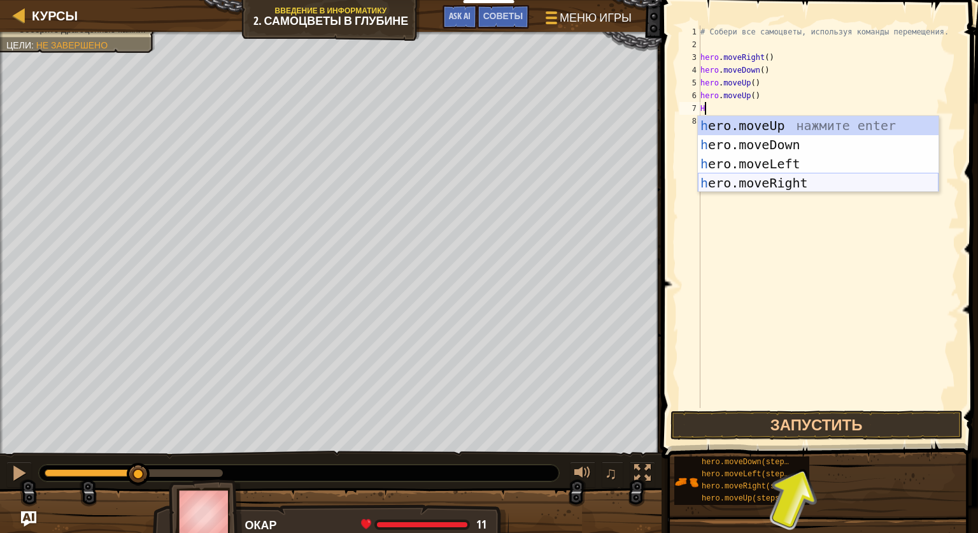
click at [793, 181] on div "h ero.moveUp нажмите enter h ero.moveDown нажмите enter h ero.moveLeft нажмите …" at bounding box center [818, 173] width 241 height 115
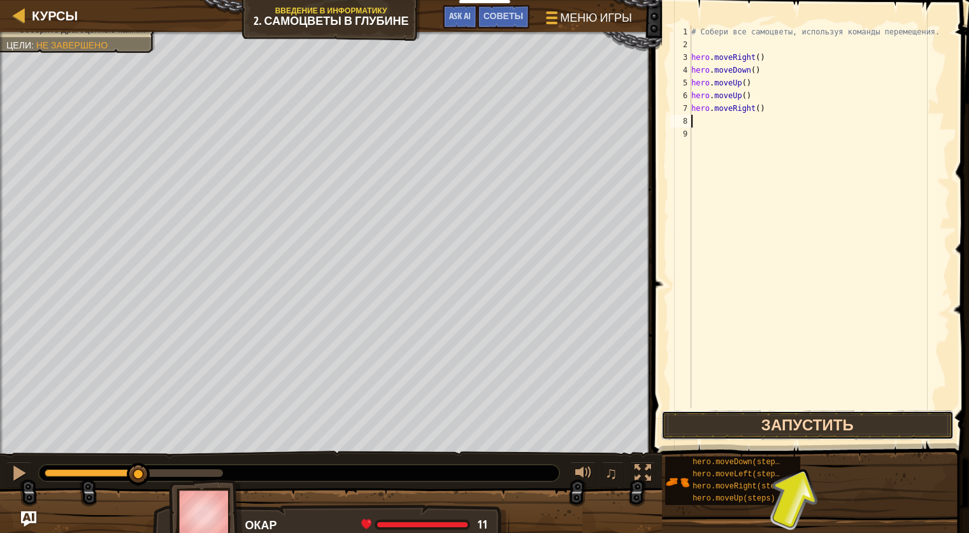
click at [823, 415] on button "Запустить" at bounding box center [807, 424] width 292 height 29
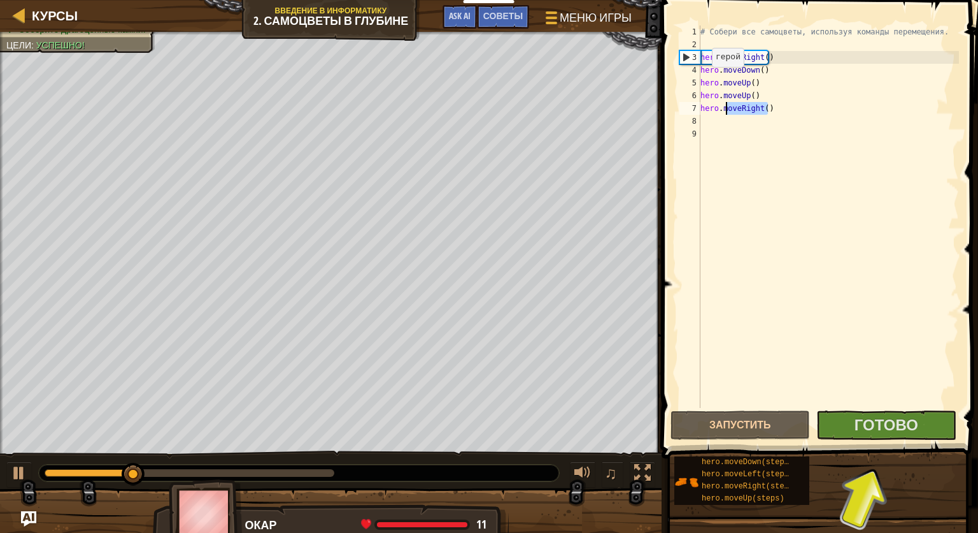
drag, startPoint x: 792, startPoint y: 108, endPoint x: 680, endPoint y: 35, distance: 133.9
click at [681, 38] on div "1 2 3 4 5 6 7 8 9 # Собери все самоцветы, используя команды перемещения. hero .…" at bounding box center [818, 216] width 282 height 382
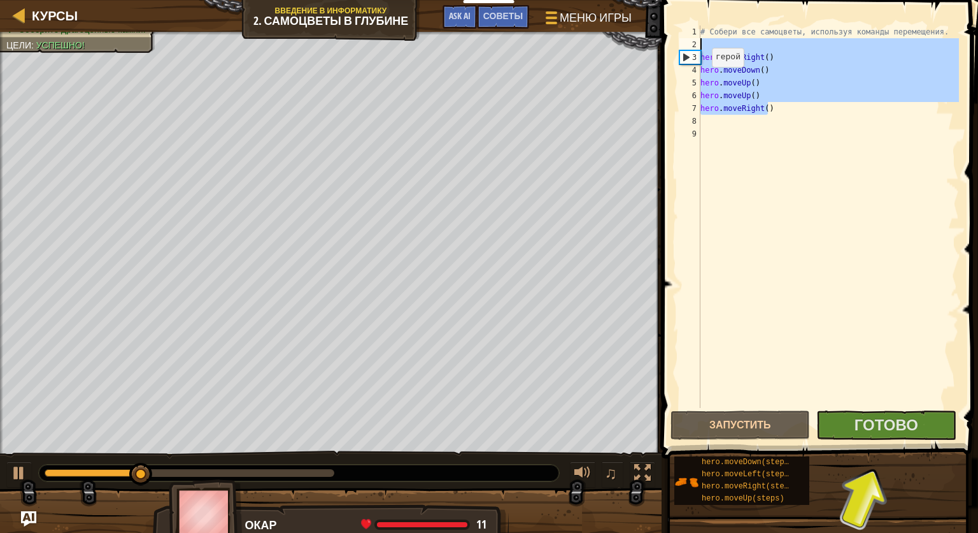
type textarea "hero.moveRight()"
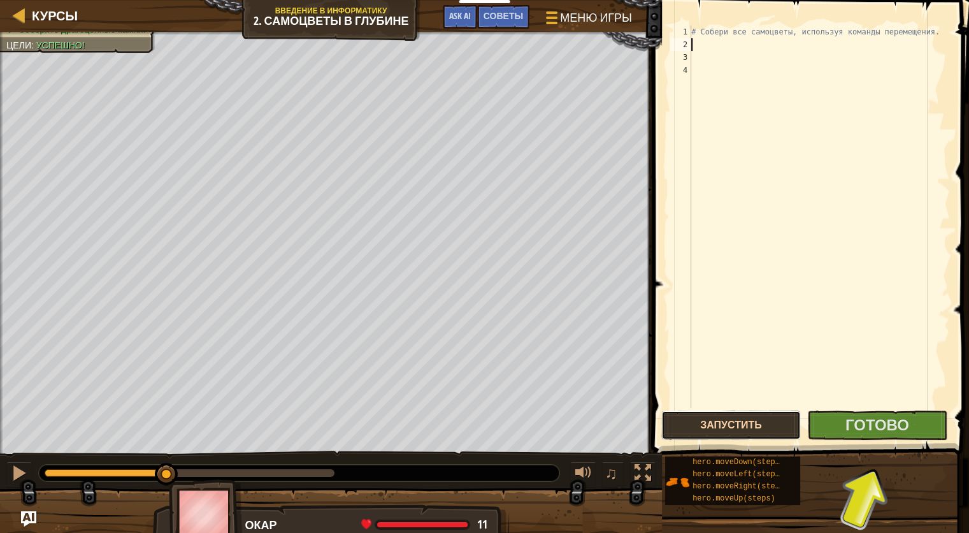
click at [736, 434] on button "Запустить" at bounding box center [730, 424] width 139 height 29
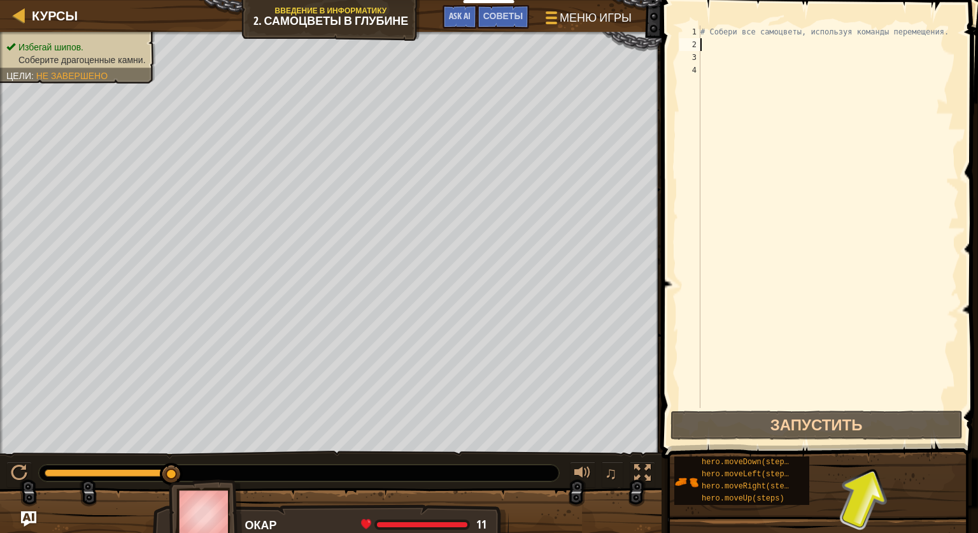
type textarea "M"
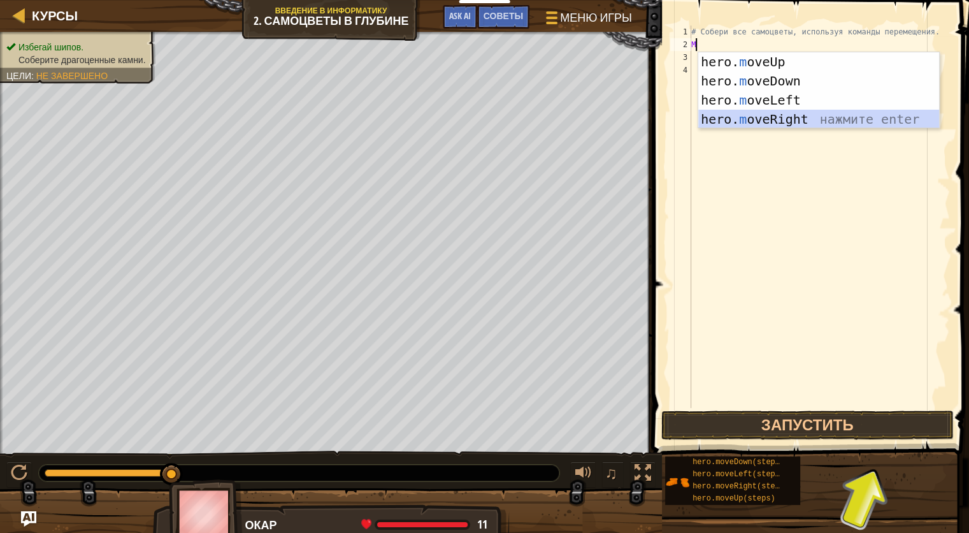
click at [820, 115] on div "hero. m oveUp нажмите enter hero. m oveDown нажмите enter hero. m oveLeft нажми…" at bounding box center [818, 109] width 241 height 115
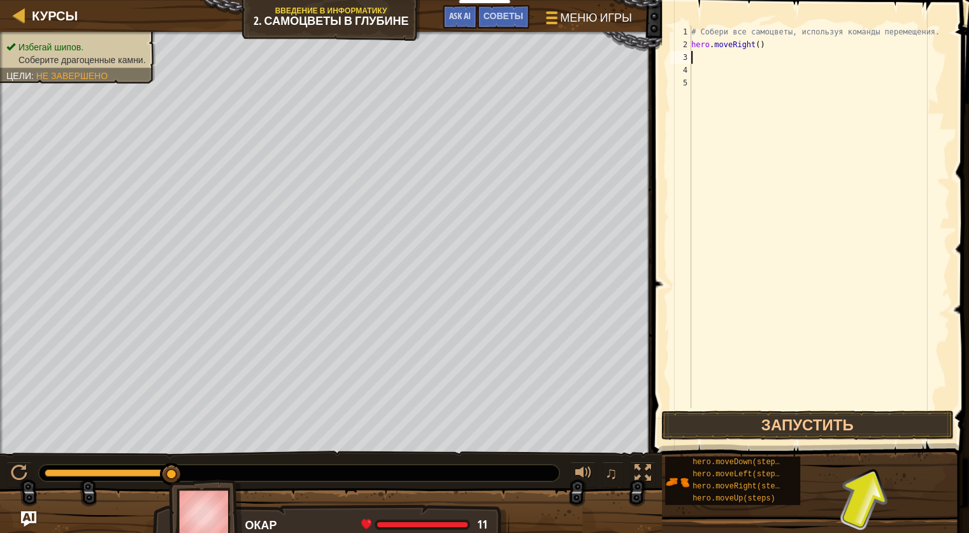
type textarea "M"
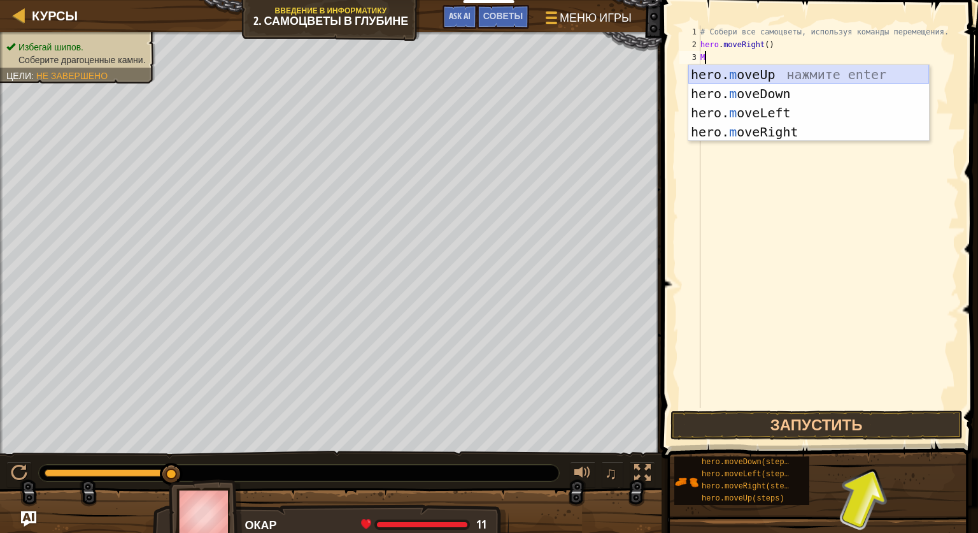
click at [807, 74] on div "hero. m oveUp нажмите enter hero. m oveDown нажмите enter hero. m oveLeft нажми…" at bounding box center [809, 122] width 241 height 115
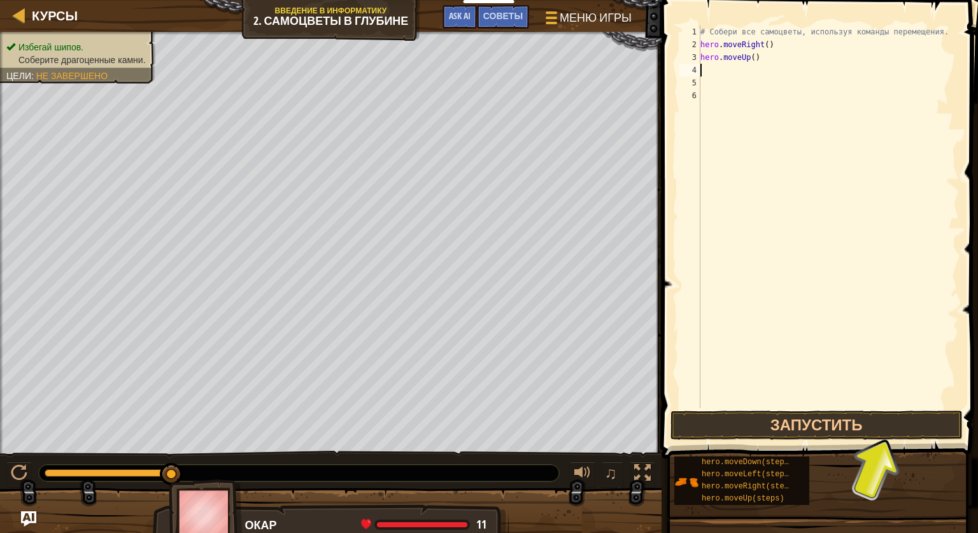
type textarea "M"
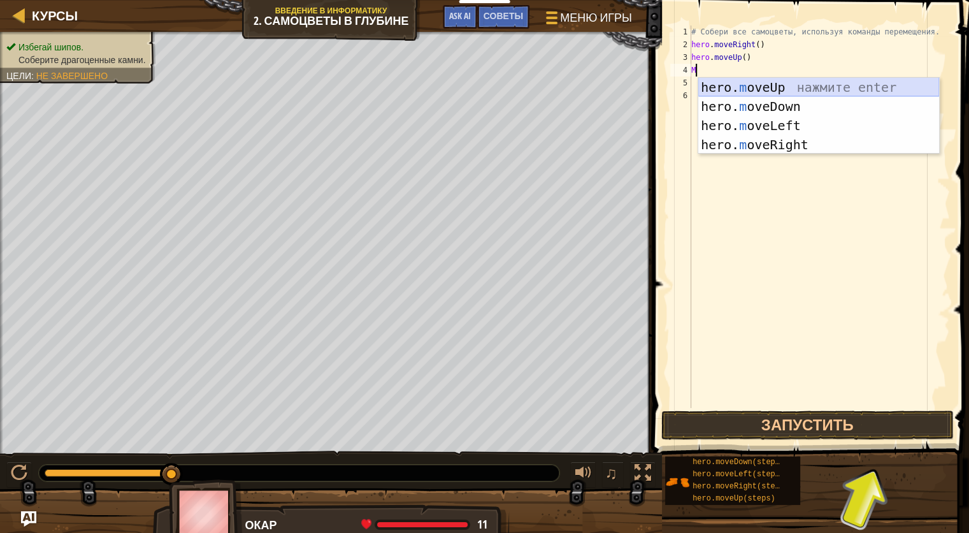
click at [797, 82] on div "hero. m oveUp нажмите enter hero. m oveDown нажмите enter hero. m oveLeft нажми…" at bounding box center [818, 135] width 241 height 115
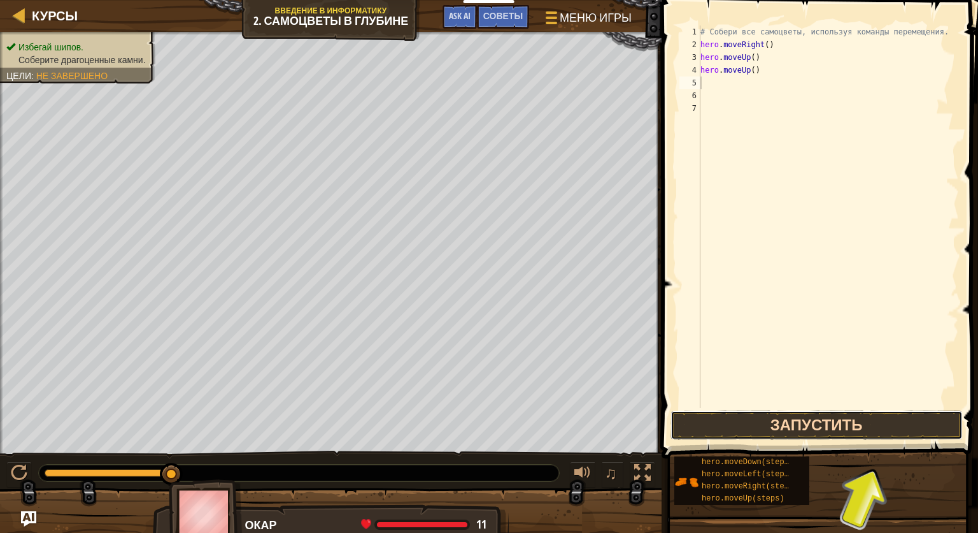
click at [746, 423] on button "Запустить" at bounding box center [817, 424] width 292 height 29
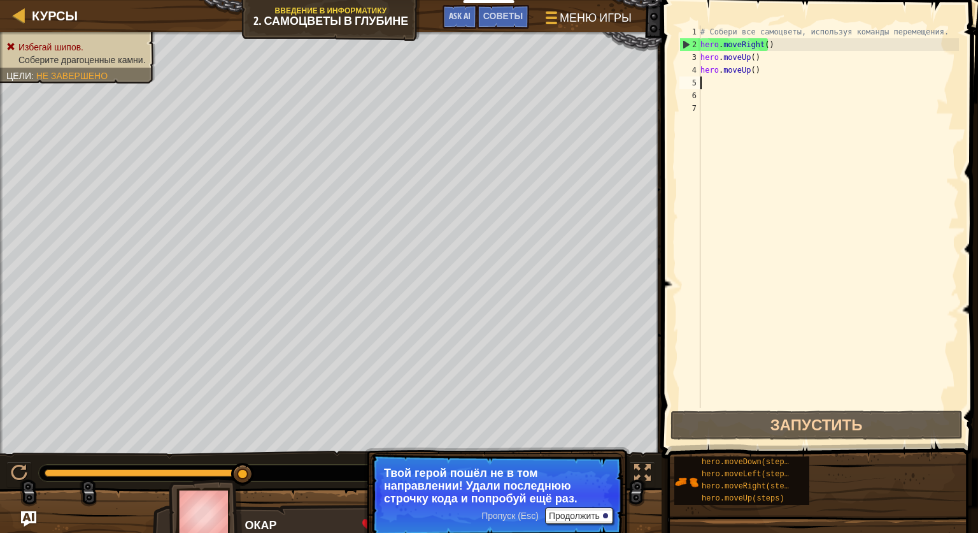
click at [703, 78] on div "# Собери все самоцветы, используя команды перемещения. hero . moveRight ( ) her…" at bounding box center [828, 229] width 261 height 408
click at [703, 82] on div "# Собери все самоцветы, используя команды перемещения. hero . moveRight ( ) her…" at bounding box center [828, 229] width 261 height 408
click at [755, 68] on div "# Собери все самоцветы, используя команды перемещения. hero . moveRight ( ) her…" at bounding box center [828, 229] width 261 height 408
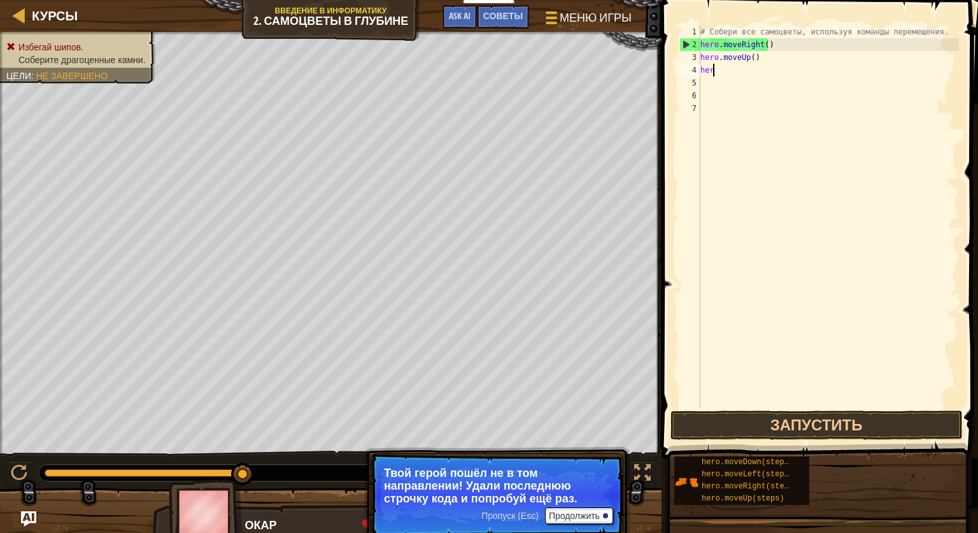
type textarea "h"
click at [748, 61] on div "# Собери все самоцветы, используя команды перемещения. hero . moveRight ( ) her…" at bounding box center [828, 229] width 261 height 408
click at [762, 57] on div "# Собери все самоцветы, используя команды перемещения. hero . moveRight ( ) her…" at bounding box center [828, 229] width 261 height 408
type textarea "h"
click at [720, 431] on button "Запустить" at bounding box center [817, 424] width 292 height 29
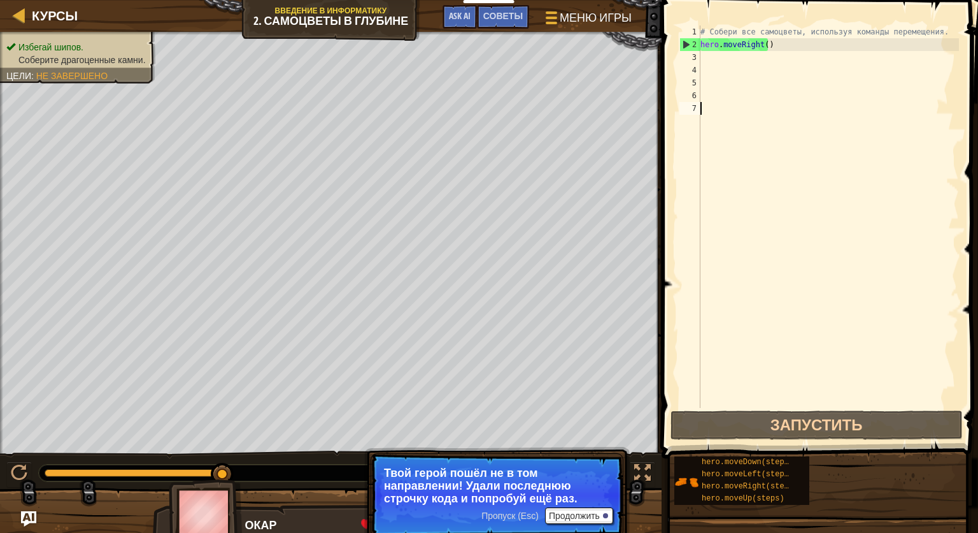
click at [703, 109] on div "# Собери все самоцветы, используя команды перемещения. hero . moveRight ( )" at bounding box center [828, 229] width 261 height 408
type textarea "M"
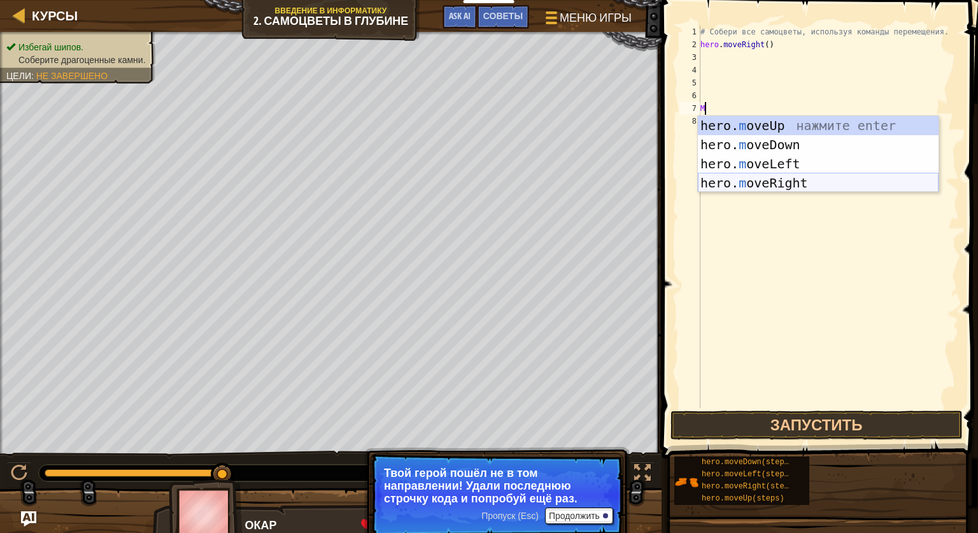
click at [768, 180] on div "hero. m oveUp нажмите enter hero. m oveDown нажмите enter hero. m oveLeft нажми…" at bounding box center [818, 173] width 241 height 115
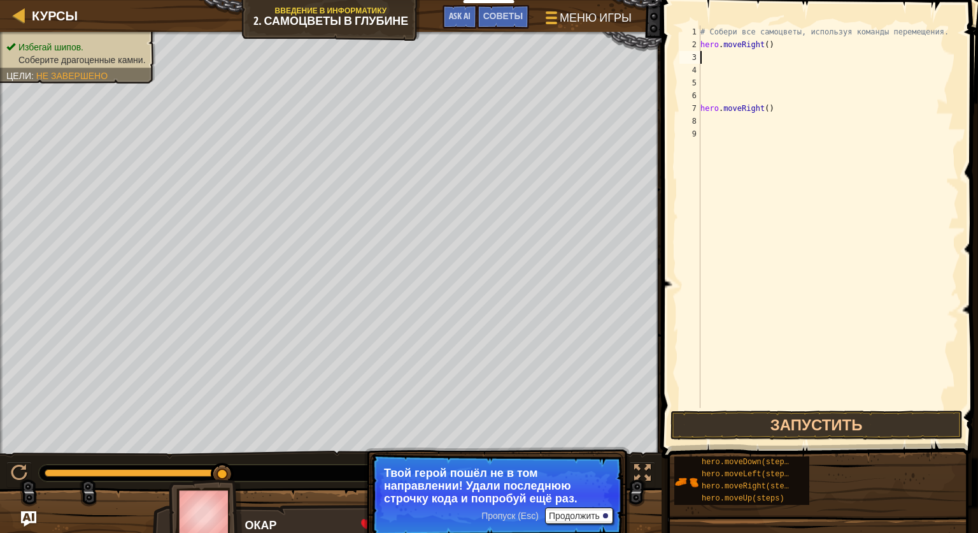
click at [705, 55] on div "# Собери все самоцветы, используя команды перемещения. hero . moveRight ( ) her…" at bounding box center [828, 229] width 261 height 408
type textarea ","
type textarea "hero.moveRight()"
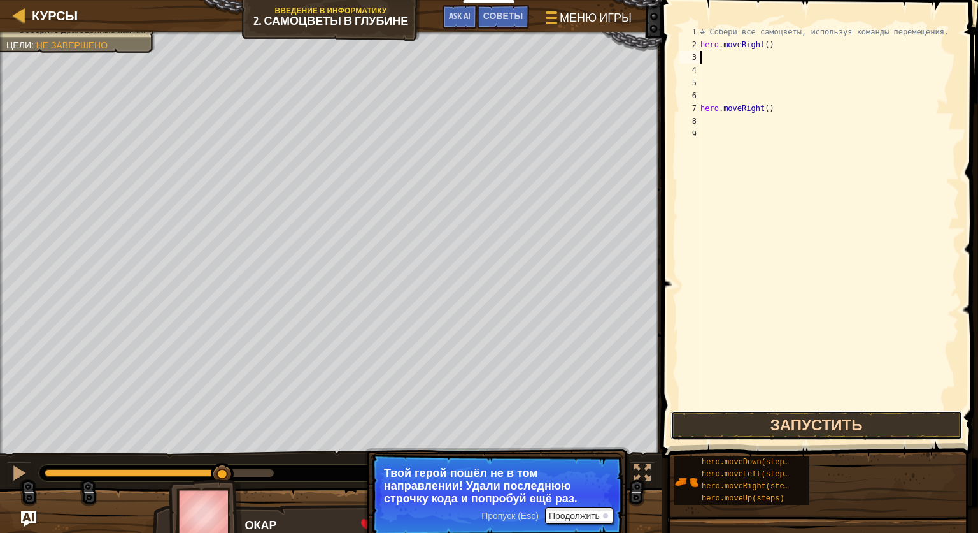
drag, startPoint x: 815, startPoint y: 417, endPoint x: 823, endPoint y: 420, distance: 8.3
click at [818, 420] on button "Запустить" at bounding box center [817, 424] width 292 height 29
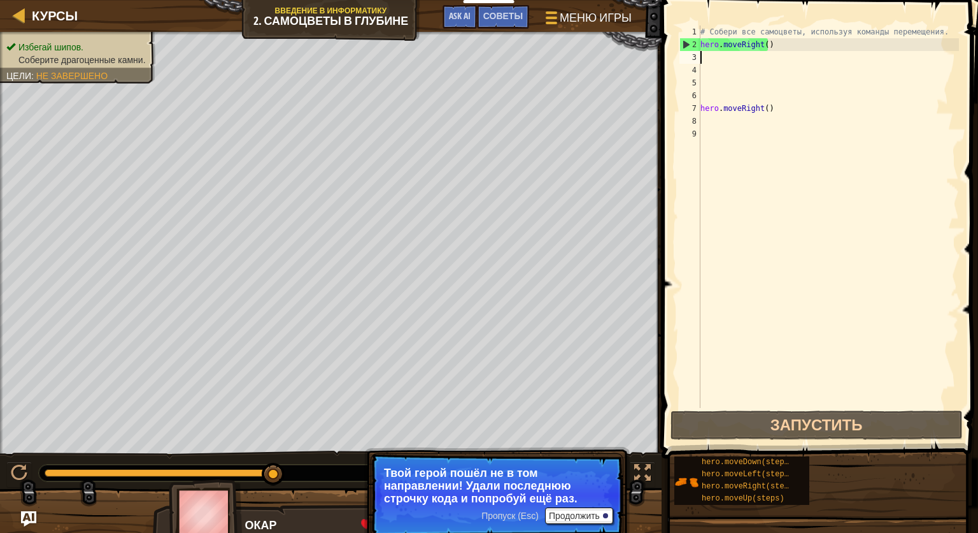
click at [773, 110] on div "# Собери все самоцветы, используя команды перемещения. hero . moveRight ( ) her…" at bounding box center [828, 229] width 261 height 408
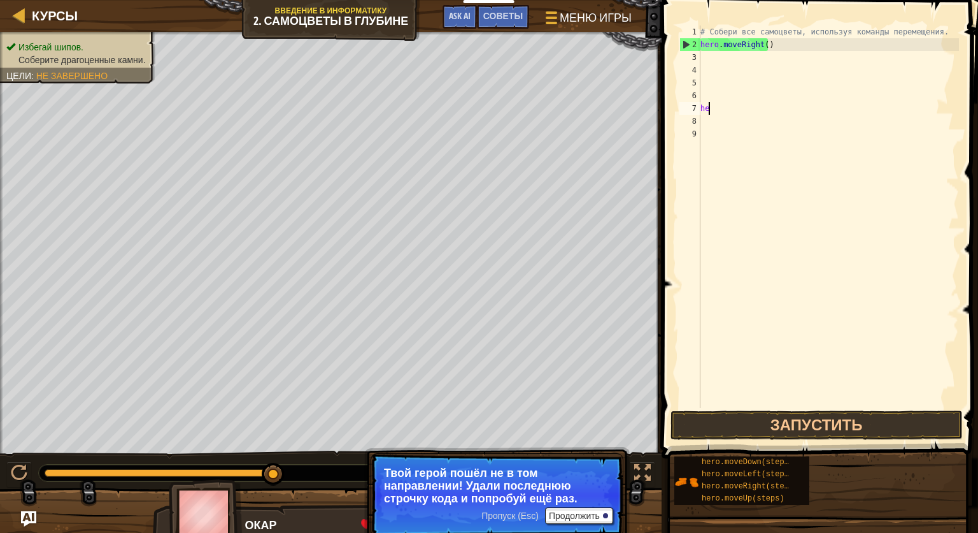
type textarea "h"
click at [706, 57] on div "# Собери все самоцветы, используя команды перемещения. hero . moveRight ( ) h" at bounding box center [828, 229] width 261 height 408
click at [820, 420] on button "Запустить" at bounding box center [817, 424] width 292 height 29
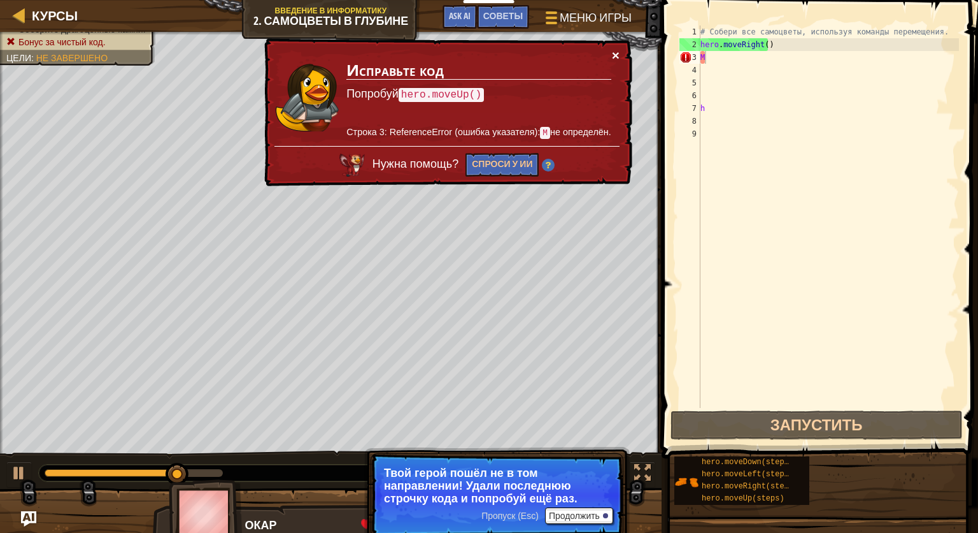
click at [618, 50] on button "×" at bounding box center [616, 54] width 8 height 13
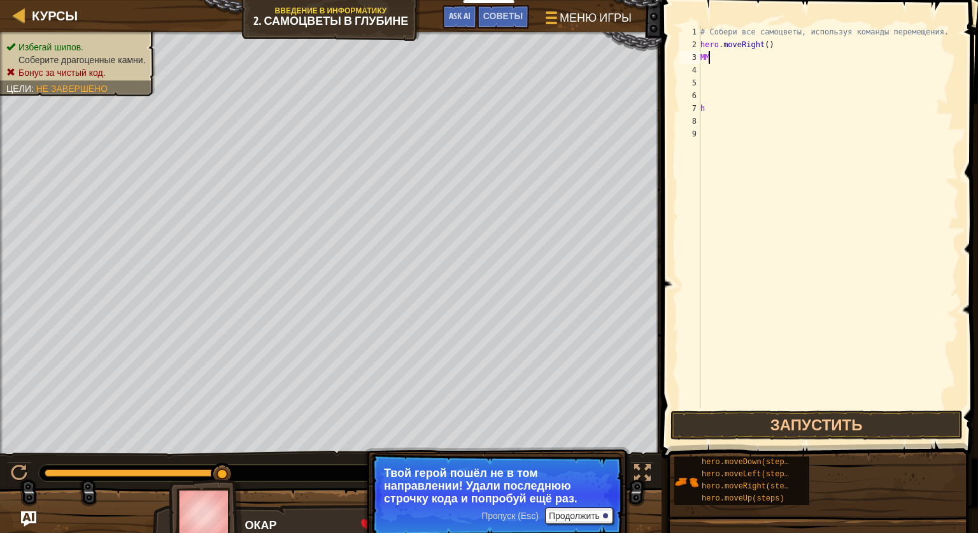
type textarea "M"
click at [831, 418] on button "Запустить" at bounding box center [817, 424] width 292 height 29
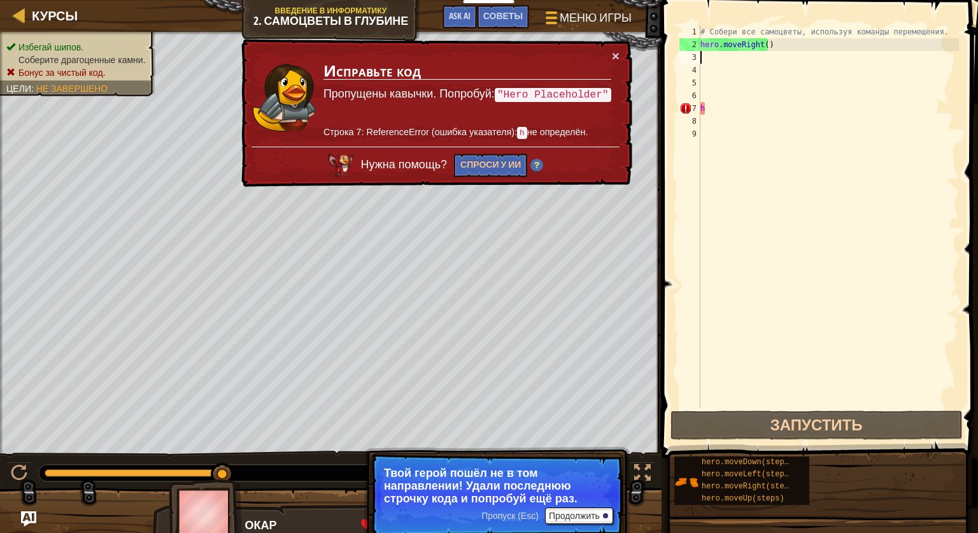
type textarea "hero.moveRight()"
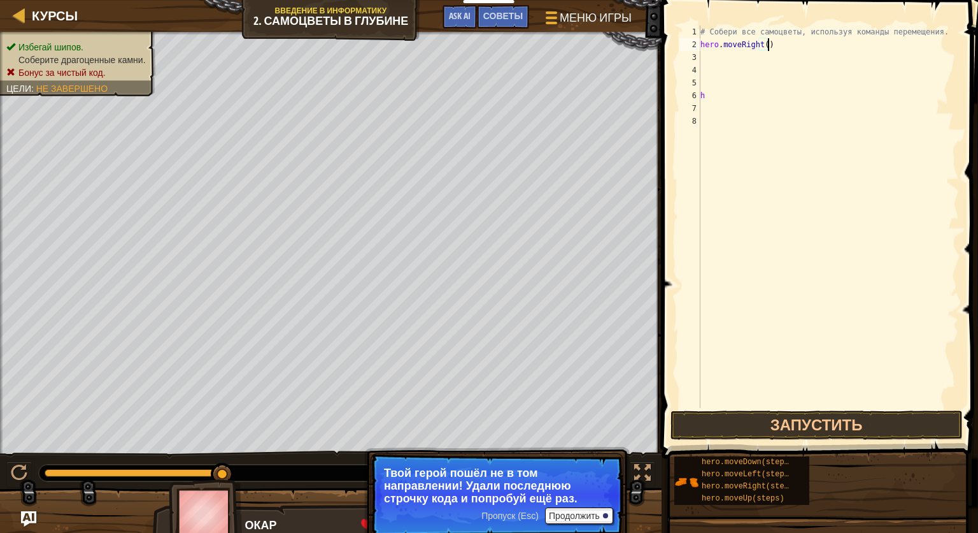
click at [706, 54] on div "# Собери все самоцветы, используя команды перемещения. hero . moveRight ( ) h" at bounding box center [828, 229] width 261 height 408
click at [571, 10] on span "Меню игры" at bounding box center [596, 17] width 75 height 17
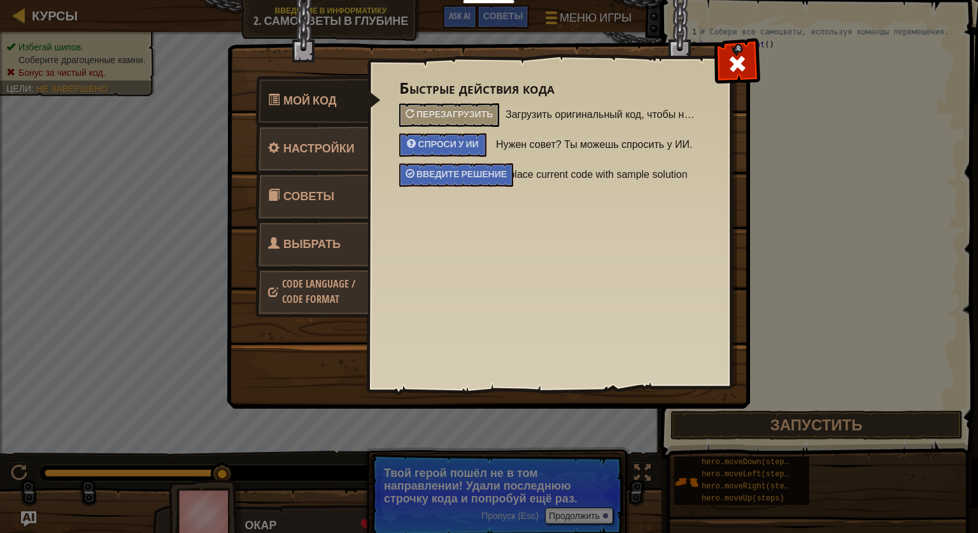
click at [299, 236] on span "Выбрать героя" at bounding box center [304, 260] width 73 height 48
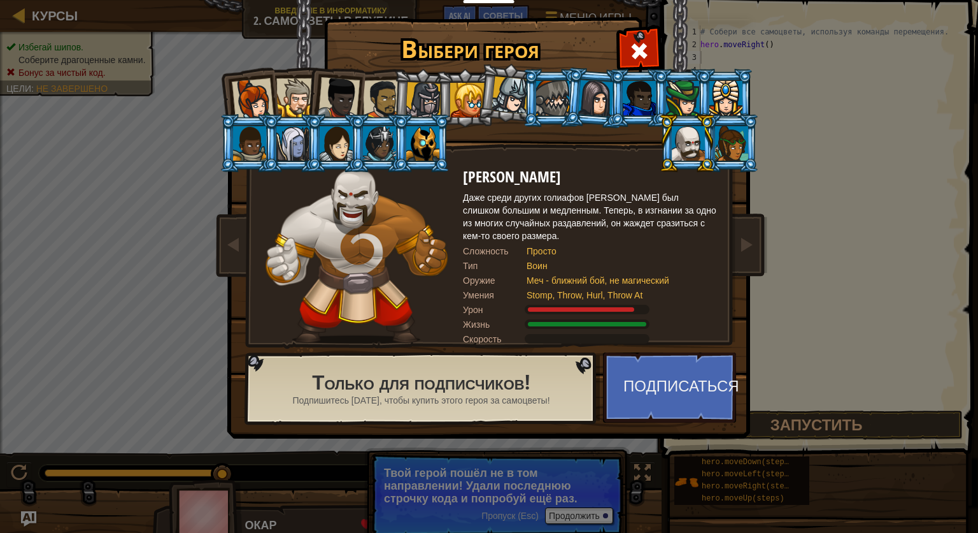
click at [254, 103] on div at bounding box center [253, 99] width 42 height 42
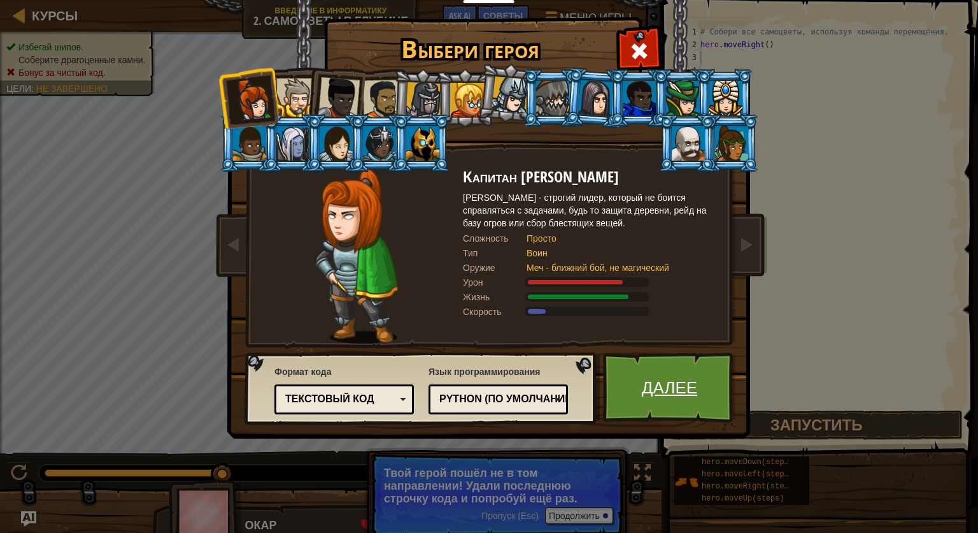
click at [668, 390] on link "Далее" at bounding box center [669, 387] width 133 height 70
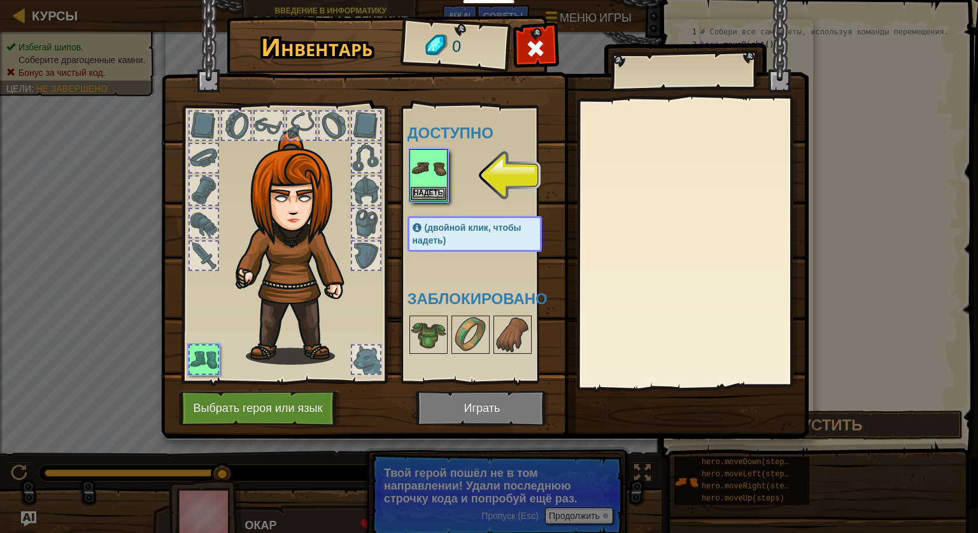
click at [461, 402] on img at bounding box center [485, 207] width 648 height 462
click at [422, 191] on button "Надеть" at bounding box center [429, 192] width 36 height 13
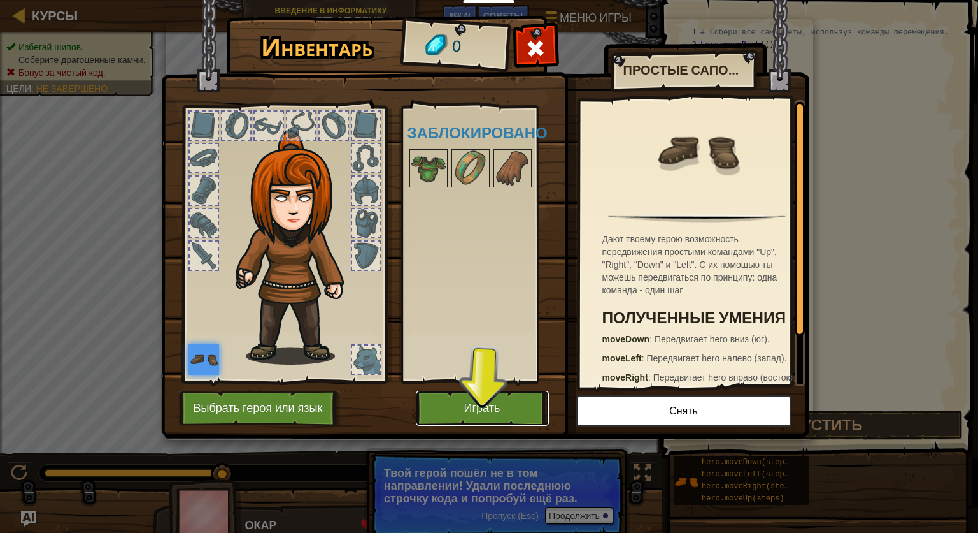
click at [486, 403] on button "Играть" at bounding box center [482, 407] width 133 height 35
click at [494, 415] on button "Играть" at bounding box center [482, 407] width 133 height 35
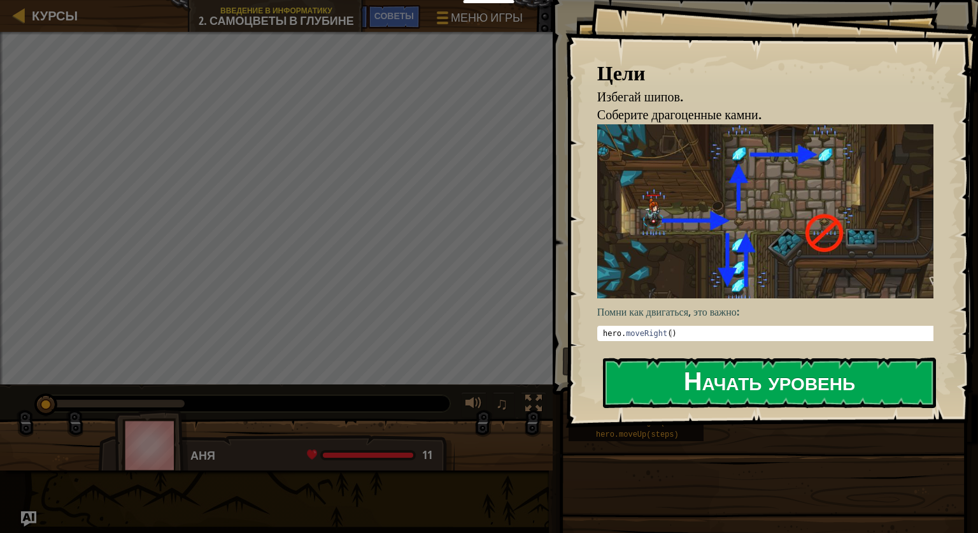
click at [688, 386] on button "Начать уровень" at bounding box center [769, 382] width 333 height 50
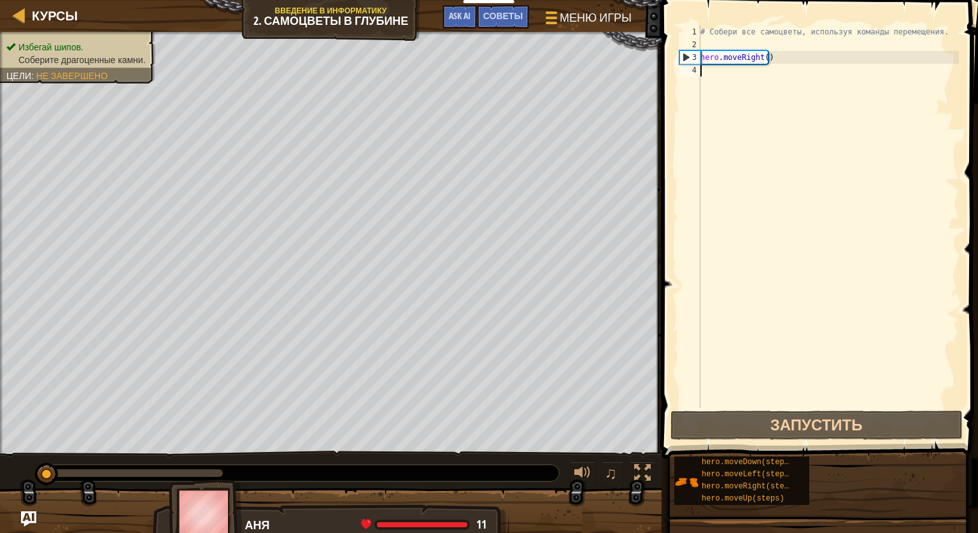
type textarea "M"
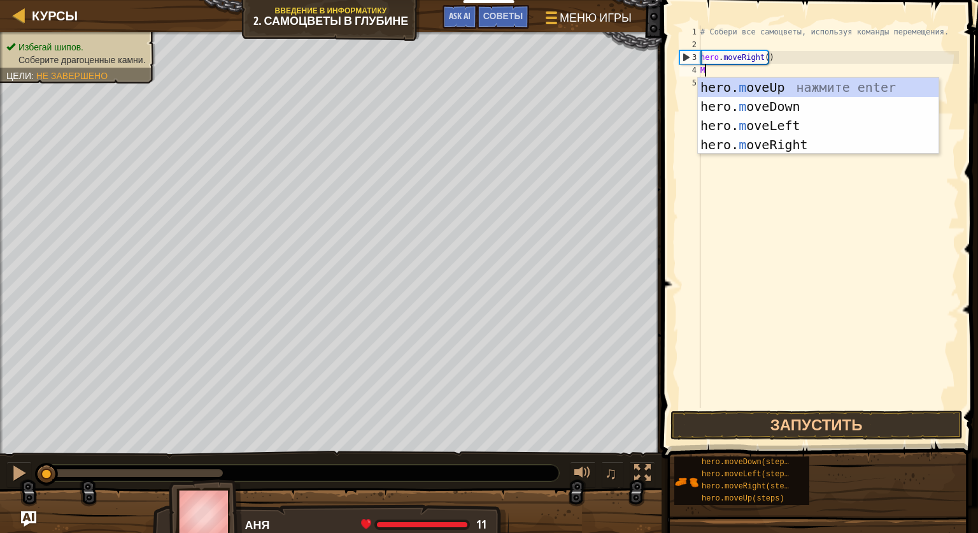
scroll to position [6, 0]
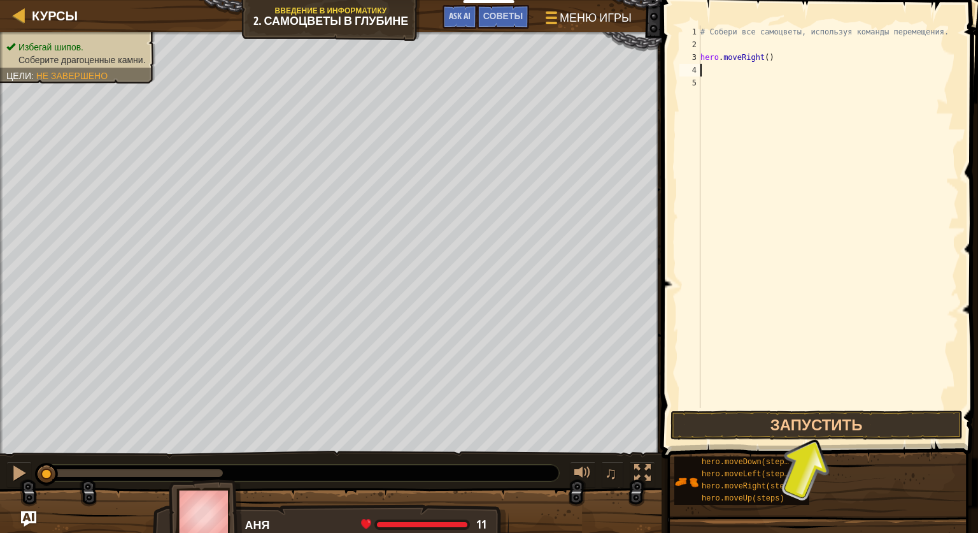
type textarea "H"
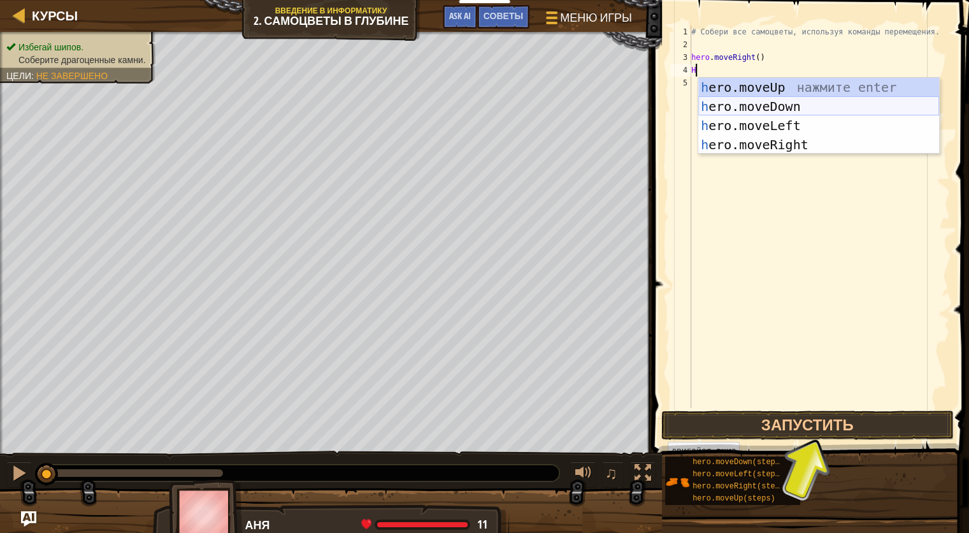
click at [757, 106] on div "h ero.moveUp нажмите enter h ero.moveDown нажмите enter h ero.moveLeft нажмите …" at bounding box center [818, 135] width 241 height 115
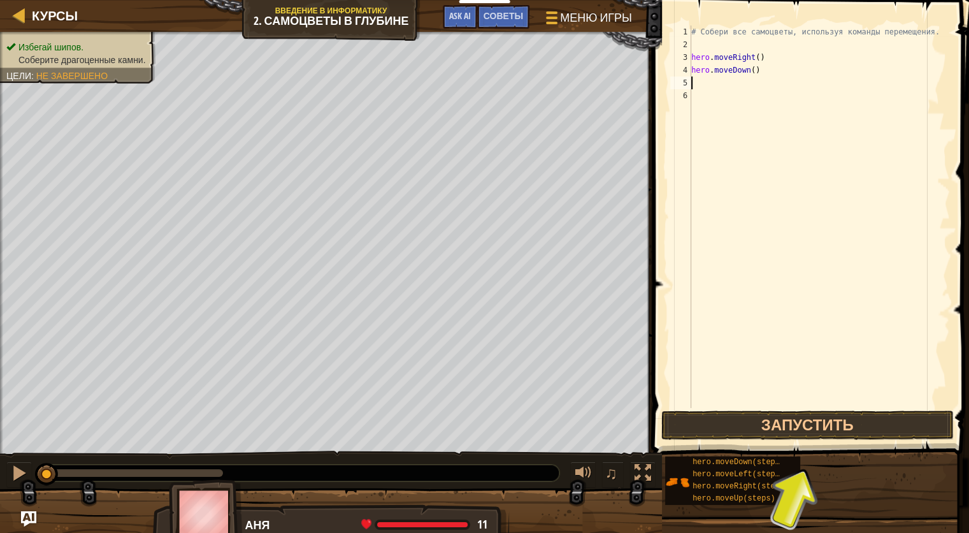
type textarea "H"
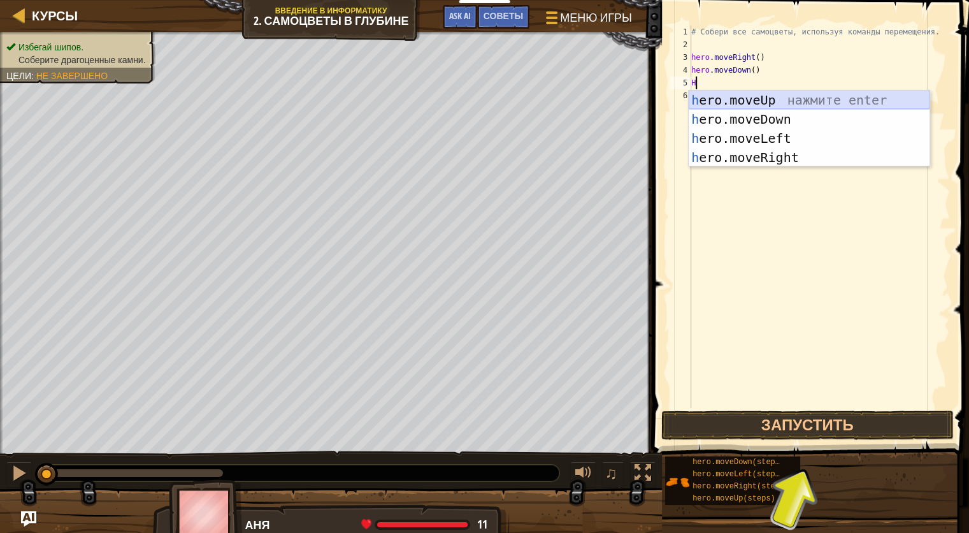
click at [722, 97] on div "h ero.moveUp нажмите enter h ero.moveDown нажмите enter h ero.moveLeft нажмите …" at bounding box center [809, 147] width 241 height 115
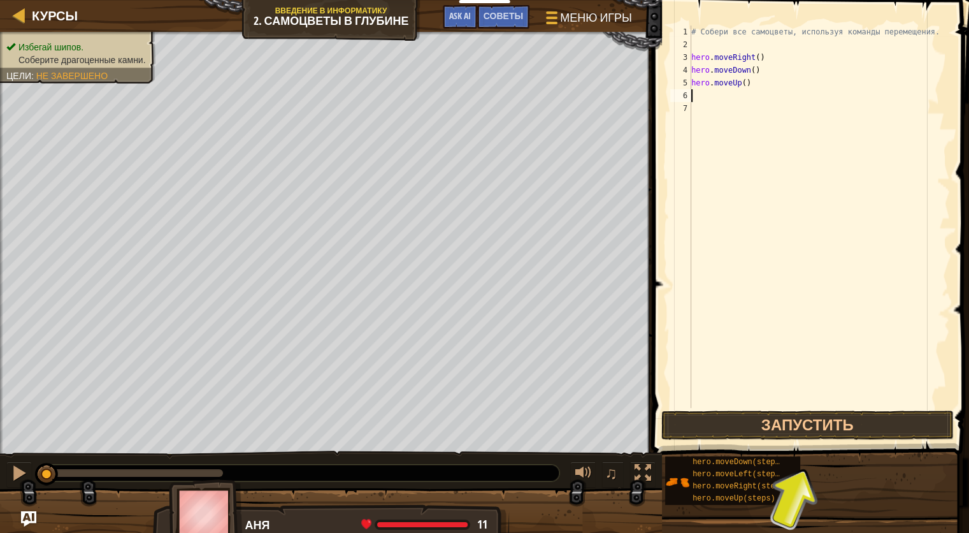
type textarea "H"
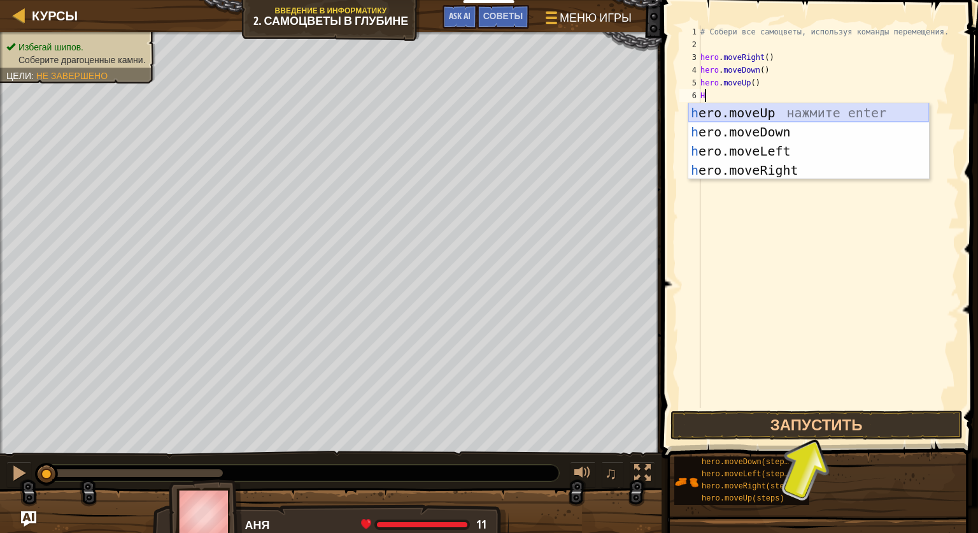
click at [722, 113] on div "h ero.moveUp нажмите enter h ero.moveDown нажмите enter h ero.moveLeft нажмите …" at bounding box center [809, 160] width 241 height 115
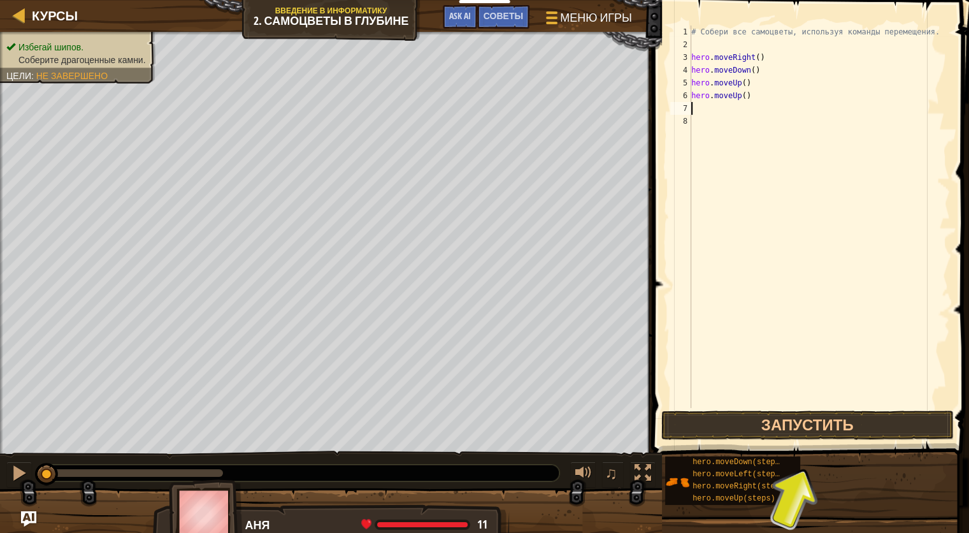
type textarea "H"
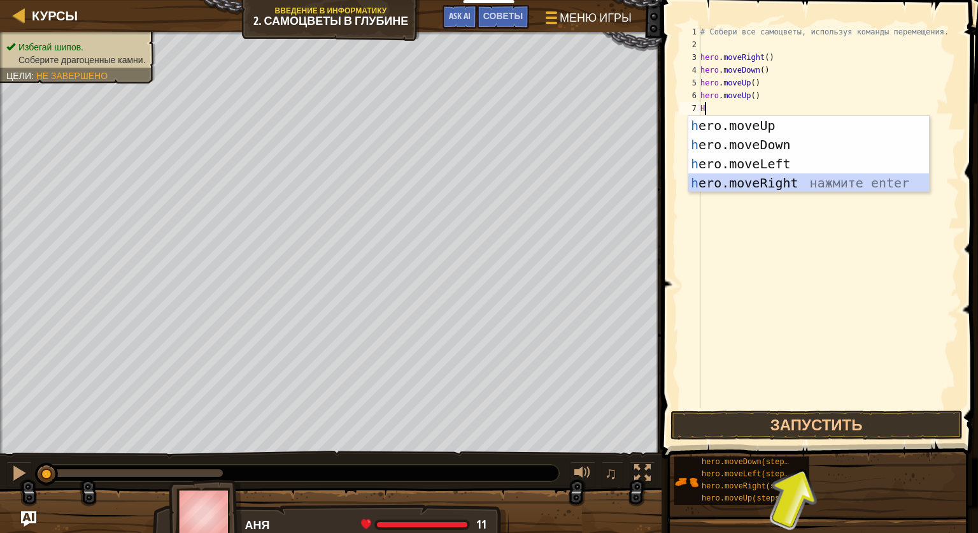
click at [757, 178] on div "h ero.moveUp нажмите enter h ero.moveDown нажмите enter h ero.moveLeft нажмите …" at bounding box center [809, 173] width 241 height 115
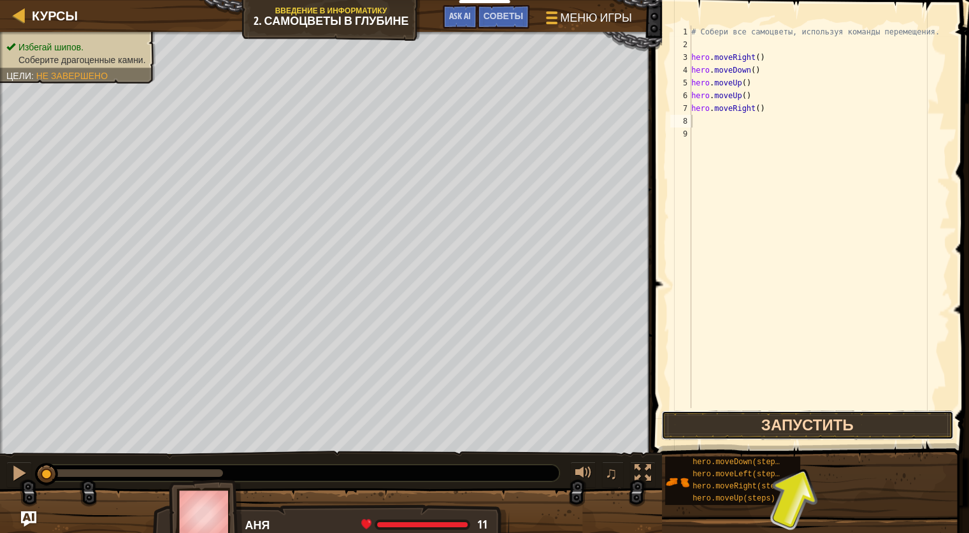
click at [792, 420] on button "Запустить" at bounding box center [807, 424] width 292 height 29
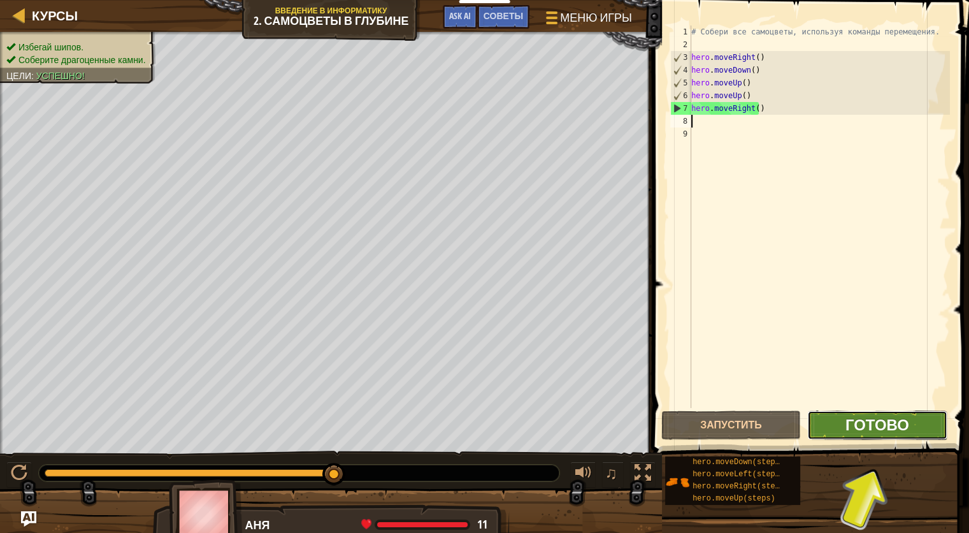
click at [902, 425] on span "Готово" at bounding box center [877, 424] width 64 height 20
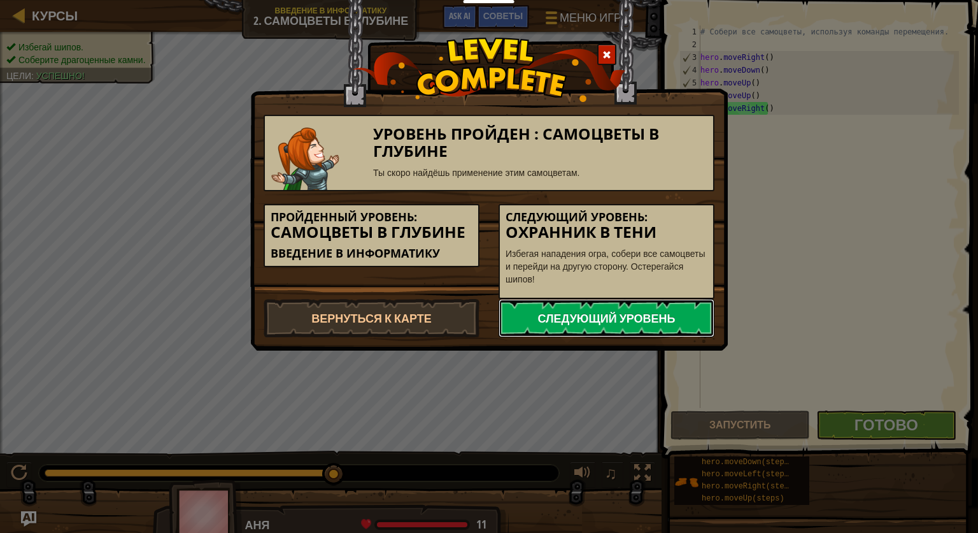
click at [606, 329] on link "Следующий уровень" at bounding box center [607, 318] width 216 height 38
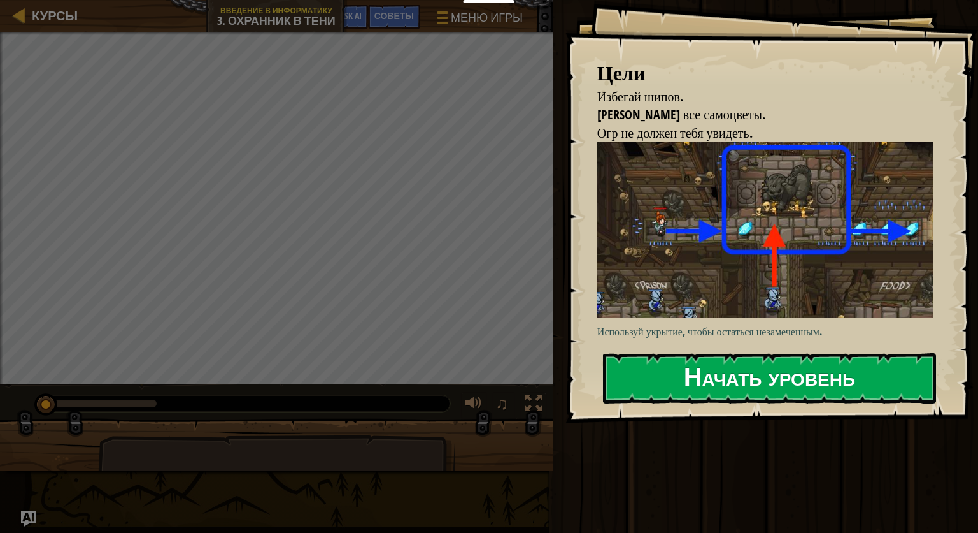
click at [807, 381] on button "Начать уровень" at bounding box center [769, 378] width 333 height 50
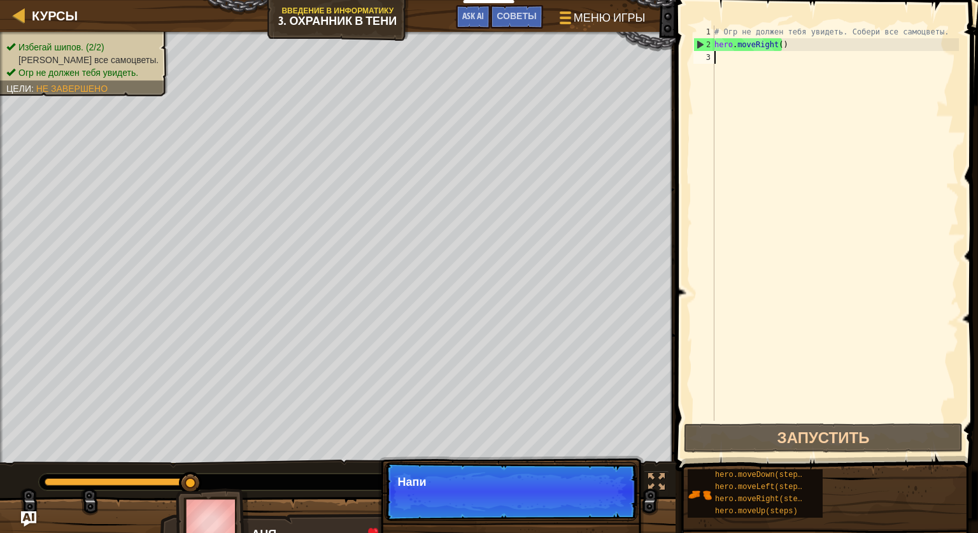
type textarea "H"
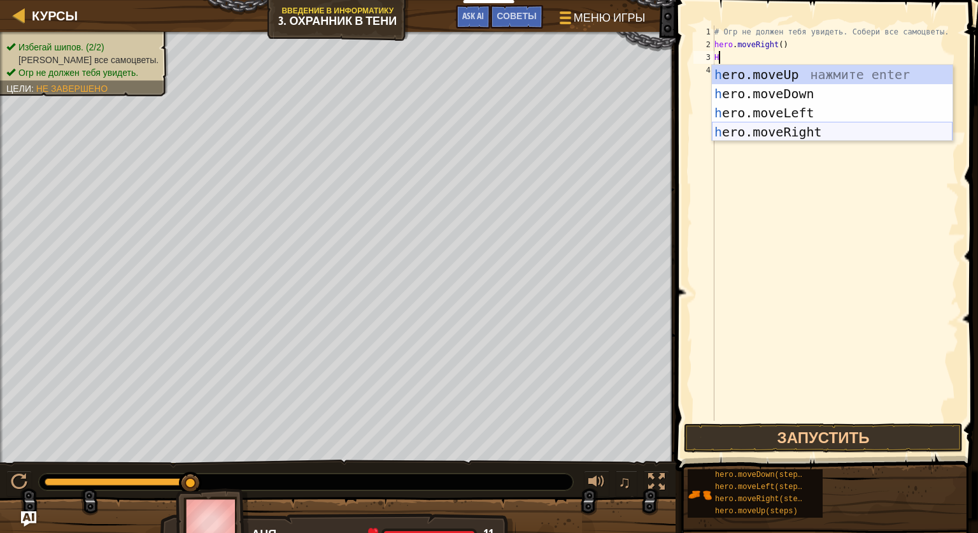
click at [780, 127] on div "h ero.moveUp нажмите enter h ero.moveDown нажмите enter h ero.moveLeft нажмите …" at bounding box center [832, 122] width 241 height 115
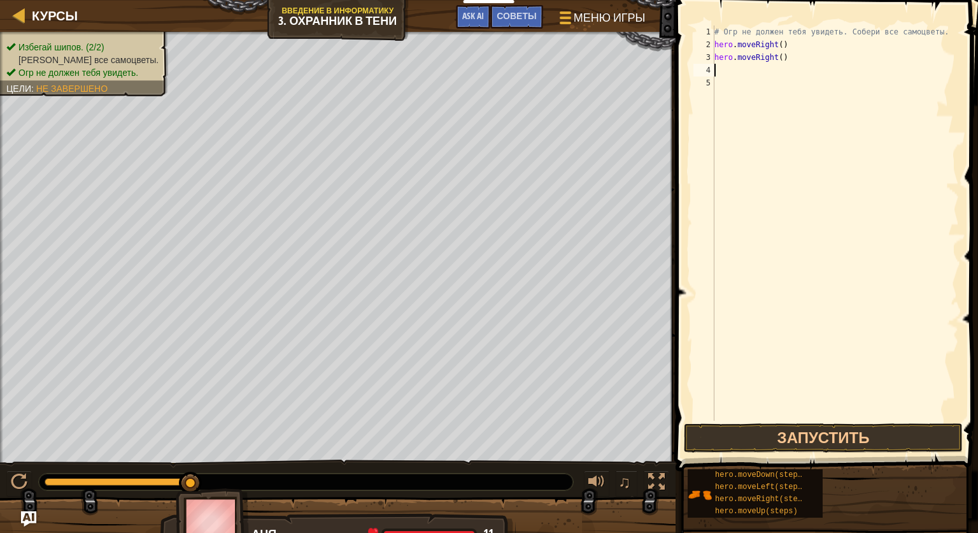
type textarea "M"
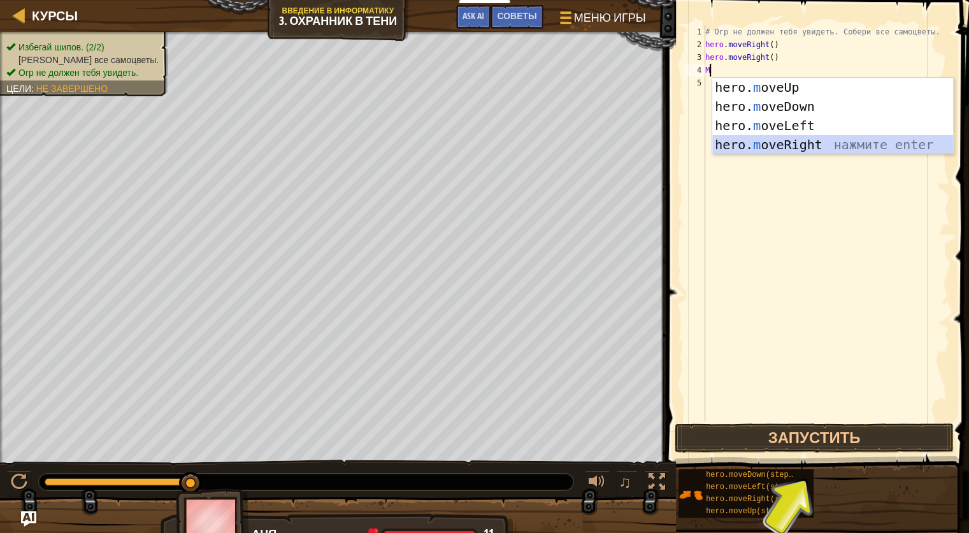
click at [798, 147] on div "hero. m oveUp нажмите enter hero. m oveDown нажмите enter hero. m oveLeft нажми…" at bounding box center [832, 135] width 241 height 115
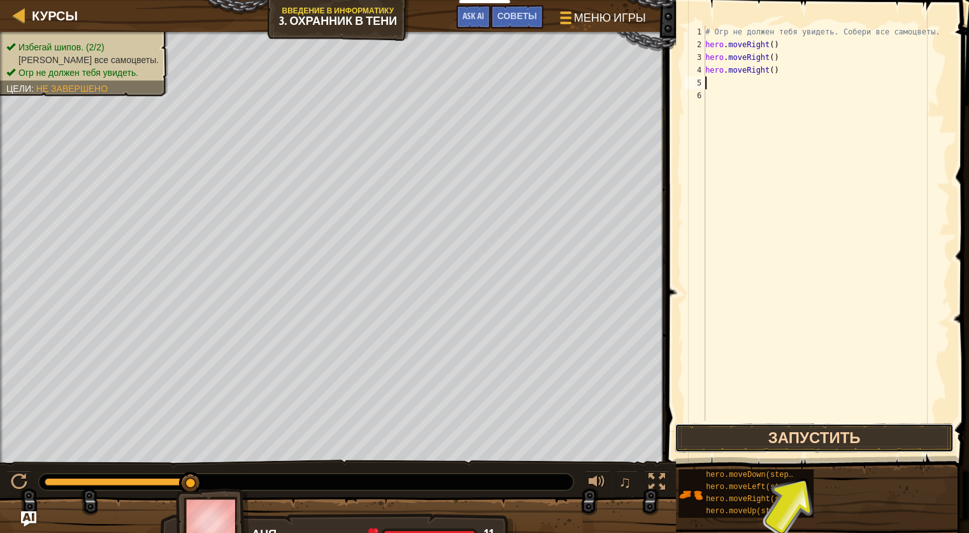
click at [809, 428] on button "Запустить" at bounding box center [814, 437] width 279 height 29
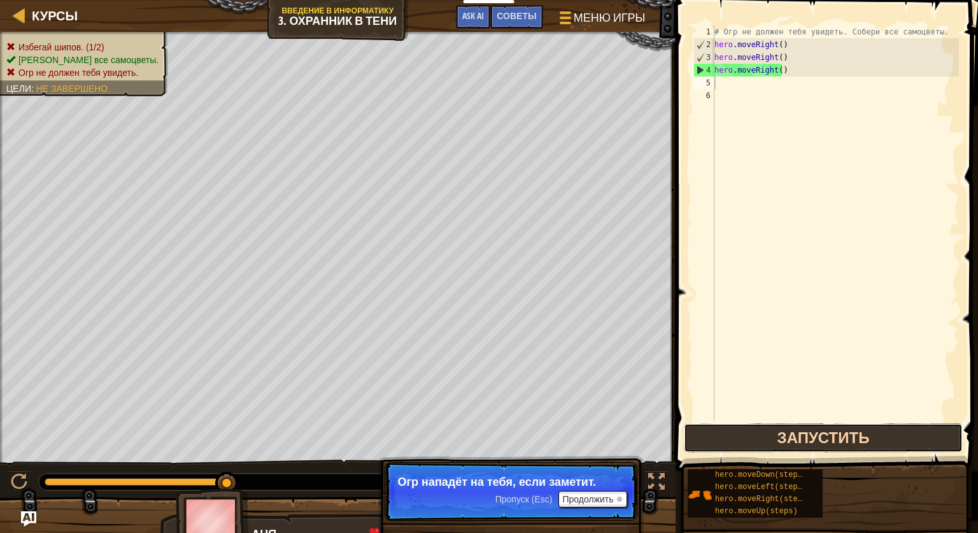
click at [848, 428] on button "Запустить" at bounding box center [823, 437] width 279 height 29
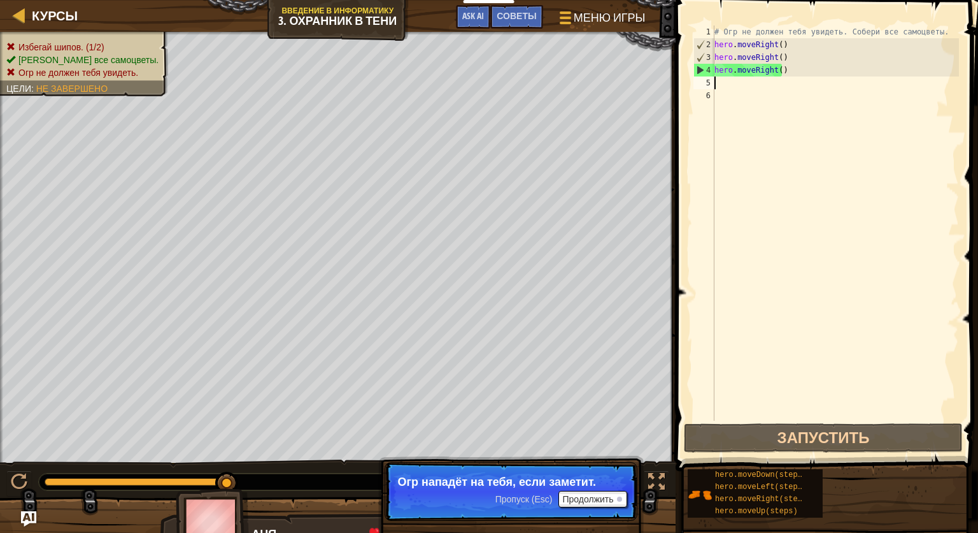
click at [789, 70] on div "# Огр не должен тебя увидеть. Собери все самоцветы. hero . moveRight ( ) hero .…" at bounding box center [835, 235] width 247 height 420
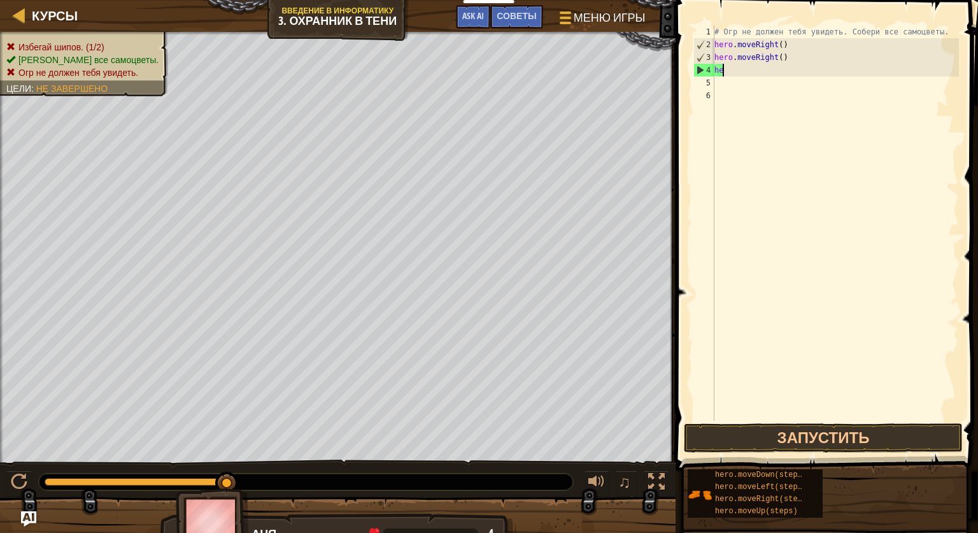
type textarea "h"
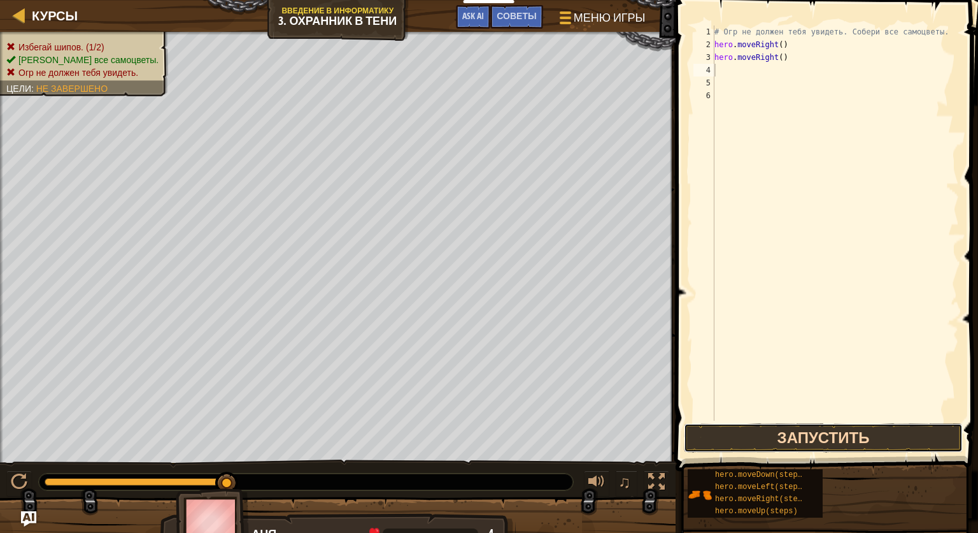
click at [796, 443] on button "Запустить" at bounding box center [823, 437] width 279 height 29
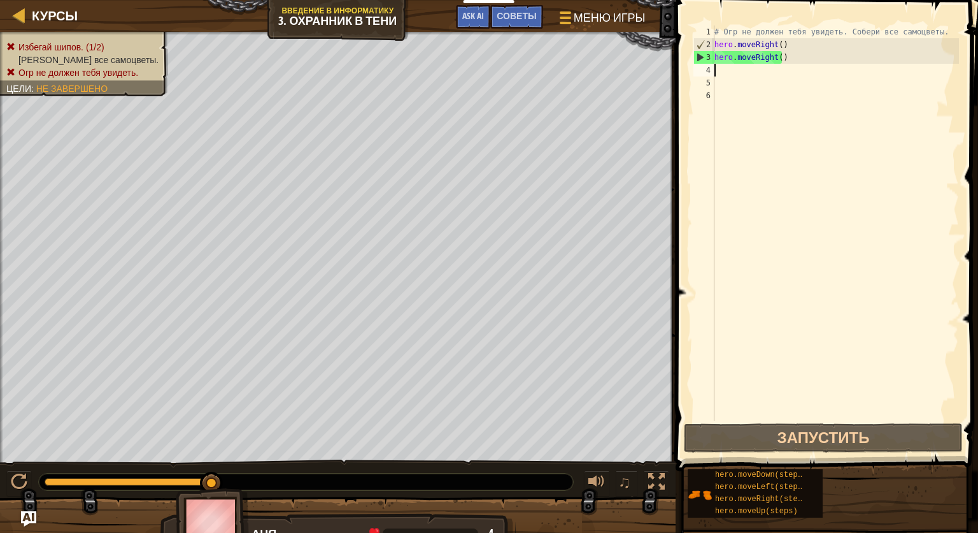
click at [783, 59] on div "# Огр не должен тебя увидеть. Собери все самоцветы. hero . moveRight ( ) hero .…" at bounding box center [835, 235] width 247 height 420
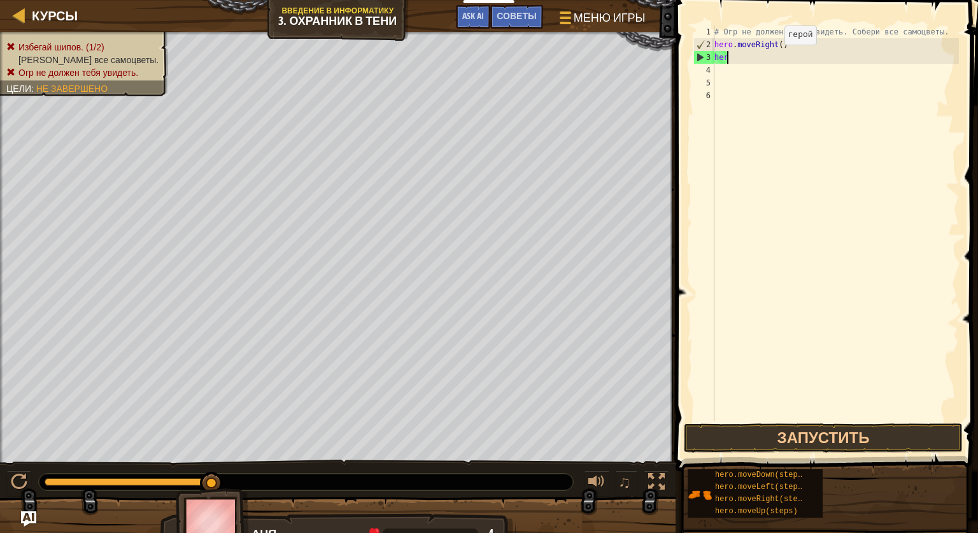
type textarea "h"
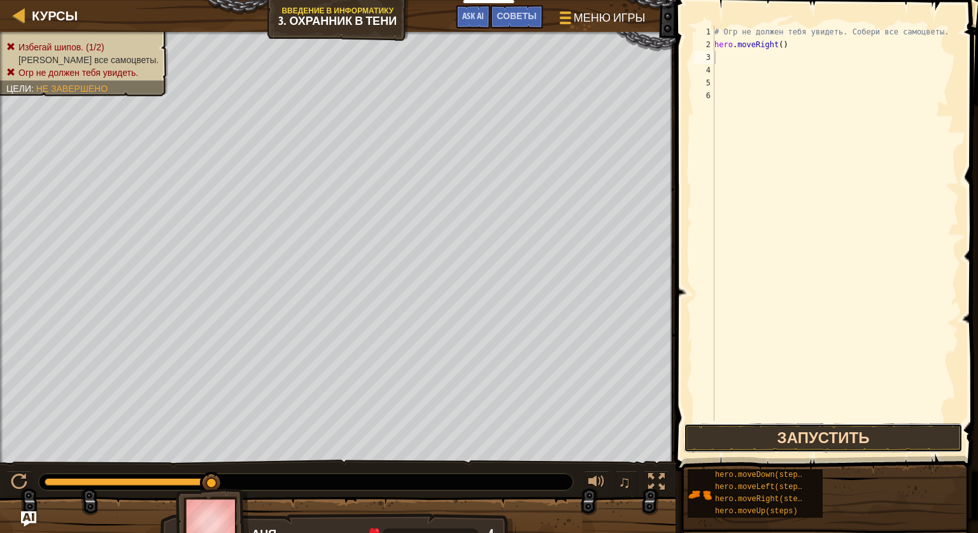
click at [721, 428] on button "Запустить" at bounding box center [823, 437] width 279 height 29
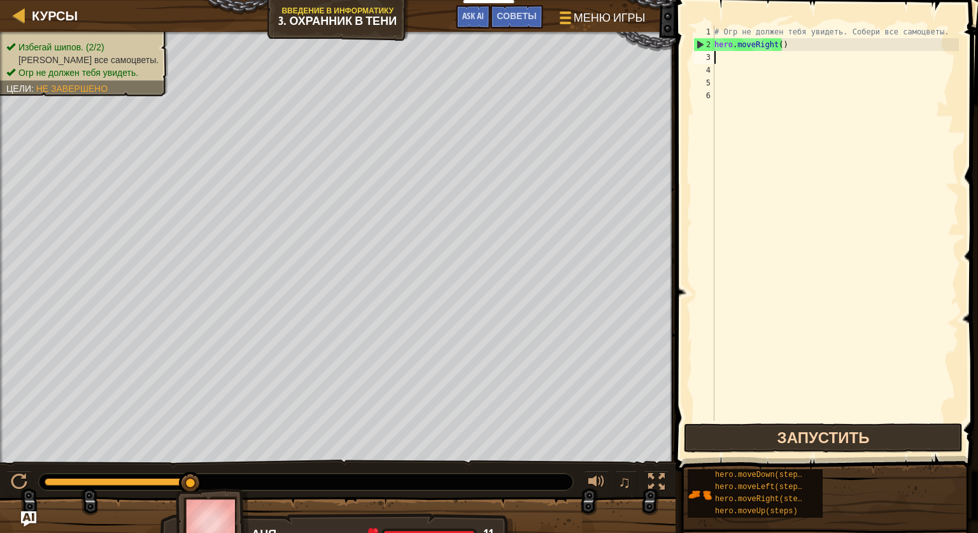
type textarea "H"
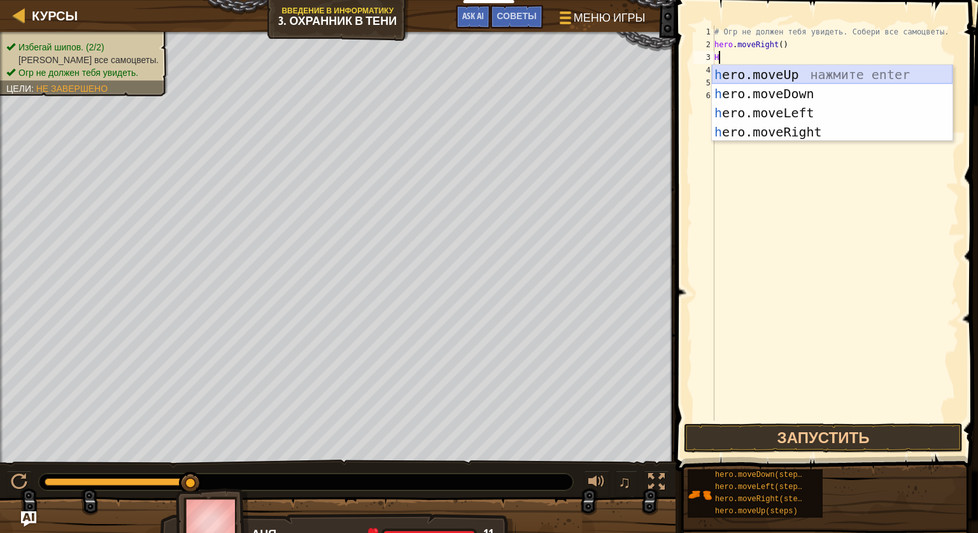
click at [756, 68] on div "h ero.moveUp нажмите enter h ero.moveDown нажмите enter h ero.moveLeft нажмите …" at bounding box center [832, 122] width 241 height 115
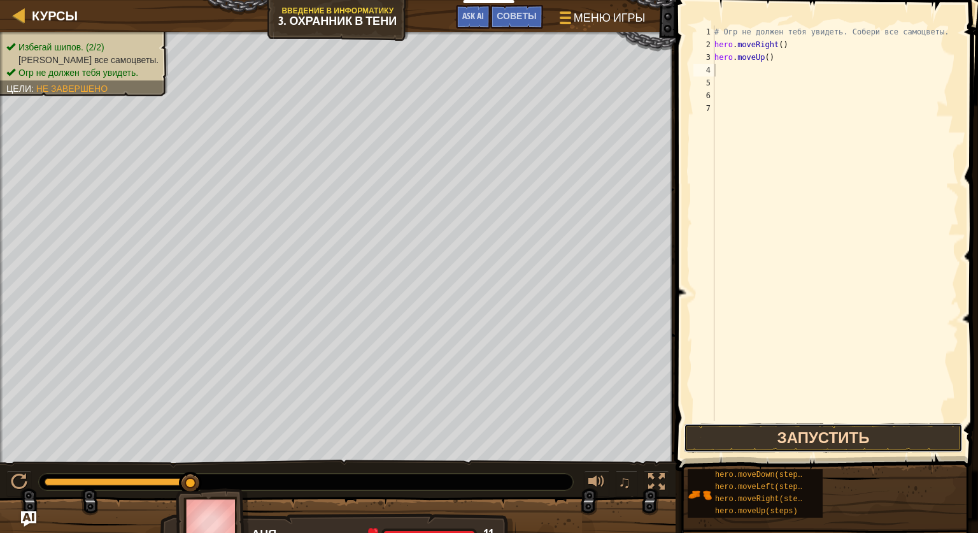
click at [834, 435] on button "Запустить" at bounding box center [823, 437] width 279 height 29
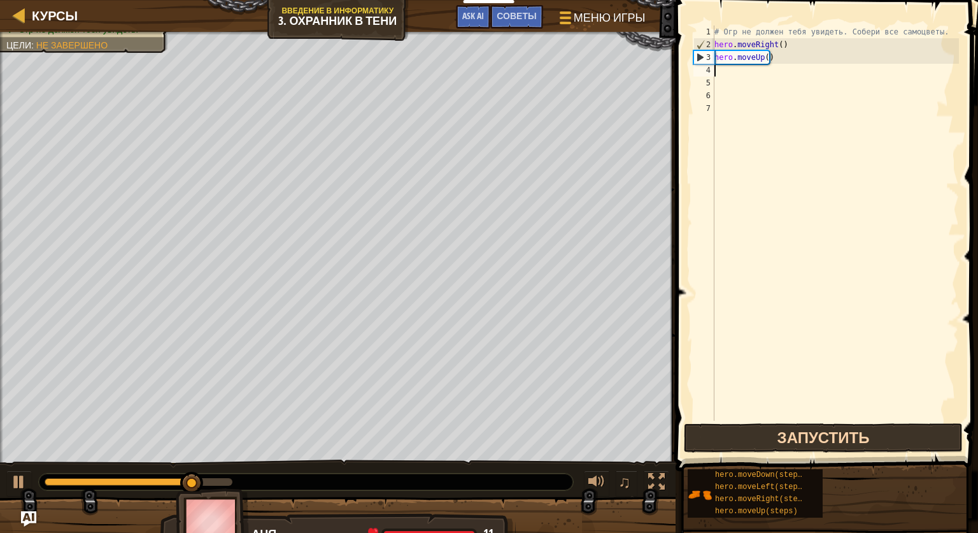
type textarea "H"
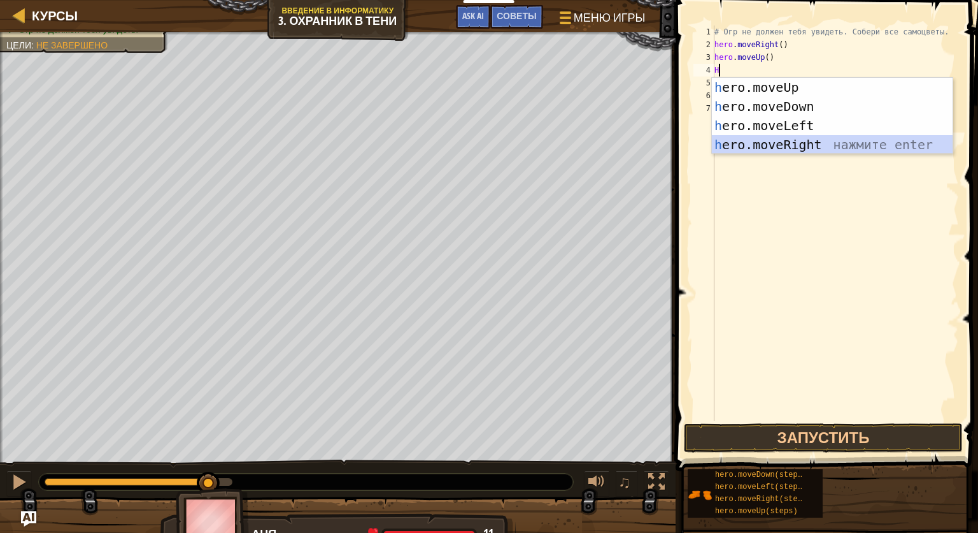
click at [810, 140] on div "h ero.moveUp нажмите enter h ero.moveDown нажмите enter h ero.moveLeft нажмите …" at bounding box center [832, 135] width 241 height 115
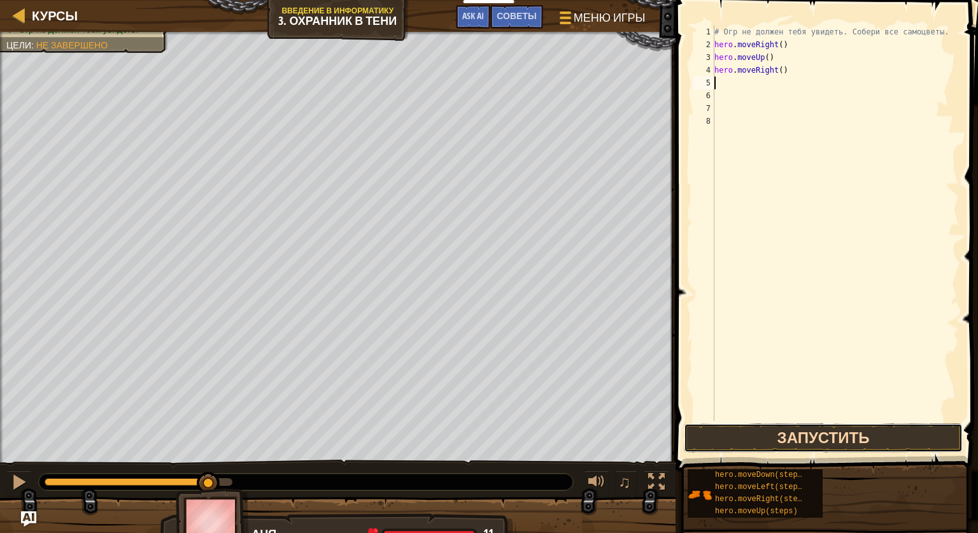
click at [808, 438] on button "Запустить" at bounding box center [823, 437] width 279 height 29
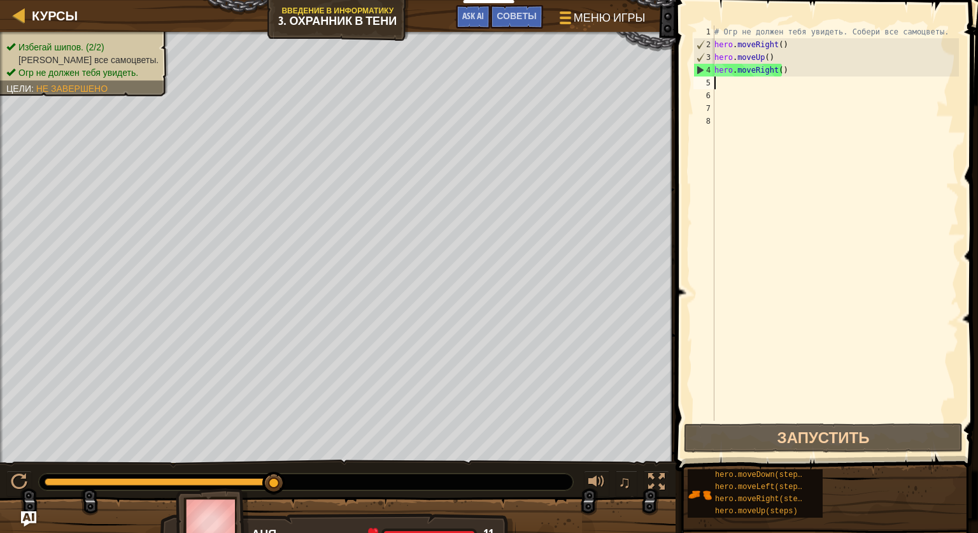
type textarea "H"
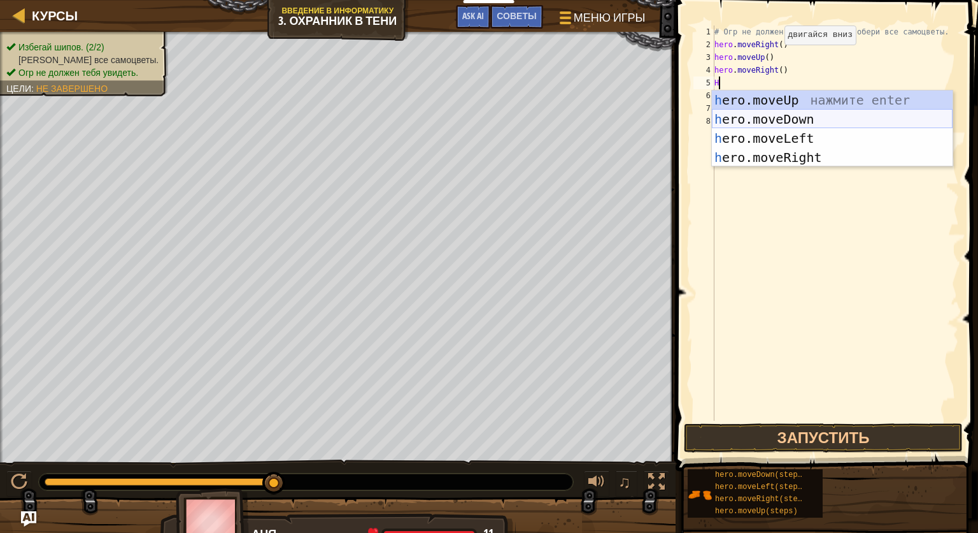
click at [772, 111] on div "h ero.moveUp нажмите enter h ero.moveDown нажмите enter h ero.moveLeft нажмите …" at bounding box center [832, 147] width 241 height 115
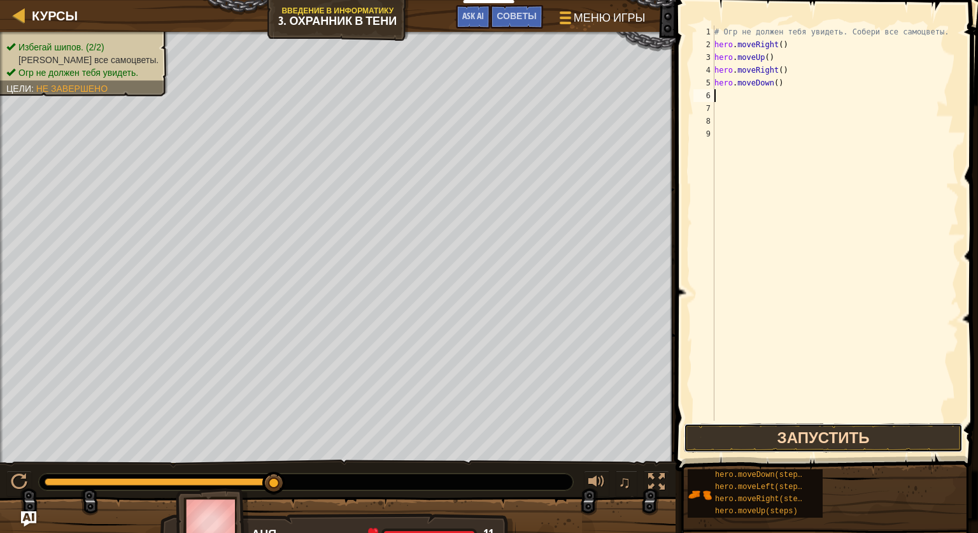
click at [826, 432] on button "Запустить" at bounding box center [823, 437] width 279 height 29
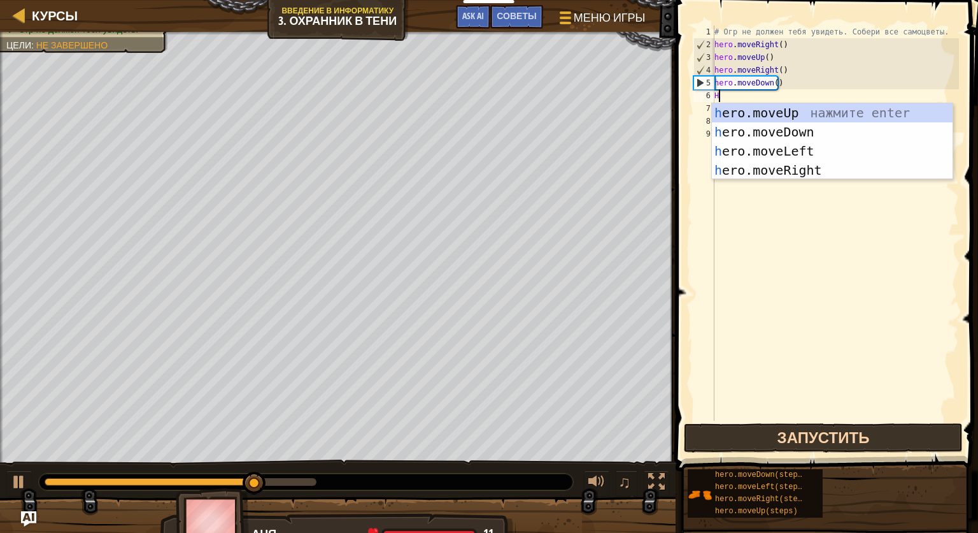
type textarea "H"
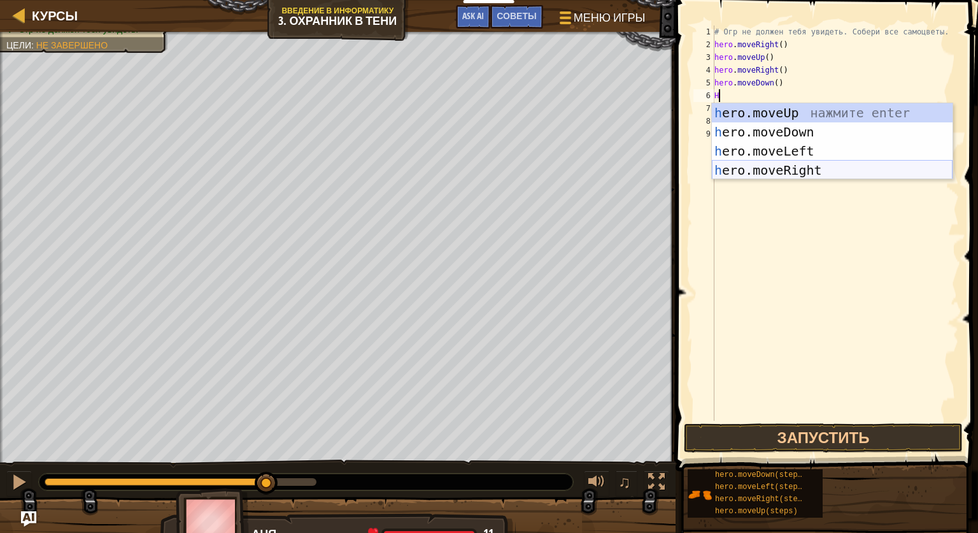
click at [783, 168] on div "h ero.moveUp нажмите enter h ero.moveDown нажмите enter h ero.moveLeft нажмите …" at bounding box center [832, 160] width 241 height 115
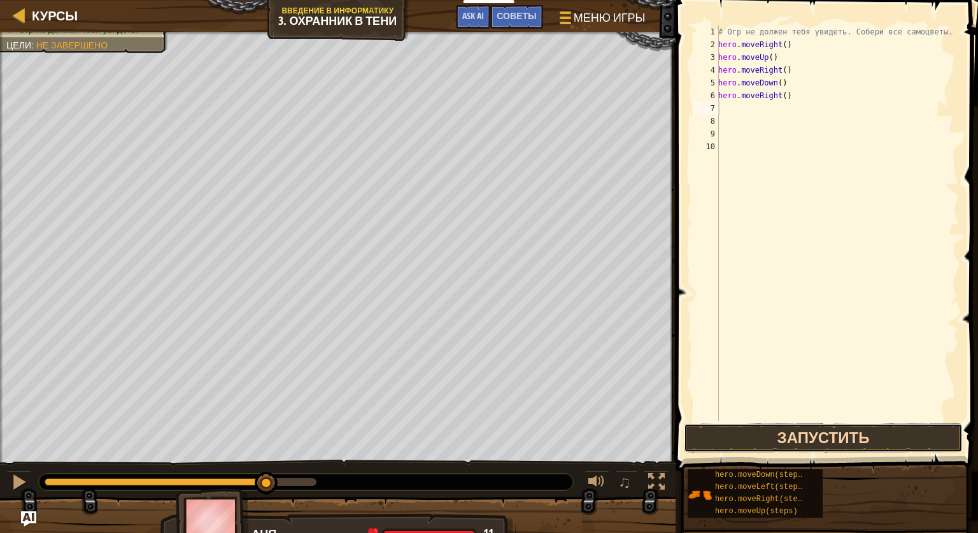
click at [813, 432] on button "Запустить" at bounding box center [823, 437] width 279 height 29
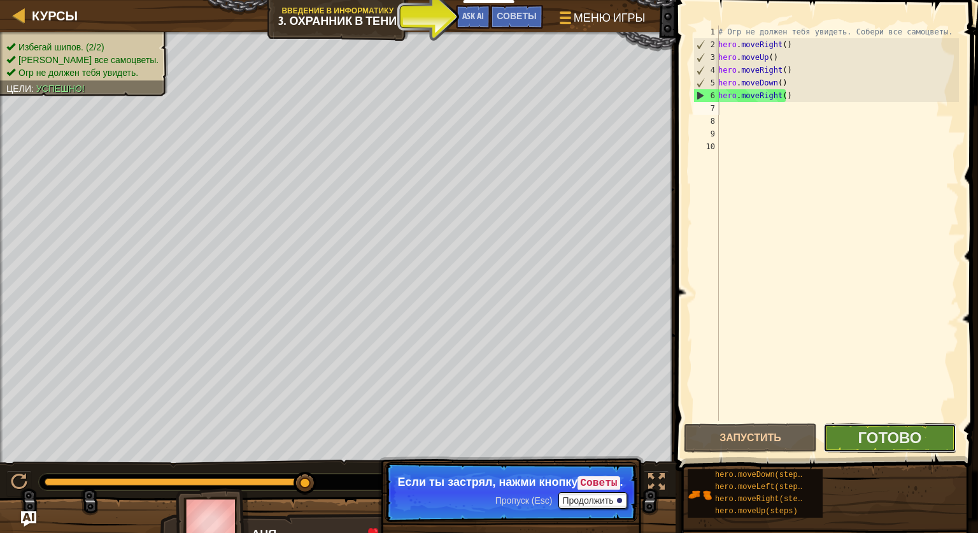
click at [854, 432] on button "Готово" at bounding box center [890, 437] width 133 height 29
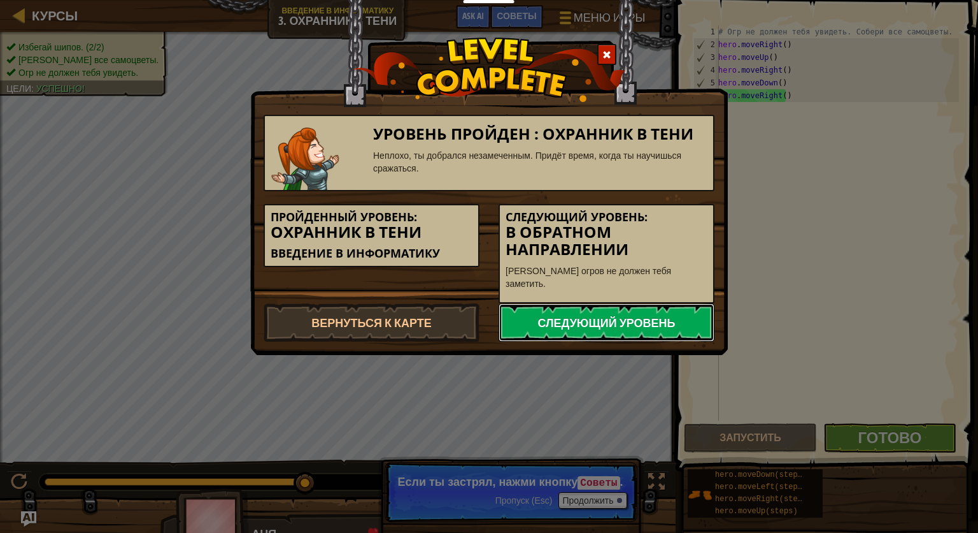
click at [611, 303] on link "Следующий уровень" at bounding box center [607, 322] width 216 height 38
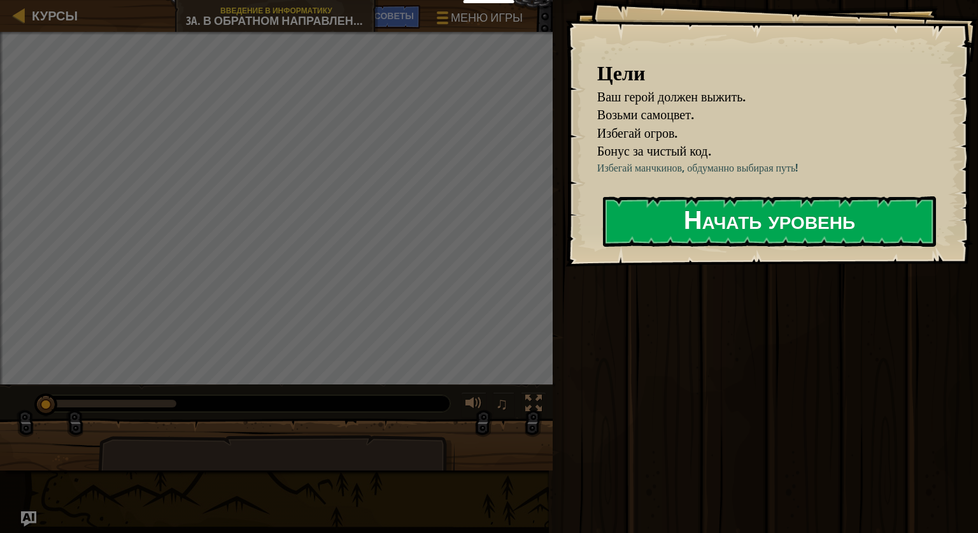
click at [720, 228] on button "Начать уровень" at bounding box center [769, 221] width 333 height 50
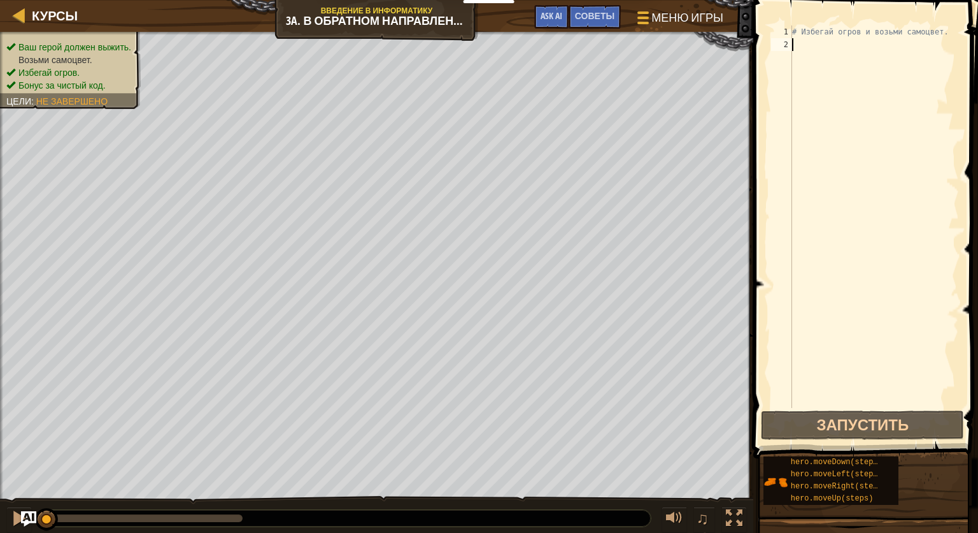
type textarea "N"
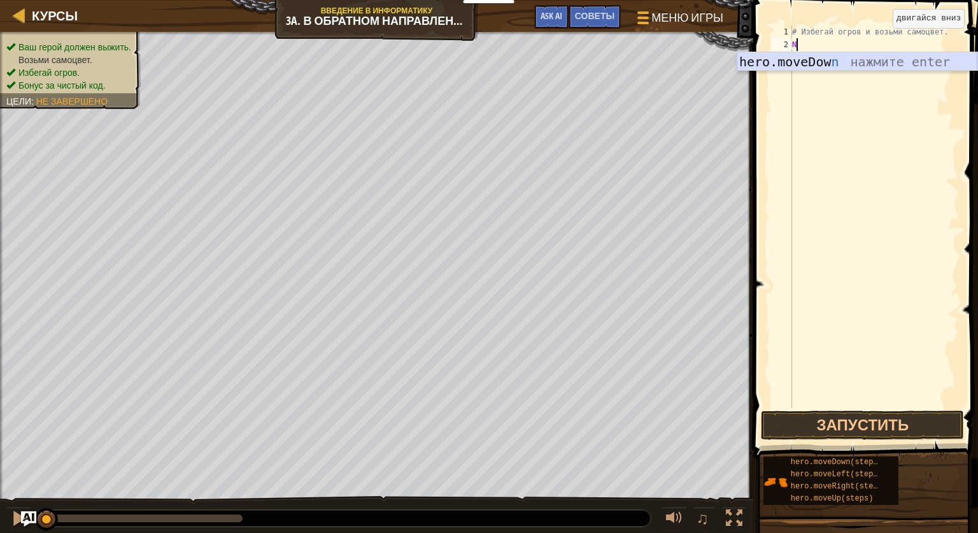
click at [884, 57] on div "hero.moveDow n нажмите enter" at bounding box center [857, 80] width 241 height 57
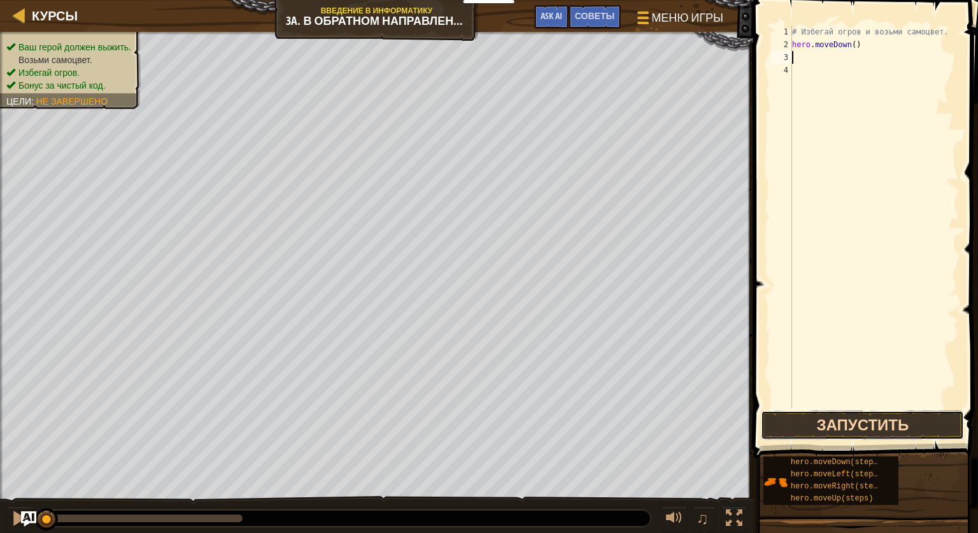
drag, startPoint x: 824, startPoint y: 422, endPoint x: 813, endPoint y: 427, distance: 11.7
click at [823, 422] on button "Запустить" at bounding box center [862, 424] width 203 height 29
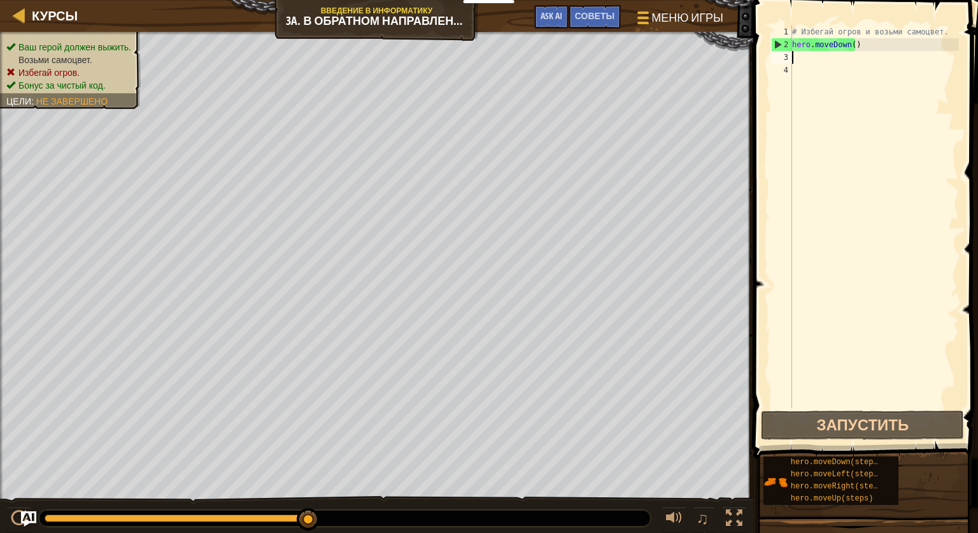
click at [815, 62] on div "# Избегай огров и возьми самоцвет. hero . moveDown ( )" at bounding box center [874, 229] width 169 height 408
type textarea "H"
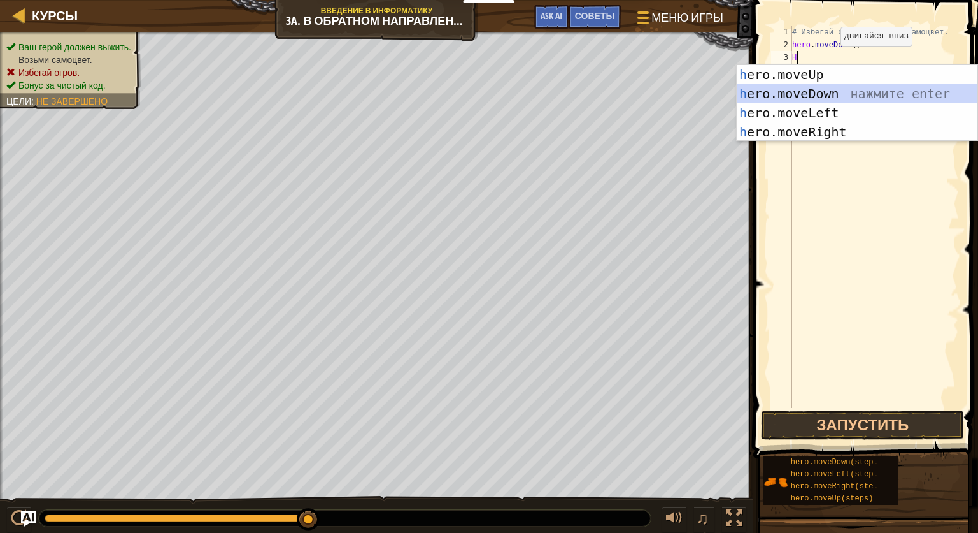
click at [805, 89] on div "h ero.moveUp нажмите enter h ero.moveDown нажмите enter h ero.moveLeft нажмите …" at bounding box center [857, 122] width 241 height 115
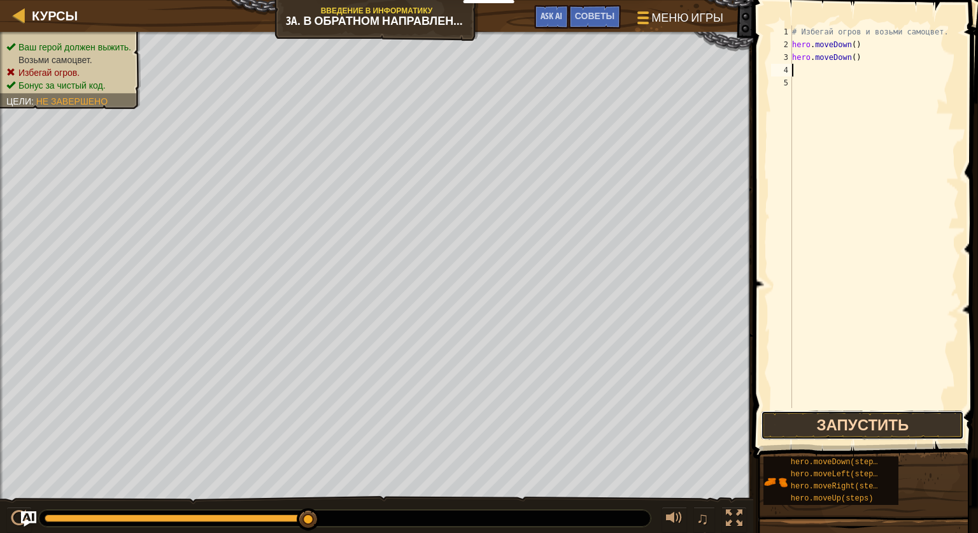
click at [829, 413] on button "Запустить" at bounding box center [862, 424] width 203 height 29
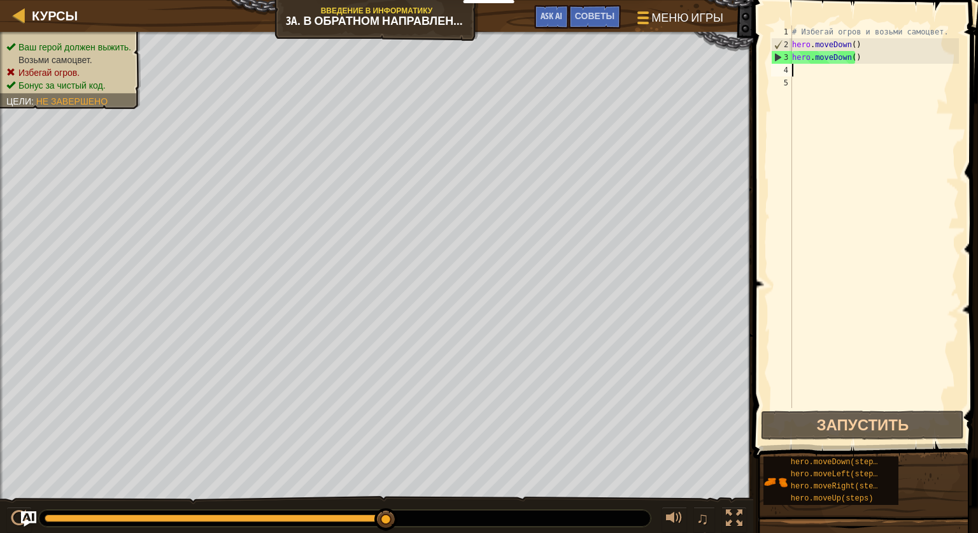
type textarea "H"
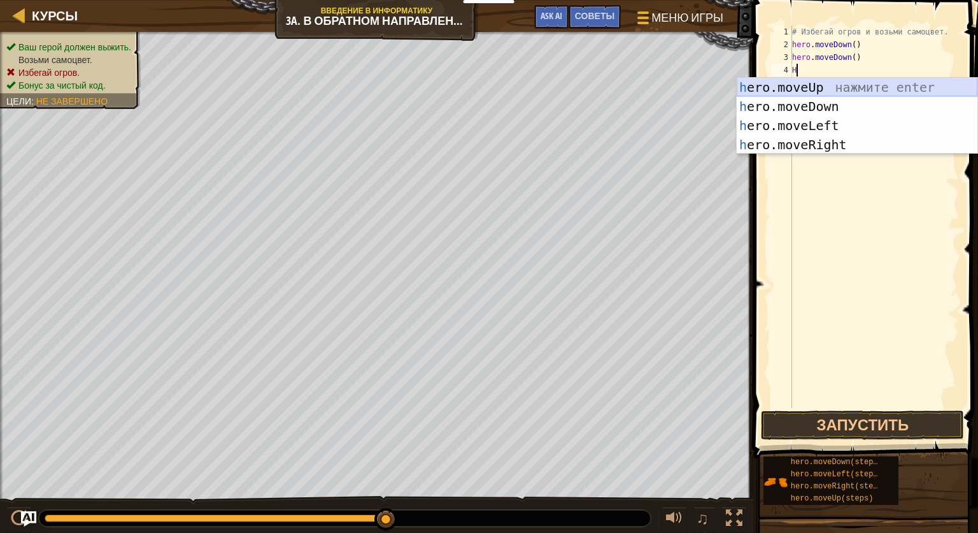
click at [790, 83] on div "h ero.moveUp нажмите enter h ero.moveDown нажмите enter h ero.moveLeft нажмите …" at bounding box center [857, 135] width 241 height 115
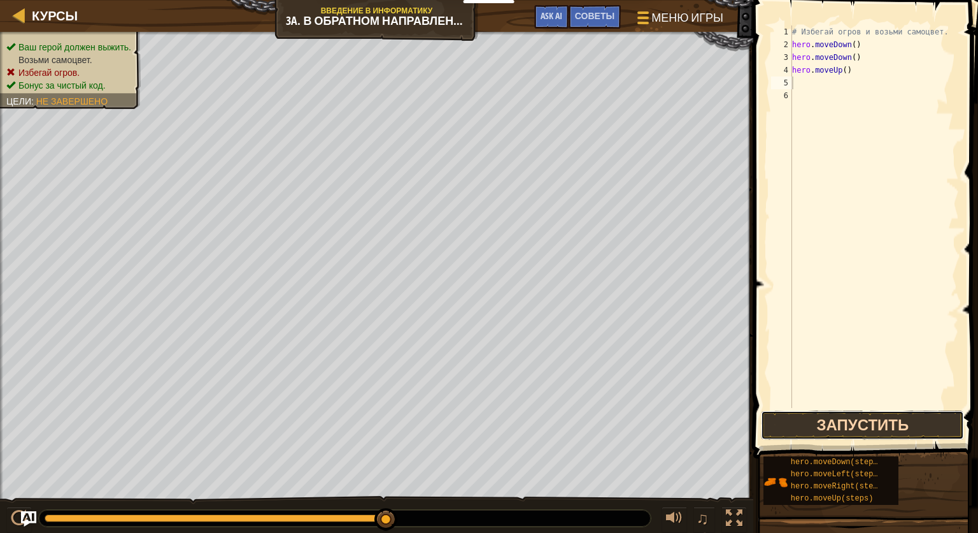
click at [851, 420] on button "Запустить" at bounding box center [862, 424] width 203 height 29
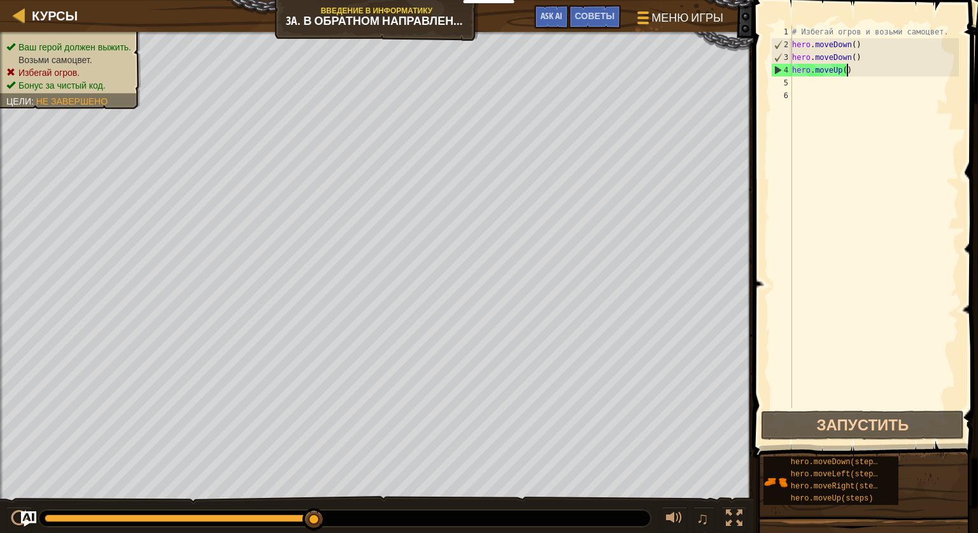
click at [850, 64] on div "# Избегай огров и возьми самоцвет. hero . moveDown ( ) hero . moveDown ( ) hero…" at bounding box center [874, 229] width 169 height 408
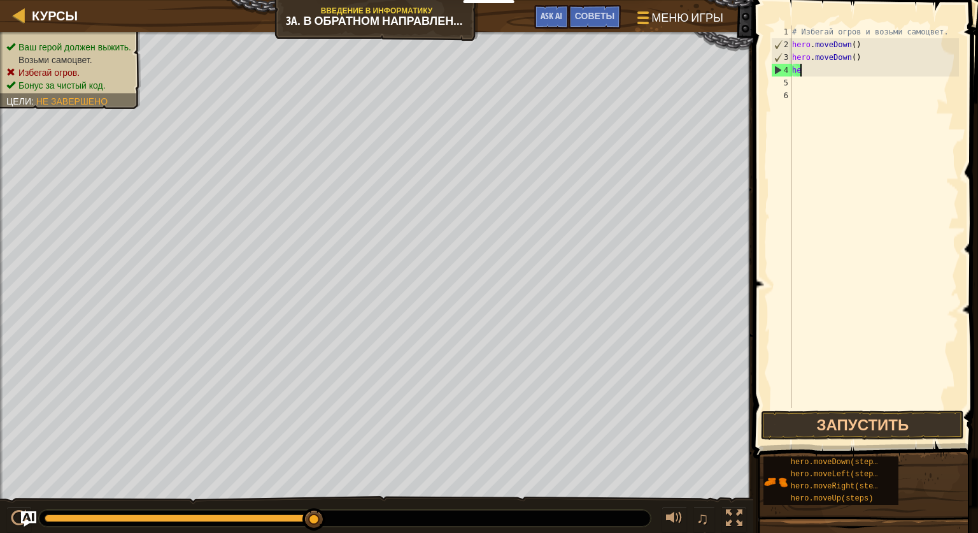
type textarea "h"
type textarea "H"
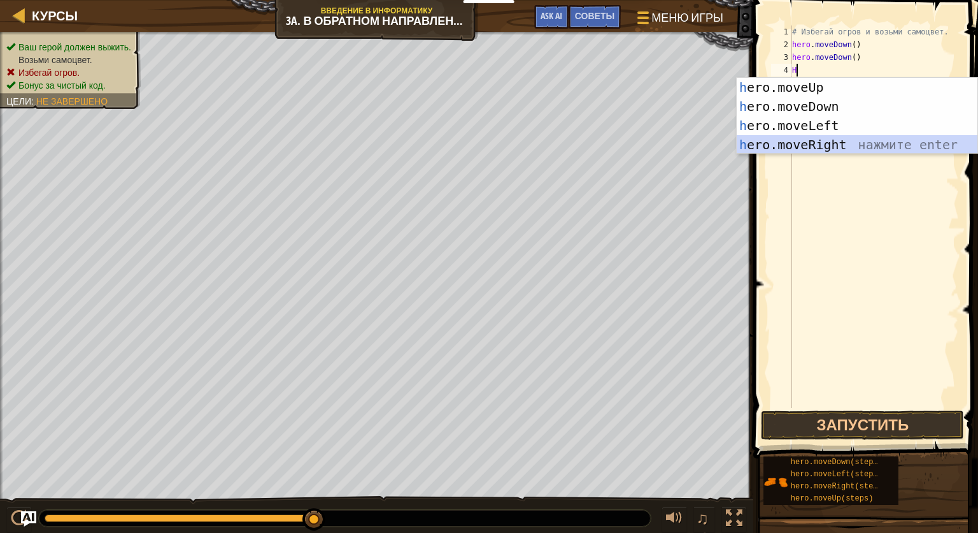
click at [806, 140] on div "h ero.moveUp нажмите enter h ero.moveDown нажмите enter h ero.moveLeft нажмите …" at bounding box center [857, 135] width 241 height 115
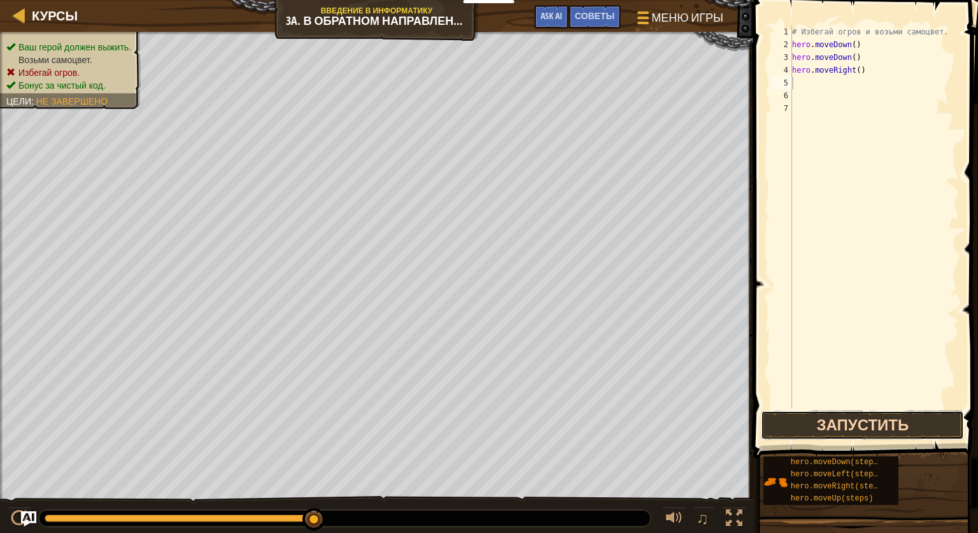
click at [876, 428] on button "Запустить" at bounding box center [862, 424] width 203 height 29
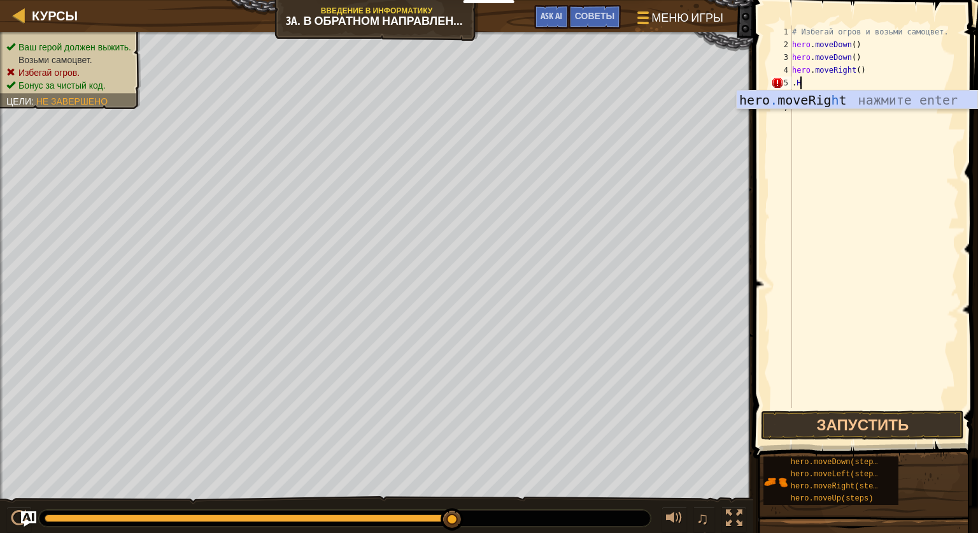
type textarea "."
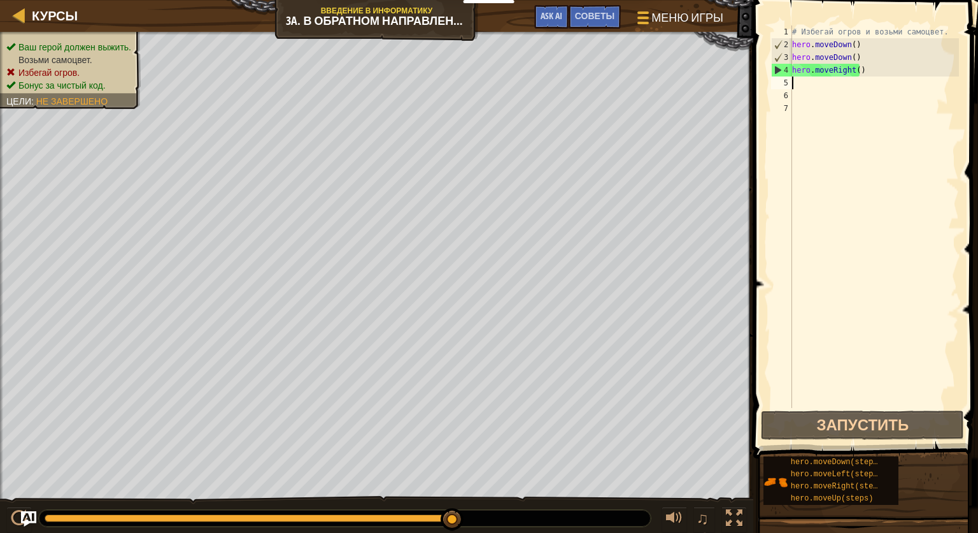
type textarea "H"
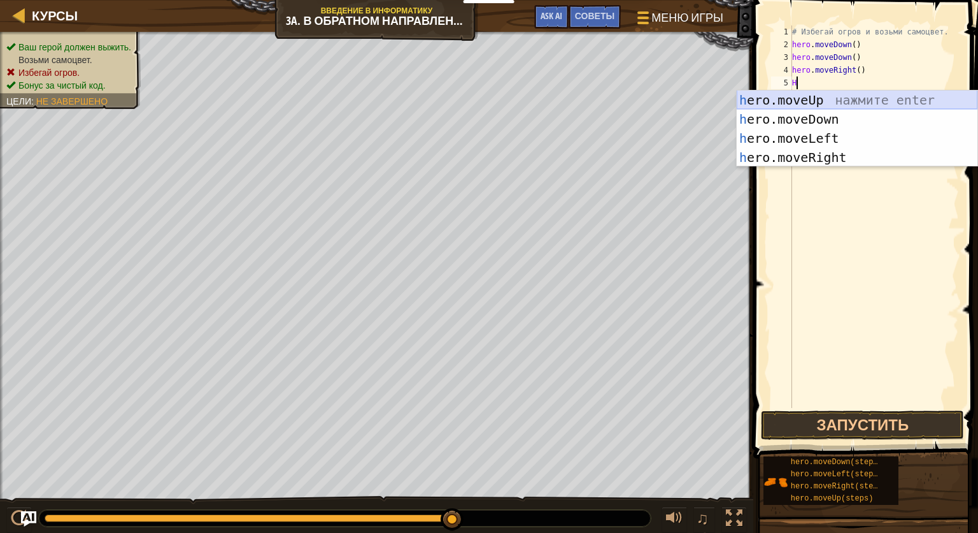
drag, startPoint x: 811, startPoint y: 94, endPoint x: 820, endPoint y: 104, distance: 13.5
click at [820, 104] on div "h ero.moveUp нажмите enter h ero.moveDown нажмите enter h ero.moveLeft нажмите …" at bounding box center [857, 147] width 241 height 115
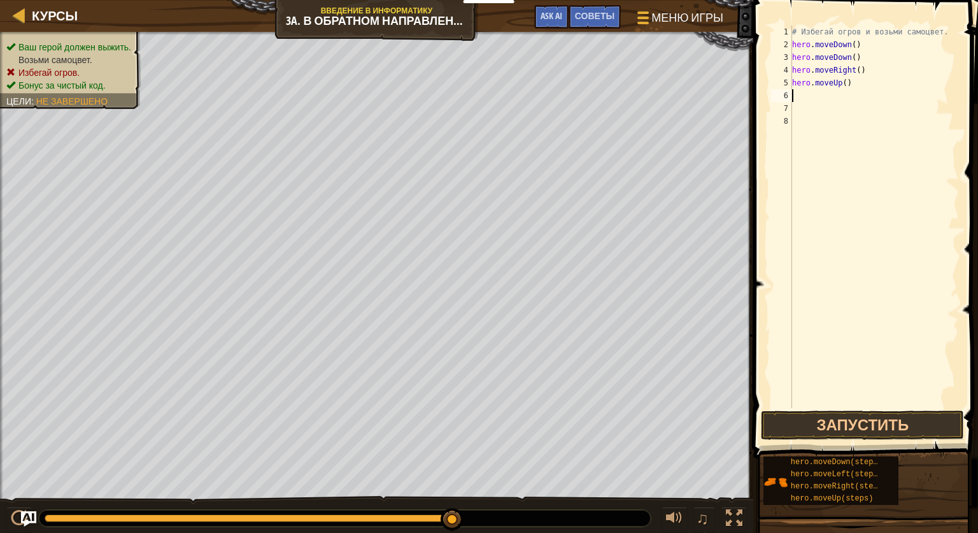
type textarea "N"
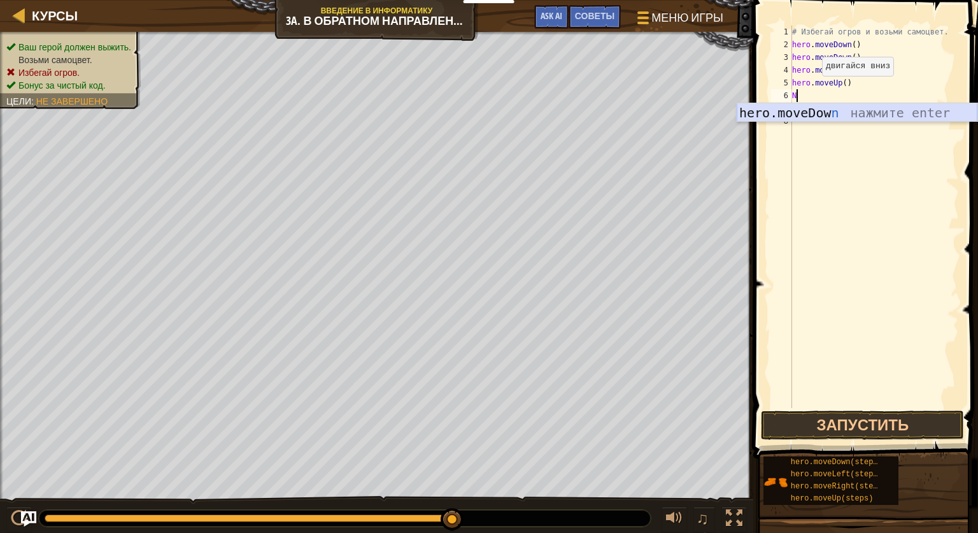
click at [846, 104] on div "hero.moveDow n нажмите enter" at bounding box center [857, 131] width 241 height 57
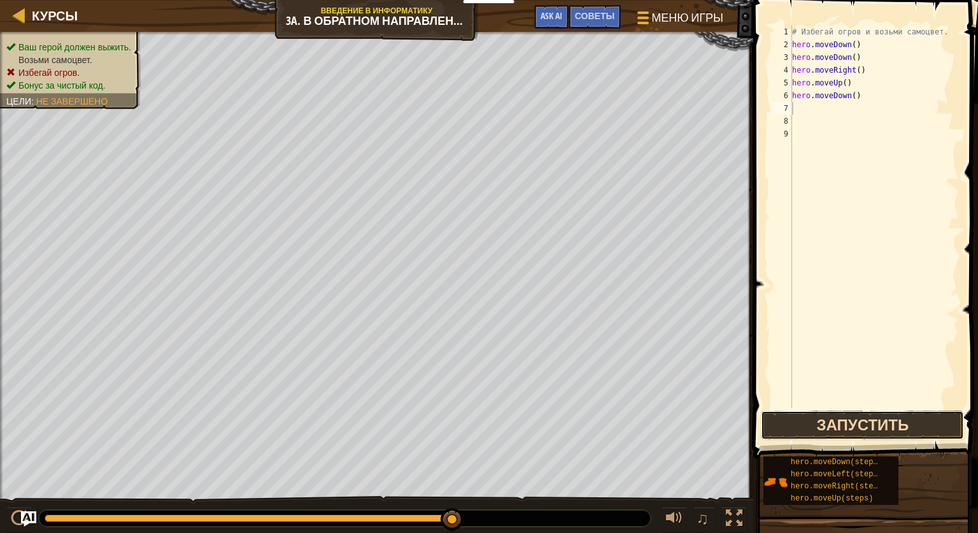
click at [887, 426] on button "Запустить" at bounding box center [862, 424] width 203 height 29
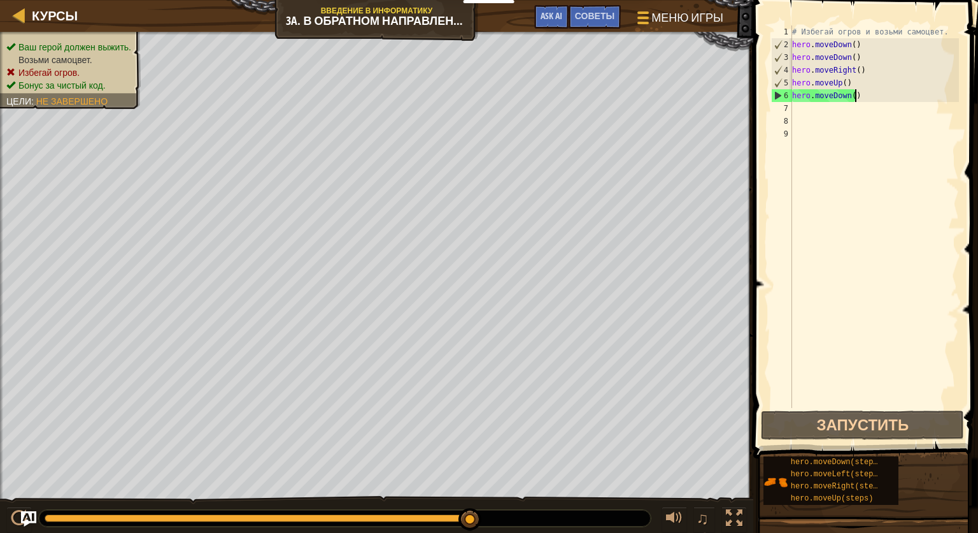
click at [861, 93] on div "# Избегай огров и возьми самоцвет. hero . moveDown ( ) hero . moveDown ( ) hero…" at bounding box center [874, 229] width 169 height 408
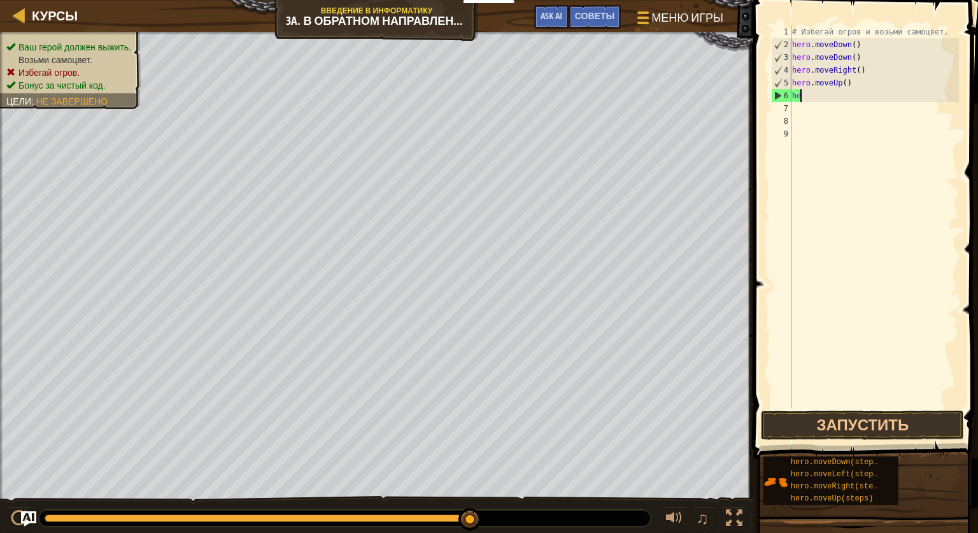
type textarea "h"
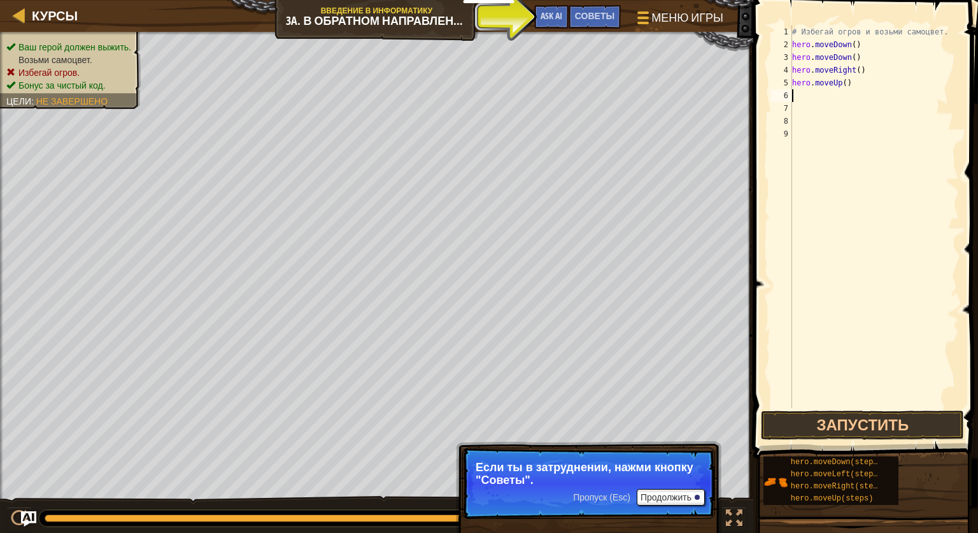
type textarea "H"
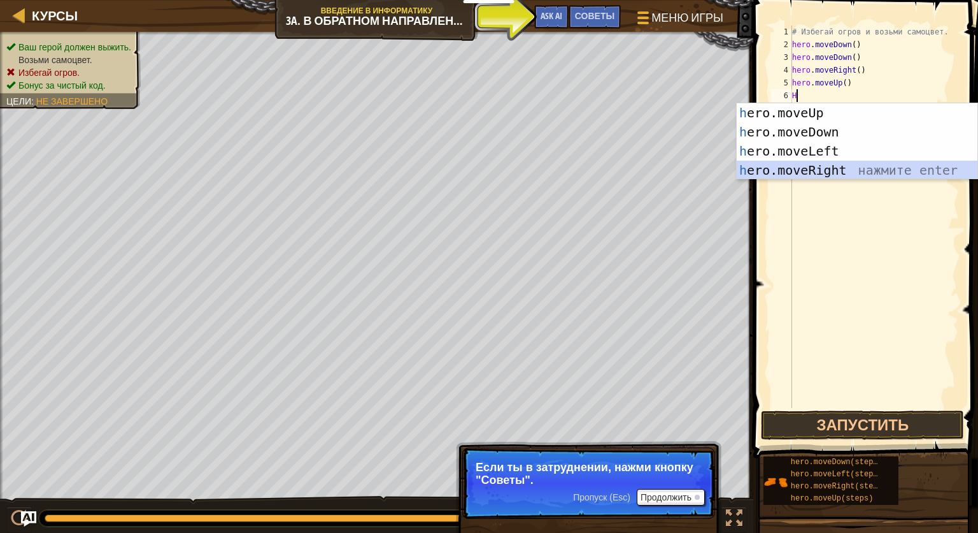
click at [846, 161] on div "h ero.moveUp нажмите enter h ero.moveDown нажмите enter h ero.moveLeft нажмите …" at bounding box center [857, 160] width 241 height 115
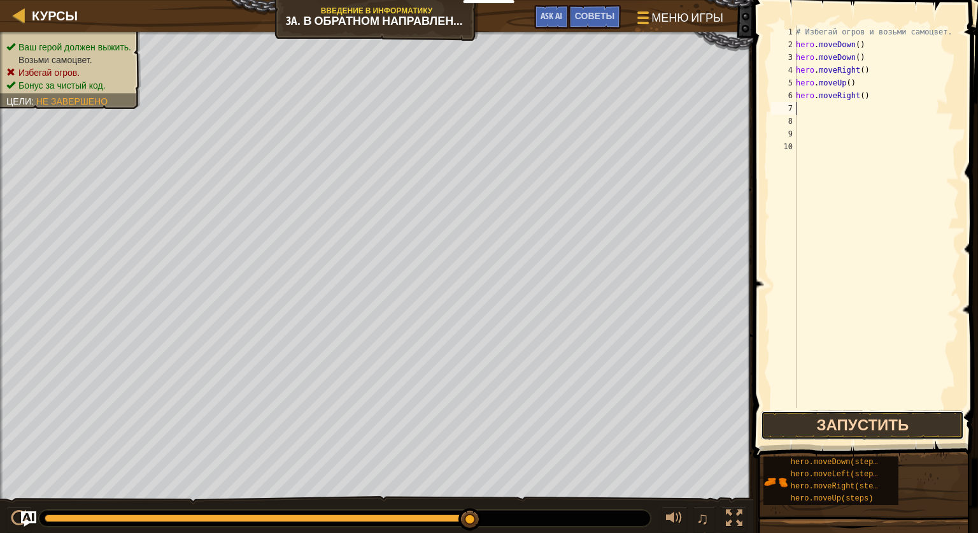
click at [890, 431] on button "Запустить" at bounding box center [862, 424] width 203 height 29
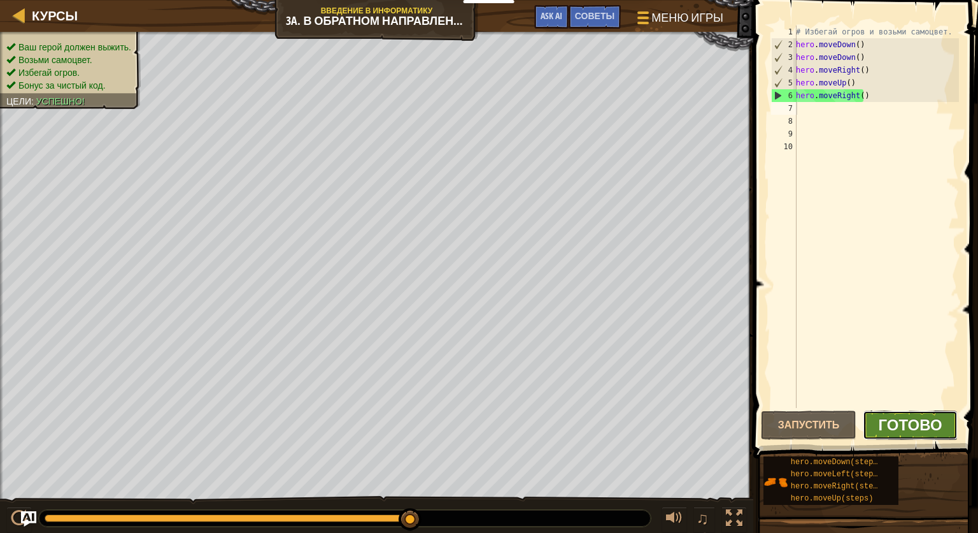
click at [889, 416] on span "Готово" at bounding box center [911, 424] width 64 height 20
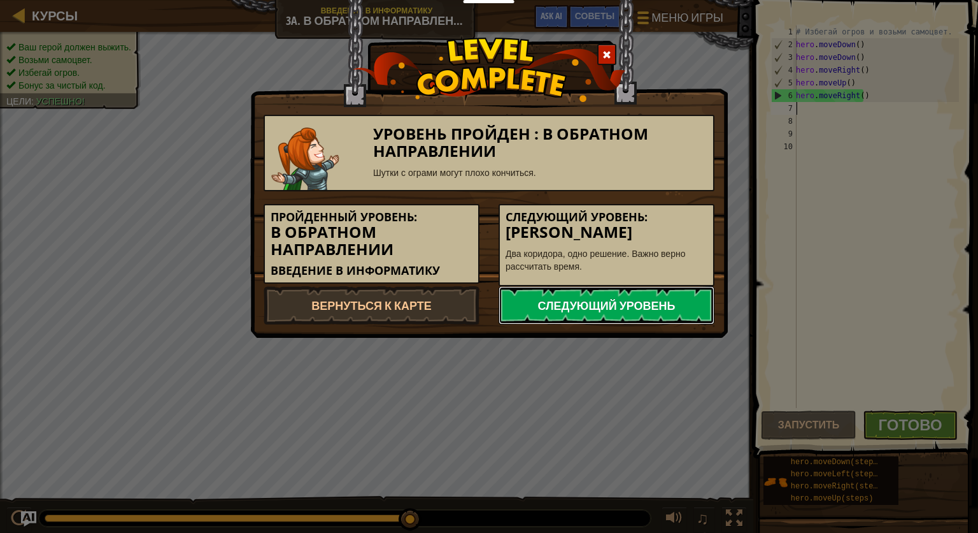
click at [636, 312] on link "Следующий уровень" at bounding box center [607, 305] width 216 height 38
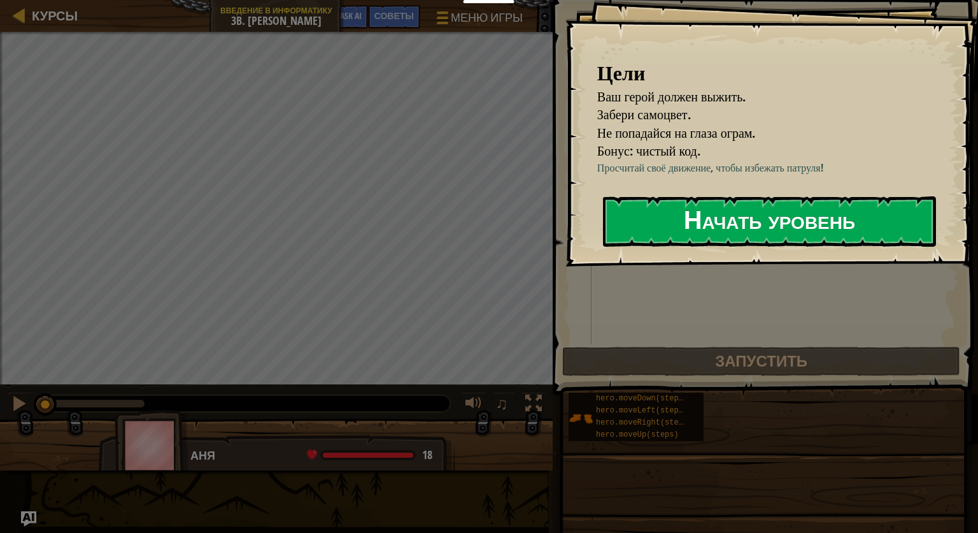
click at [706, 227] on button "Начать уровень" at bounding box center [769, 221] width 333 height 50
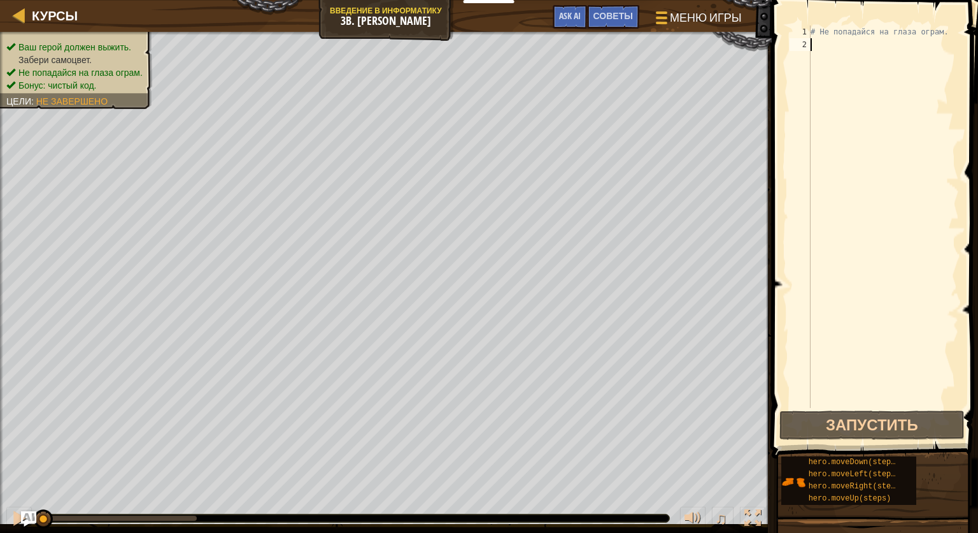
type textarea "H"
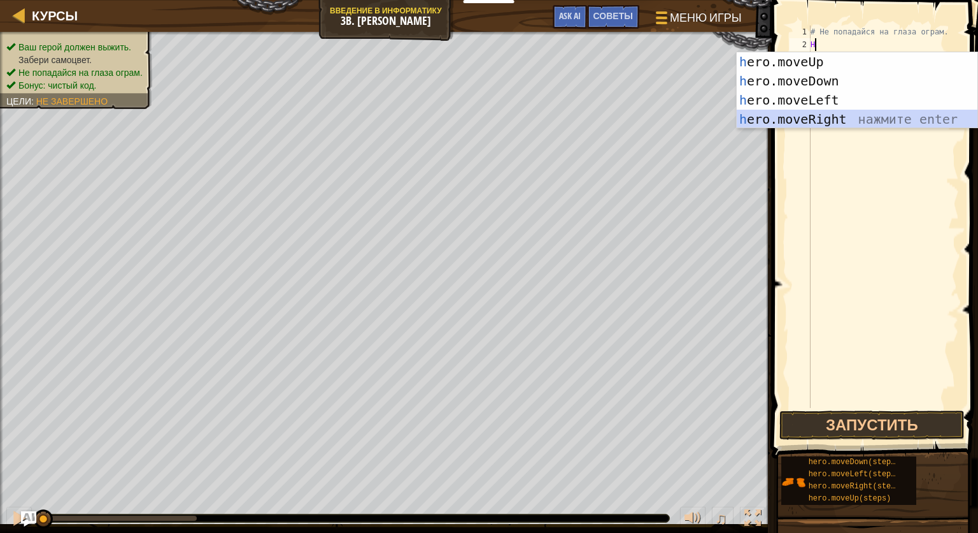
click at [838, 113] on div "h ero.moveUp нажмите enter h ero.moveDown нажмите enter h ero.moveLeft нажмите …" at bounding box center [857, 109] width 241 height 115
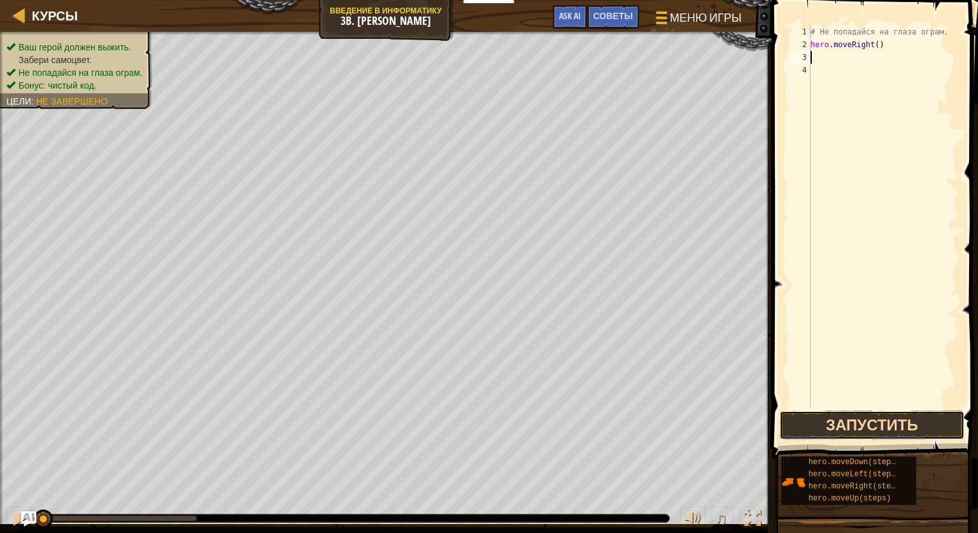
click at [858, 421] on button "Запустить" at bounding box center [872, 424] width 185 height 29
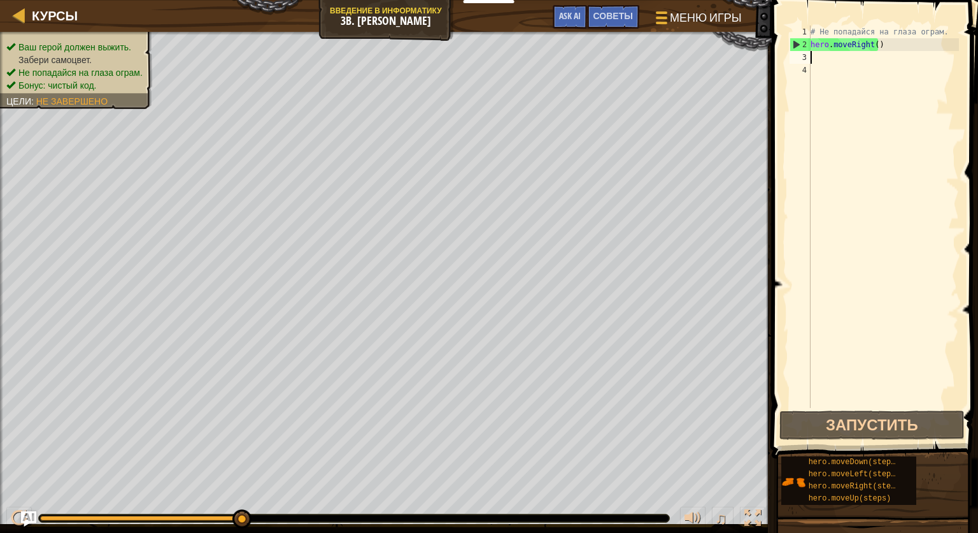
type textarea "H"
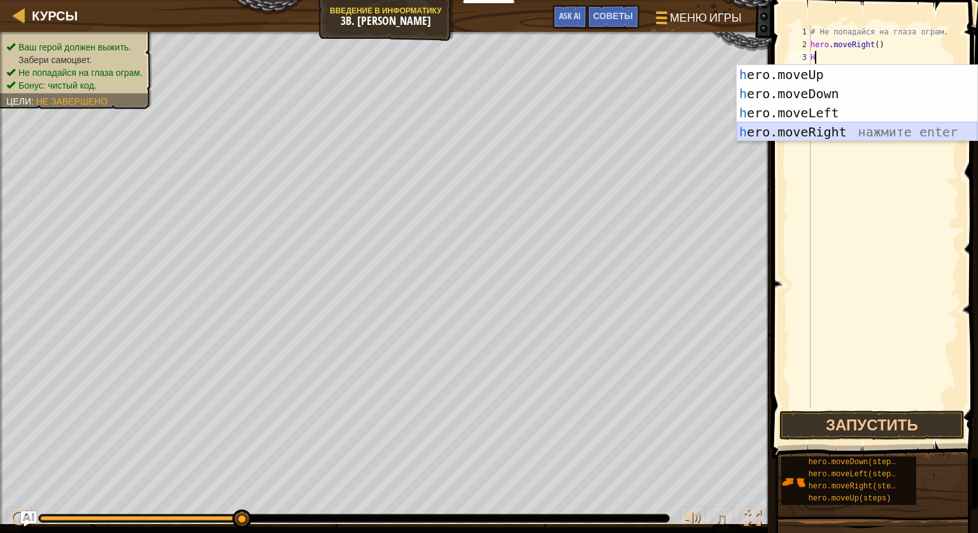
click at [791, 126] on div "h ero.moveUp нажмите enter h ero.moveDown нажмите enter h ero.moveLeft нажмите …" at bounding box center [857, 122] width 241 height 115
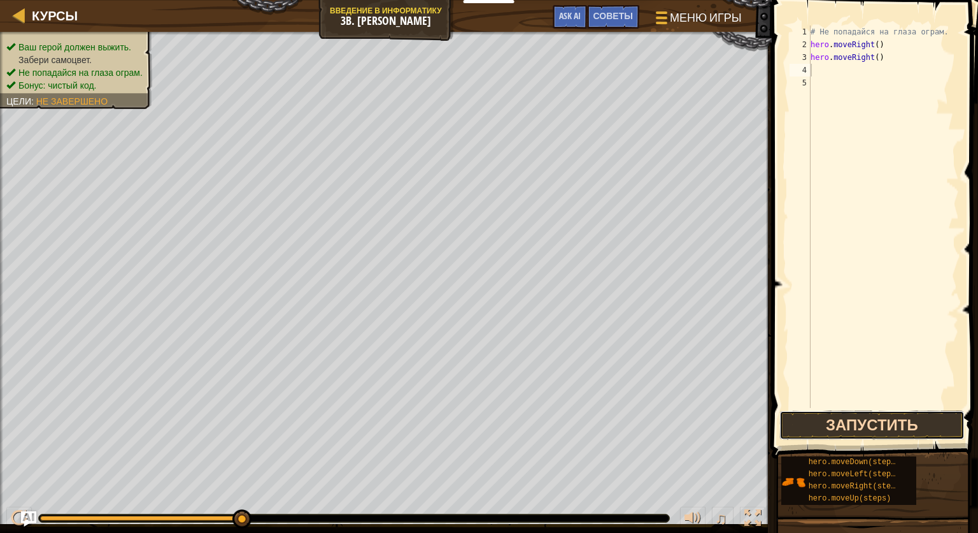
click at [834, 424] on button "Запустить" at bounding box center [872, 424] width 185 height 29
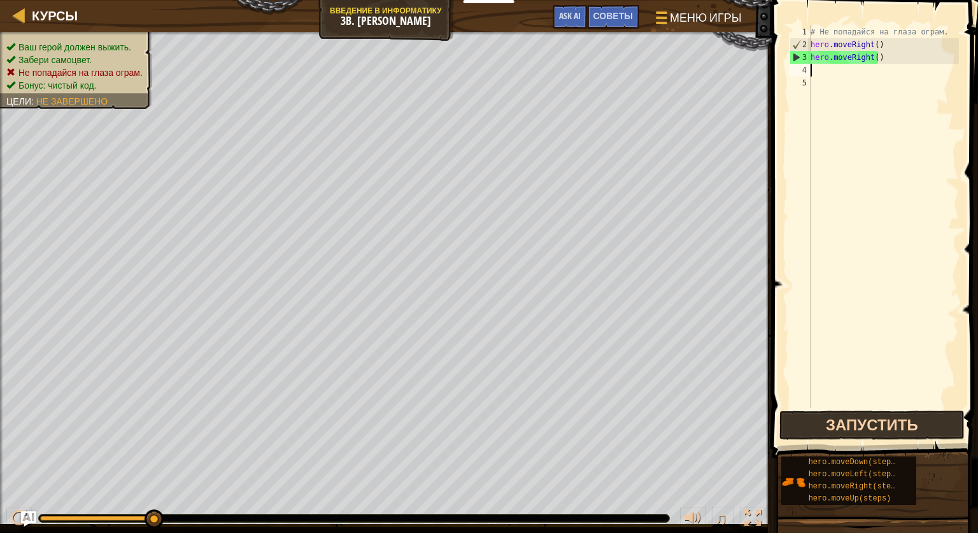
type textarea "H"
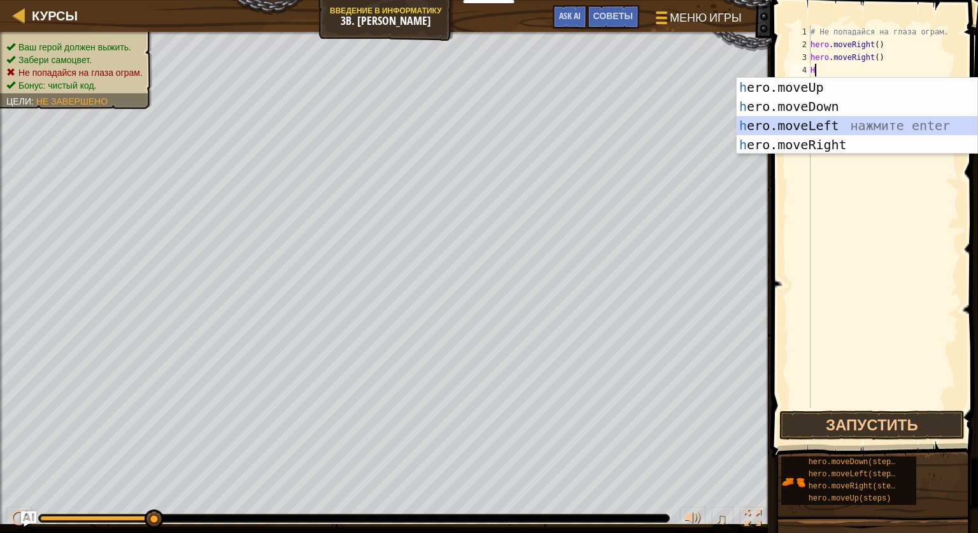
click at [773, 118] on div "h ero.moveUp нажмите enter h ero.moveDown нажмите enter h ero.moveLeft нажмите …" at bounding box center [857, 135] width 241 height 115
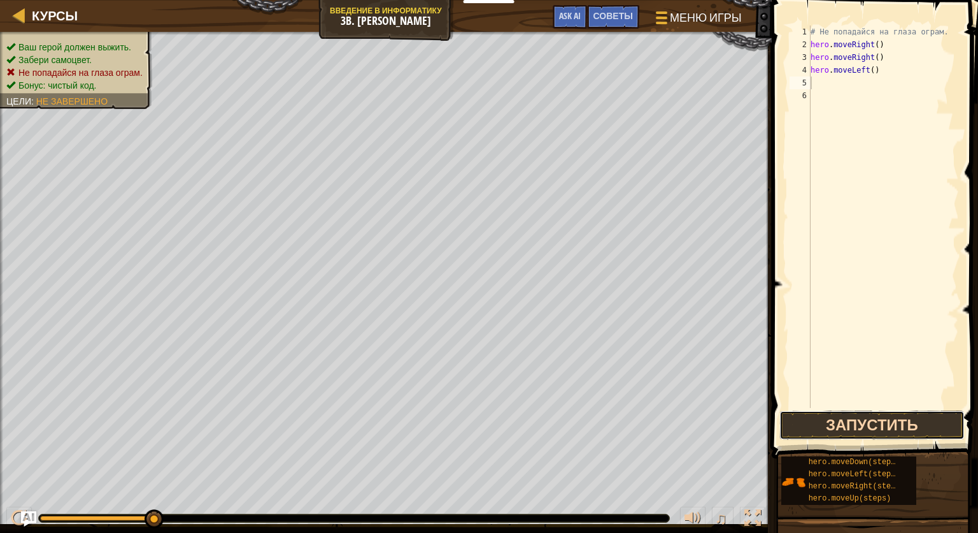
click at [899, 420] on button "Запустить" at bounding box center [872, 424] width 185 height 29
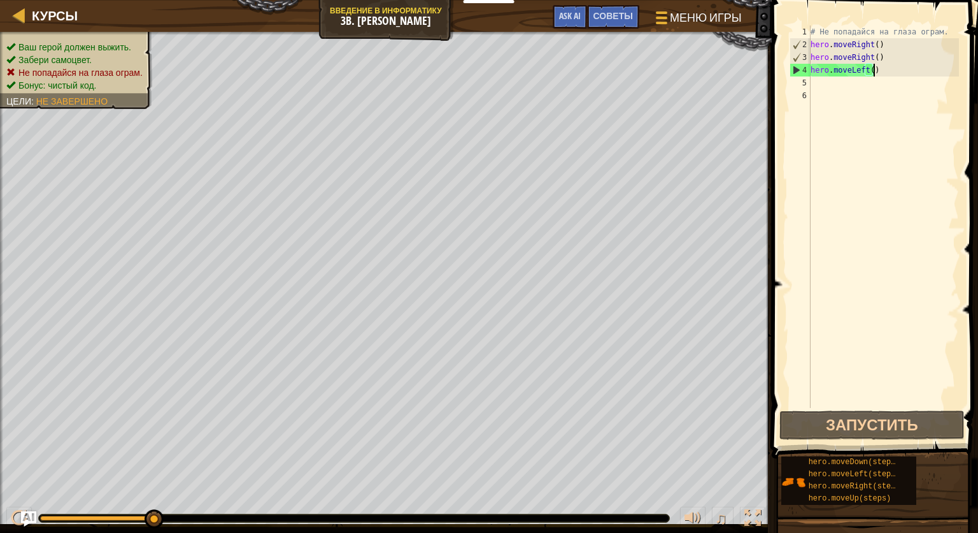
click at [875, 73] on div "# Не попадайся на глаза ограм. hero . moveRight ( ) hero . moveRight ( ) hero .…" at bounding box center [883, 229] width 151 height 408
type textarea "h"
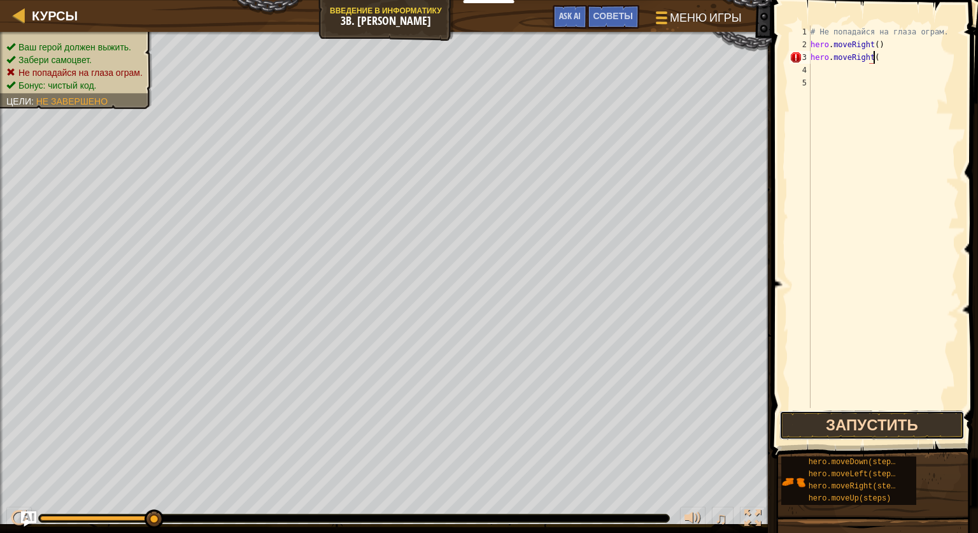
click at [932, 424] on button "Запустить" at bounding box center [872, 424] width 185 height 29
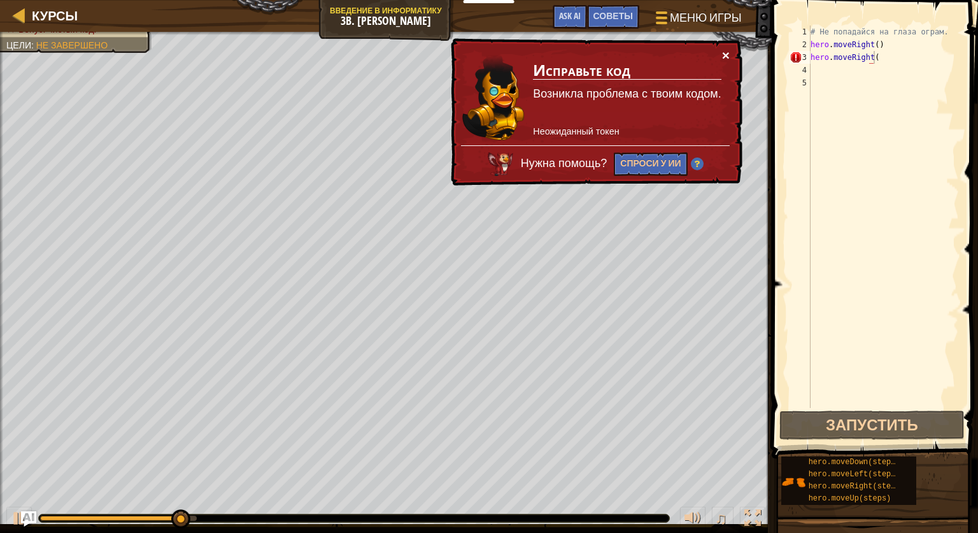
click at [726, 51] on button "×" at bounding box center [726, 54] width 8 height 13
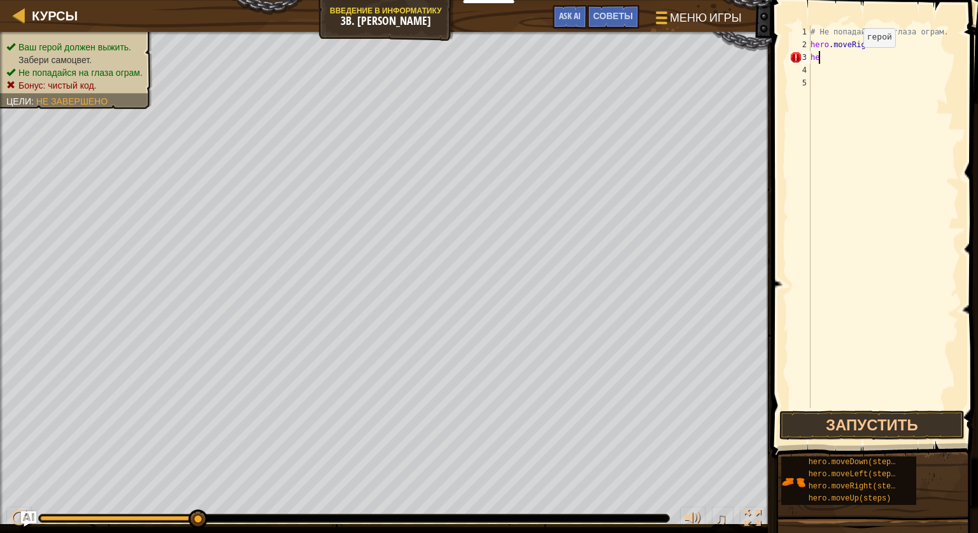
type textarea "h"
type textarea "H"
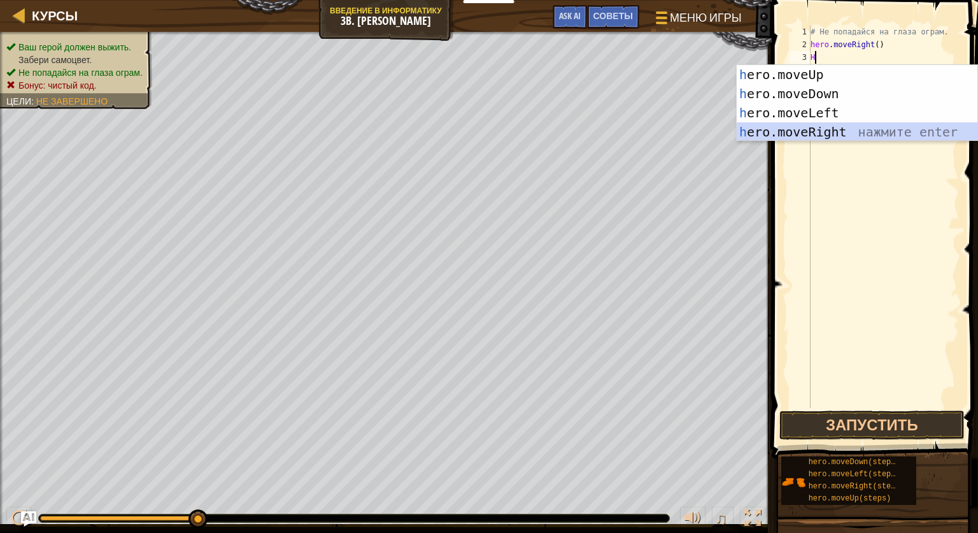
click at [841, 125] on div "h ero.moveUp нажмите enter h ero.moveDown нажмите enter h ero.moveLeft нажмите …" at bounding box center [857, 122] width 241 height 115
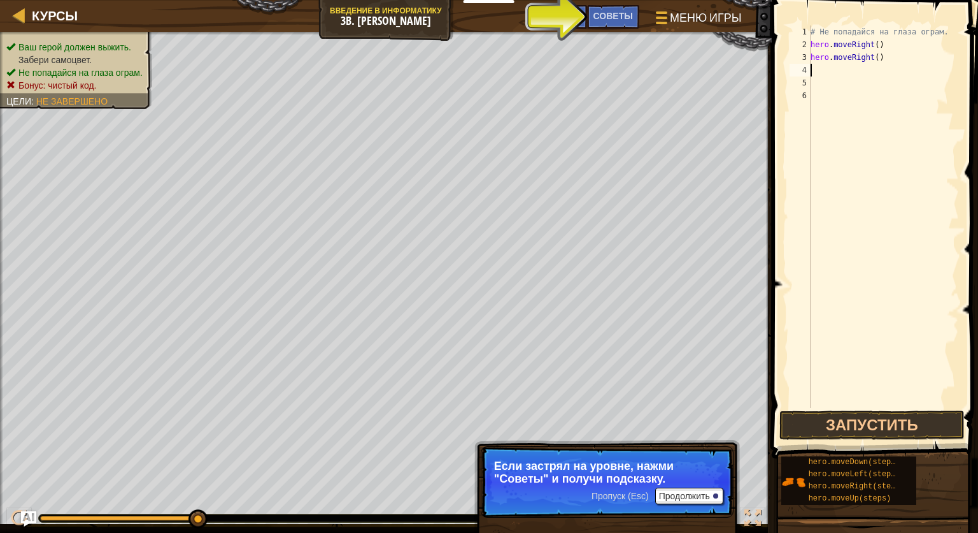
type textarea "H"
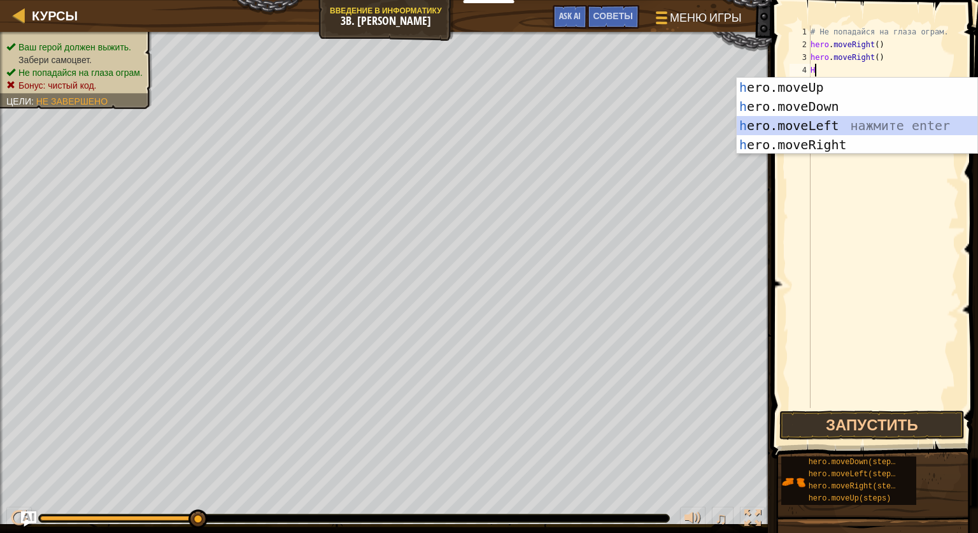
click at [841, 122] on div "h ero.moveUp нажмите enter h ero.moveDown нажмите enter h ero.moveLeft нажмите …" at bounding box center [857, 135] width 241 height 115
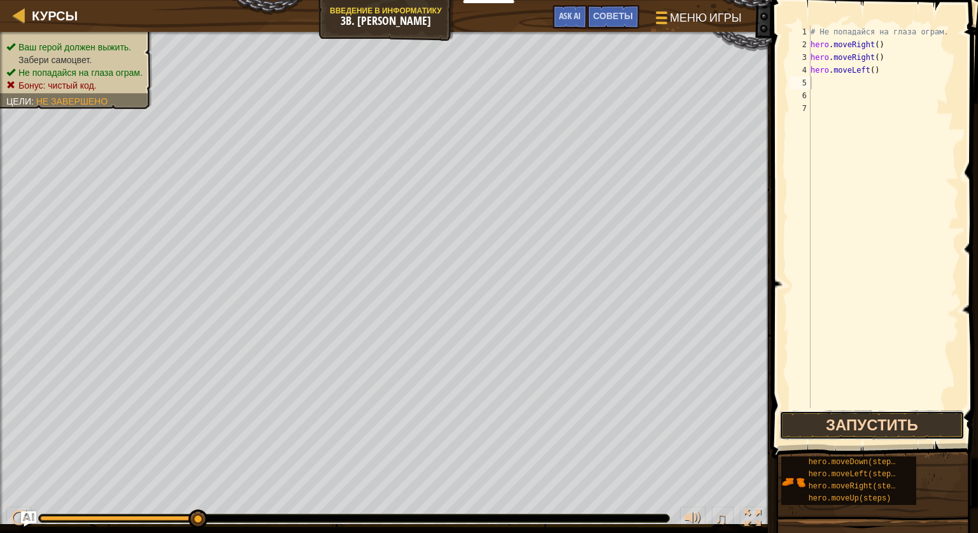
click at [892, 413] on button "Запустить" at bounding box center [872, 424] width 185 height 29
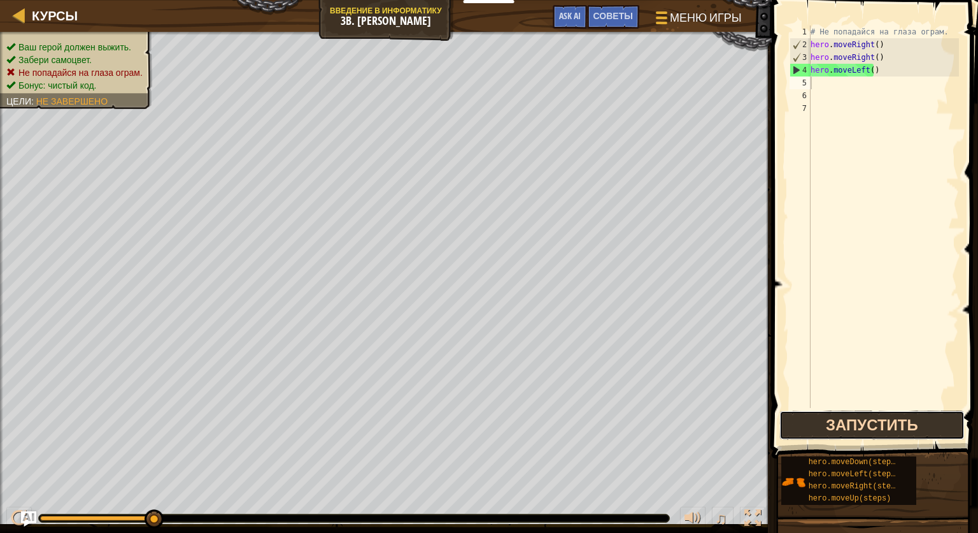
click at [902, 418] on button "Запустить" at bounding box center [872, 424] width 185 height 29
